Goal: Communication & Community: Answer question/provide support

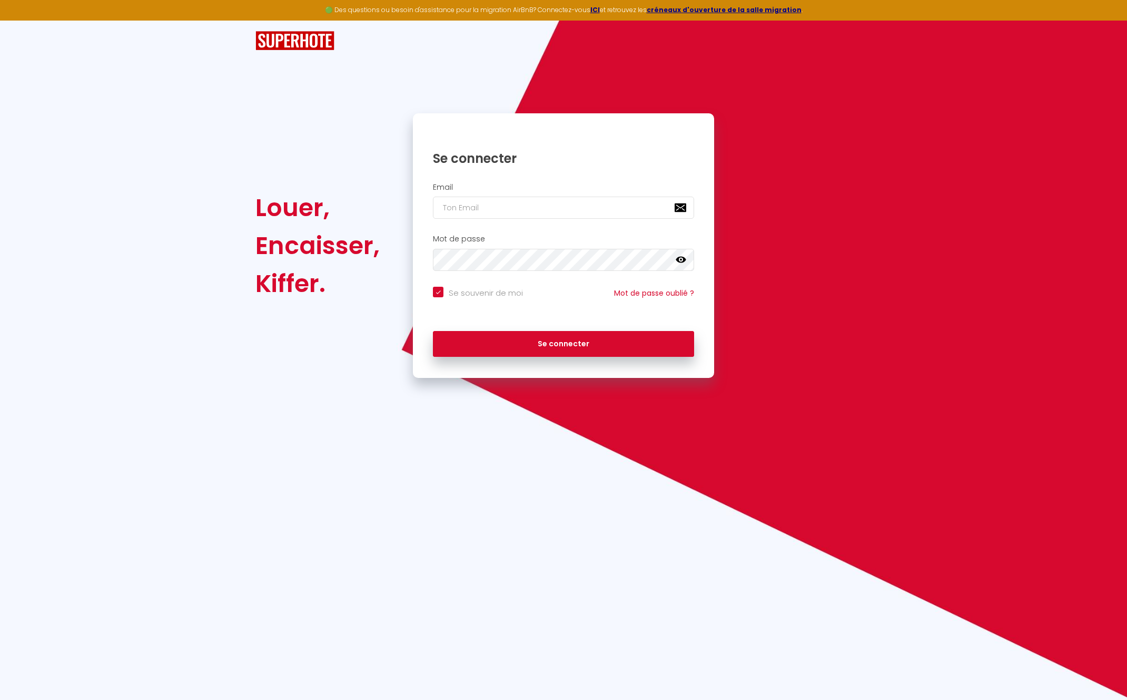
type input "[DOMAIN_NAME][EMAIL_ADDRESS][DOMAIN_NAME]"
click at [504, 338] on button "Se connecter" at bounding box center [563, 344] width 261 height 26
checkbox input "true"
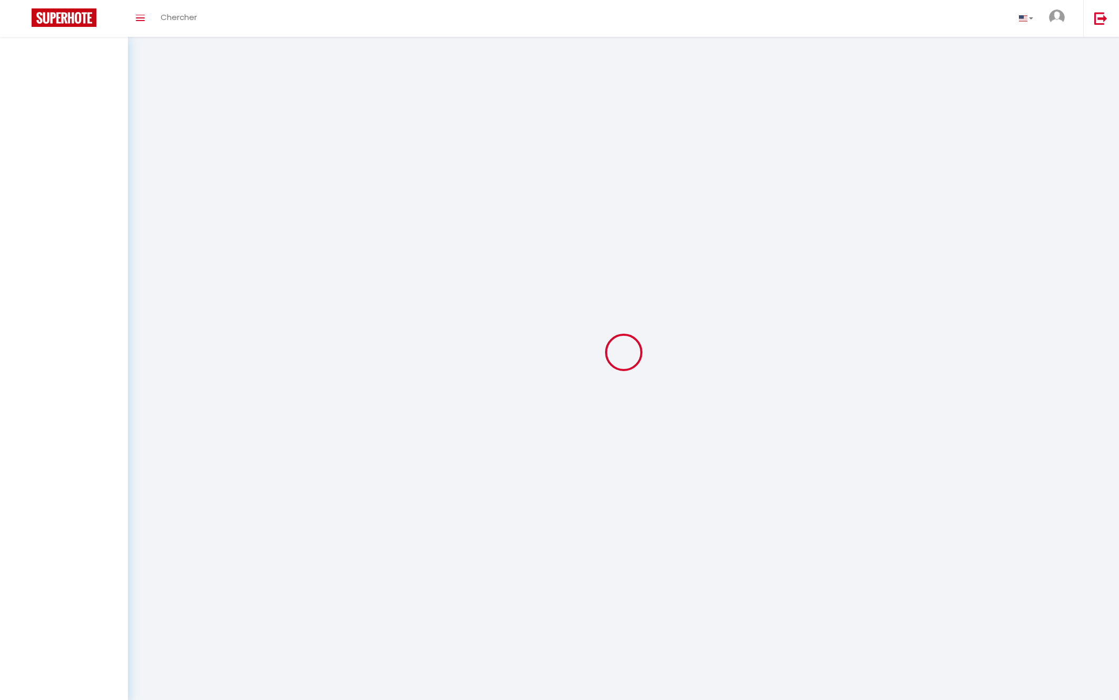
select select
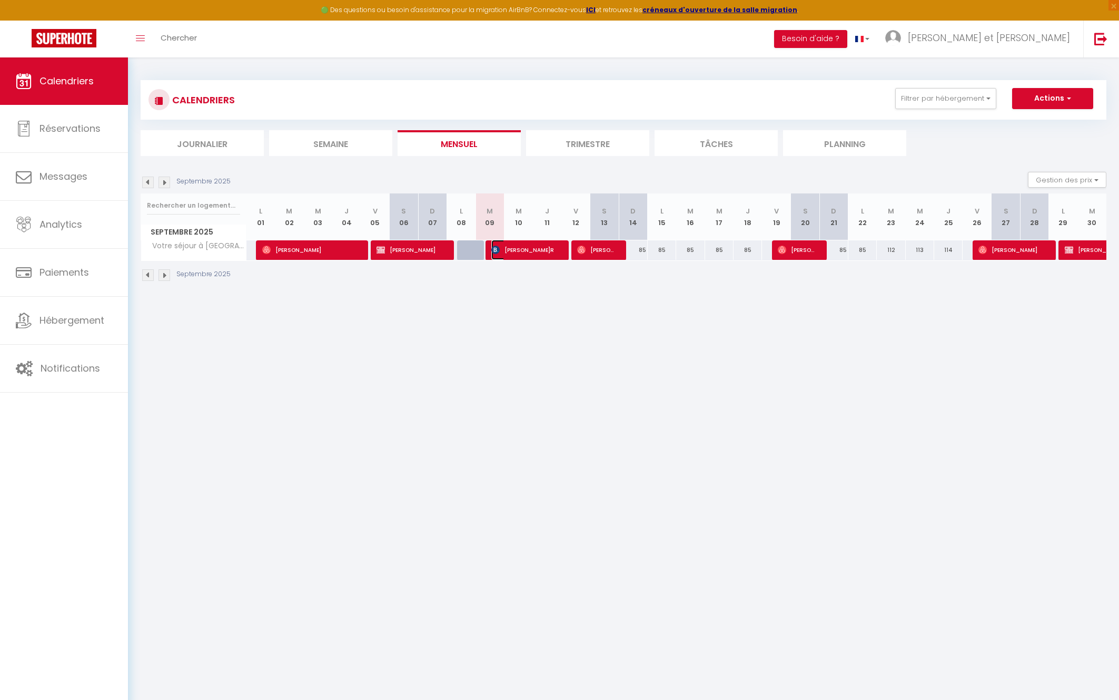
click at [520, 247] on span "[PERSON_NAME]R" at bounding box center [524, 250] width 66 height 20
select select "OK"
select select "KO"
select select "0"
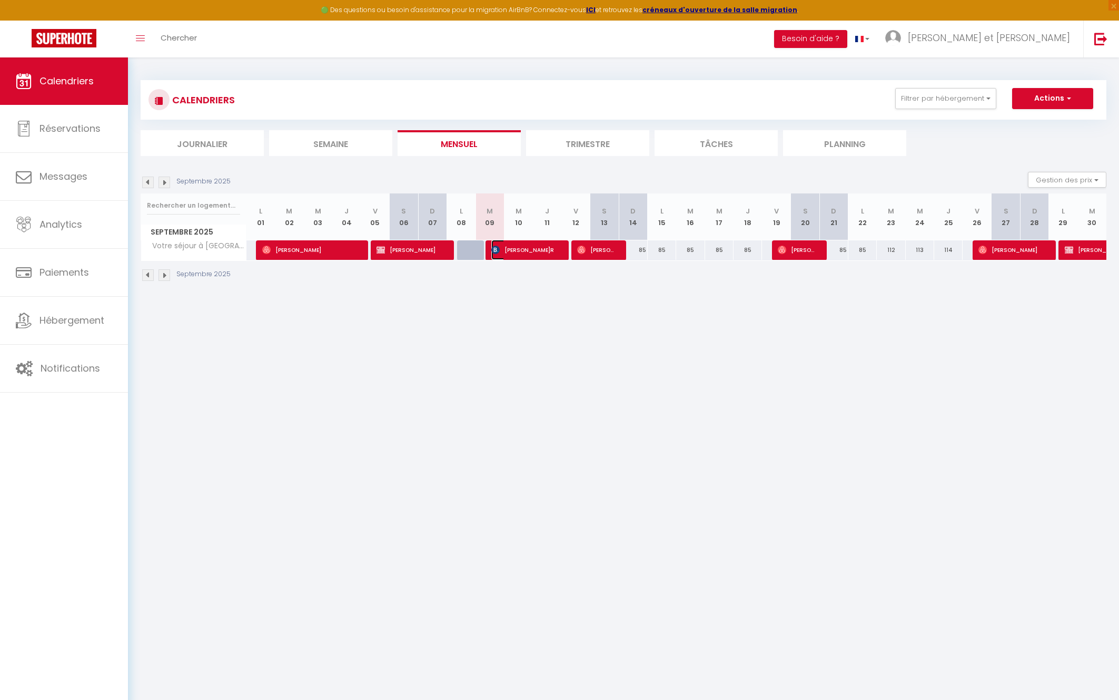
select select "1"
select select
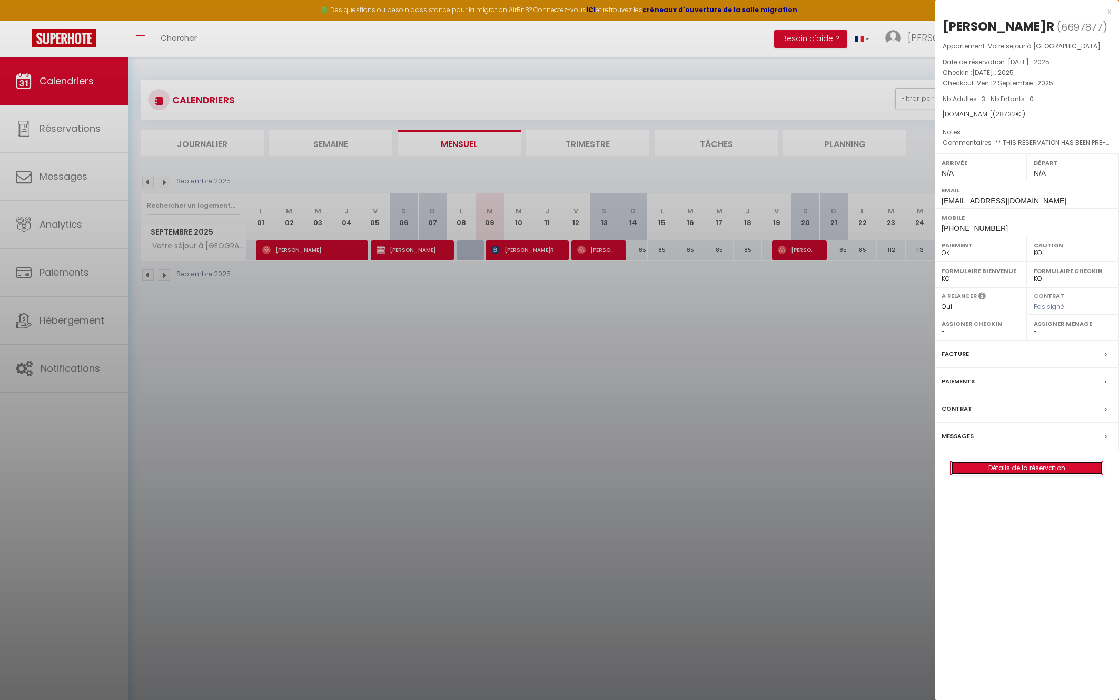
click at [1045, 470] on link "Détails de la réservation" at bounding box center [1027, 468] width 152 height 14
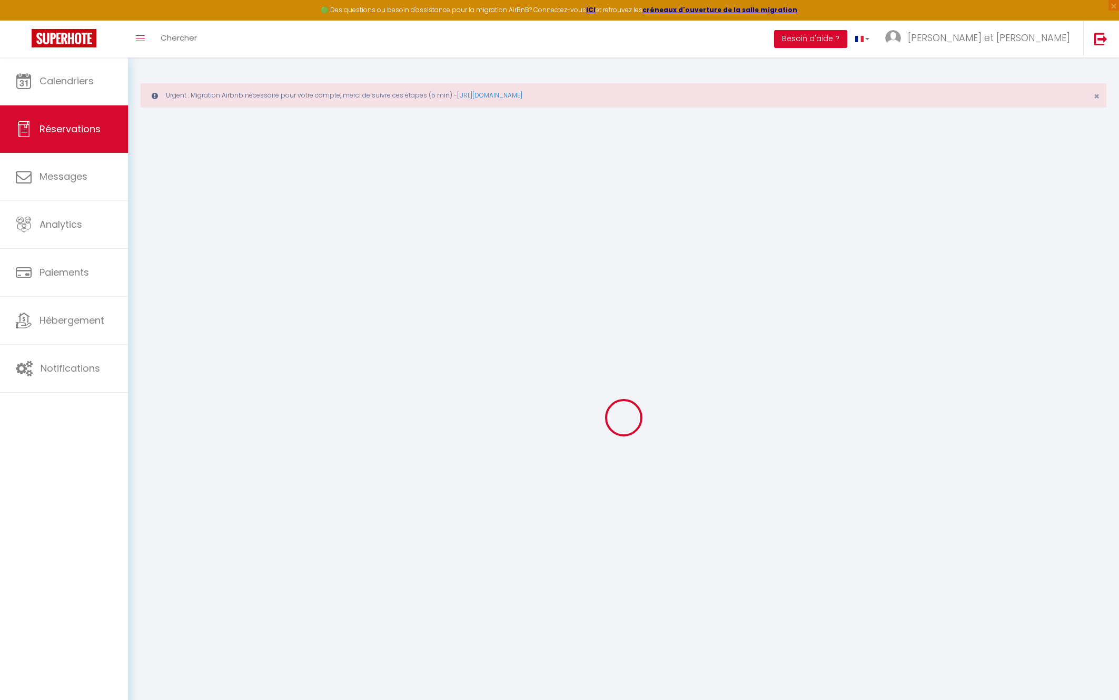
click at [228, 239] on div at bounding box center [624, 417] width 966 height 605
click at [96, 78] on link "Calendriers" at bounding box center [64, 80] width 128 height 47
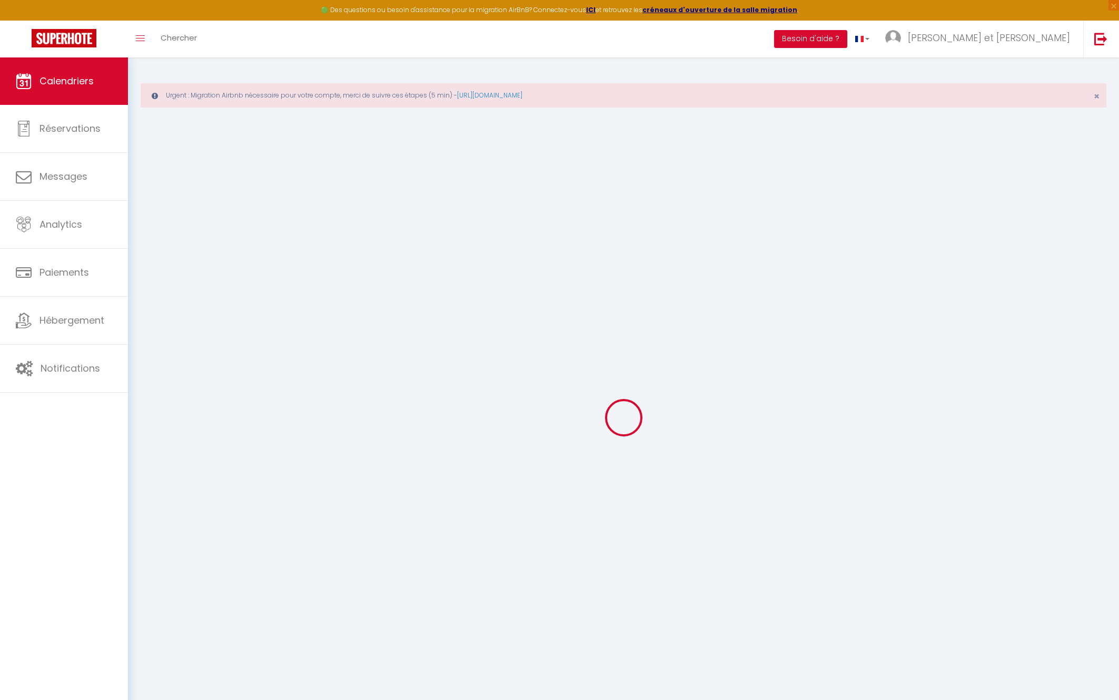
select select
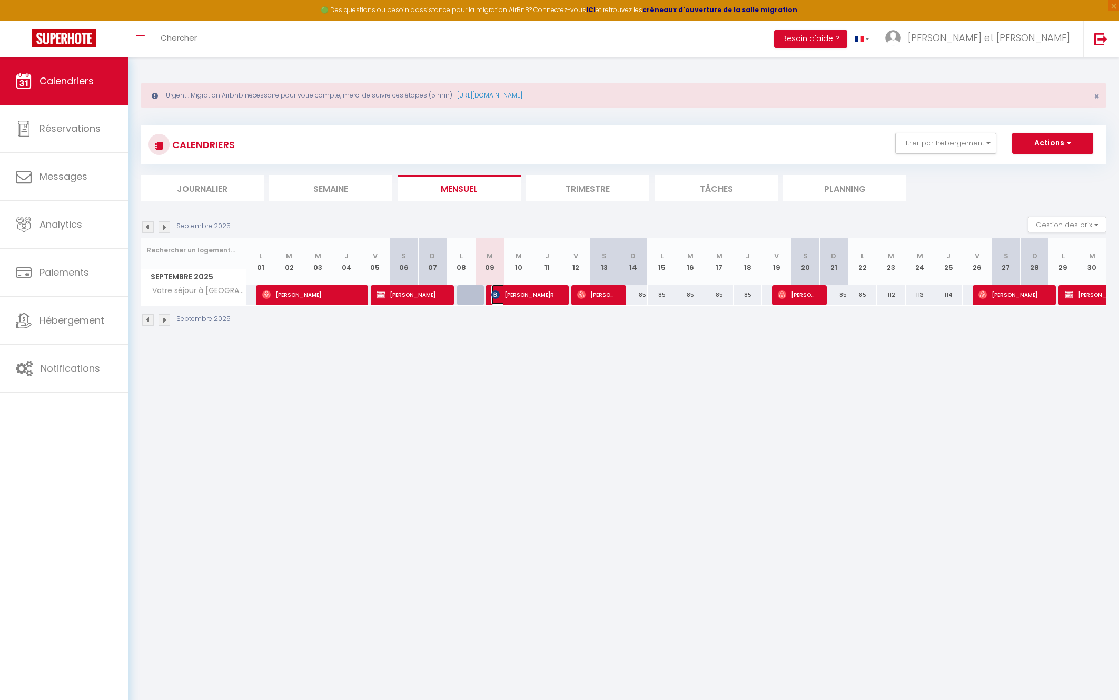
click at [528, 296] on span "[PERSON_NAME]R" at bounding box center [524, 294] width 66 height 20
select select "OK"
select select "KO"
select select "0"
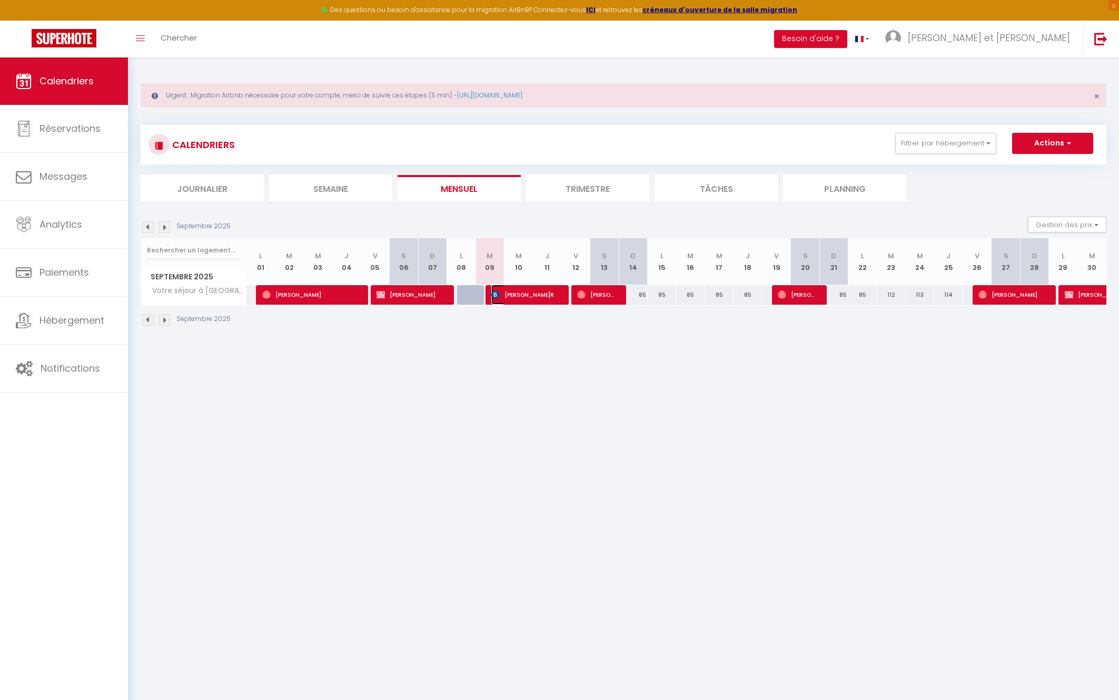
select select "1"
select select
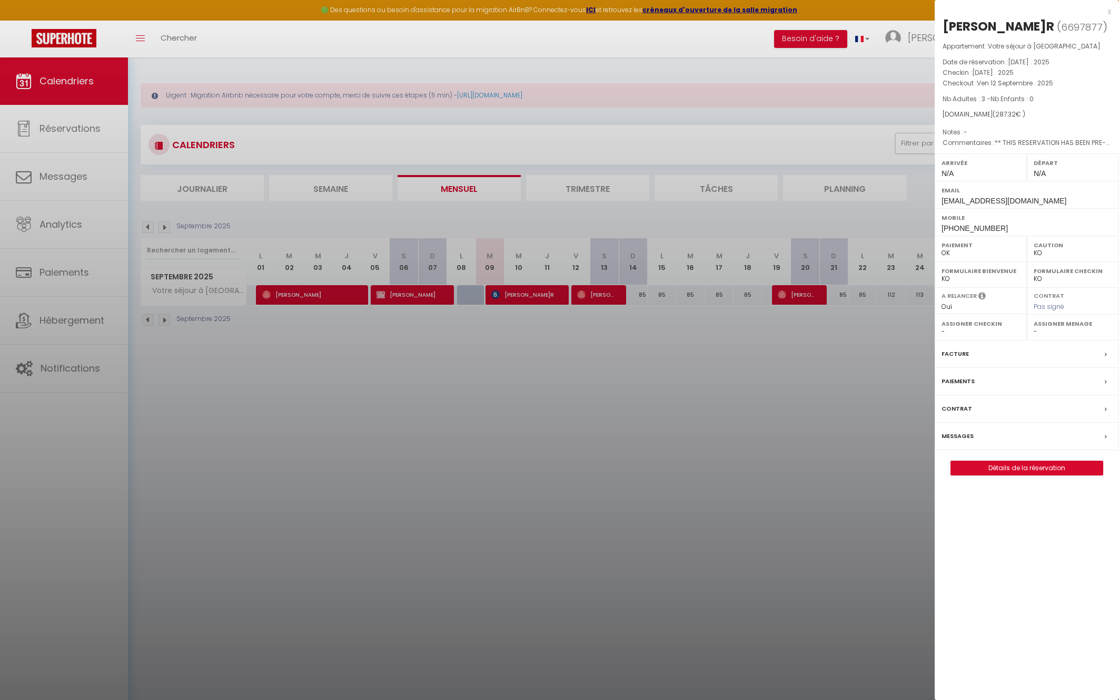
click at [1061, 21] on span "6697877" at bounding box center [1082, 27] width 42 height 13
click at [1061, 26] on span "6697877" at bounding box center [1082, 27] width 42 height 13
copy span "6697877"
click at [186, 488] on div at bounding box center [559, 350] width 1119 height 700
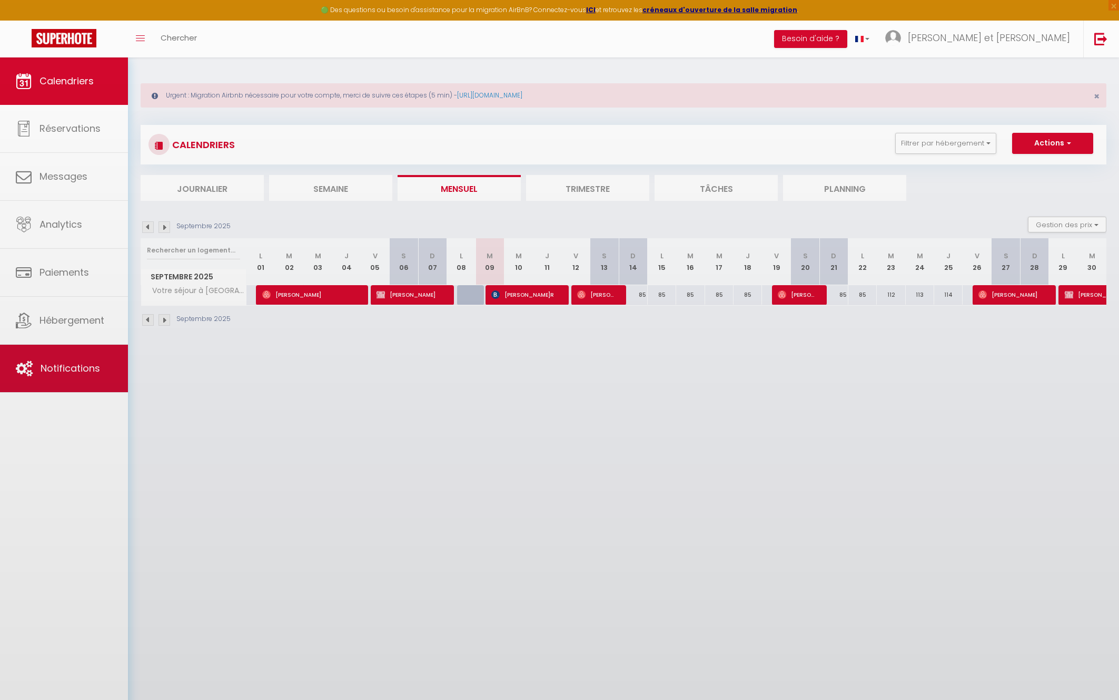
click at [99, 381] on div at bounding box center [559, 350] width 1119 height 700
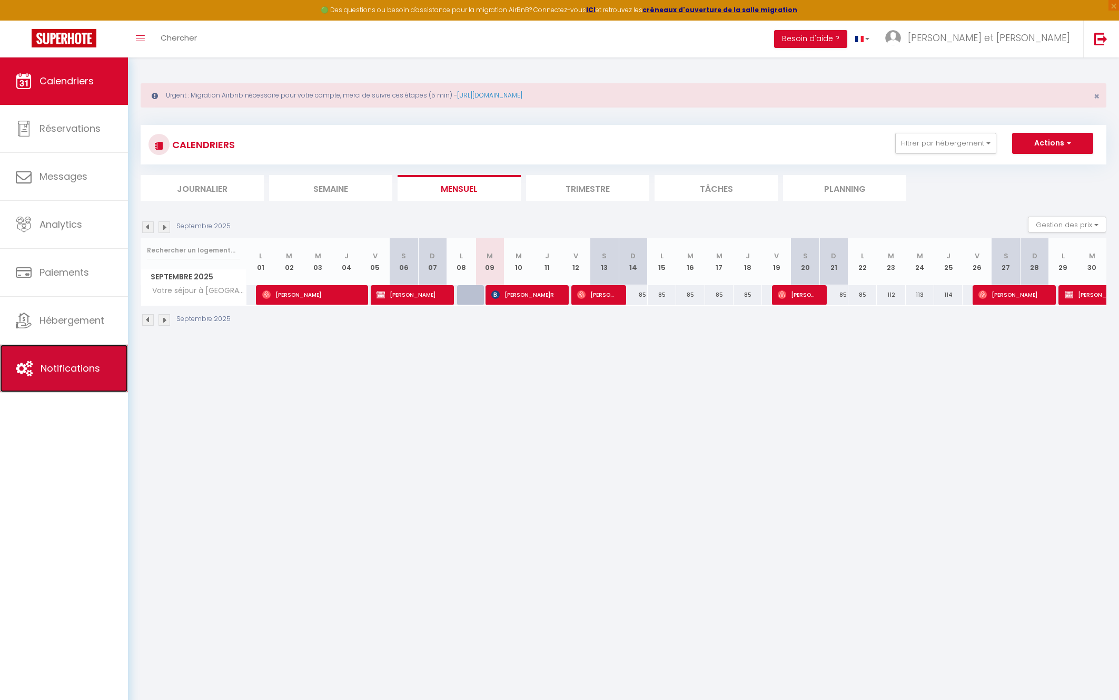
click at [107, 379] on link "Notifications" at bounding box center [64, 368] width 128 height 47
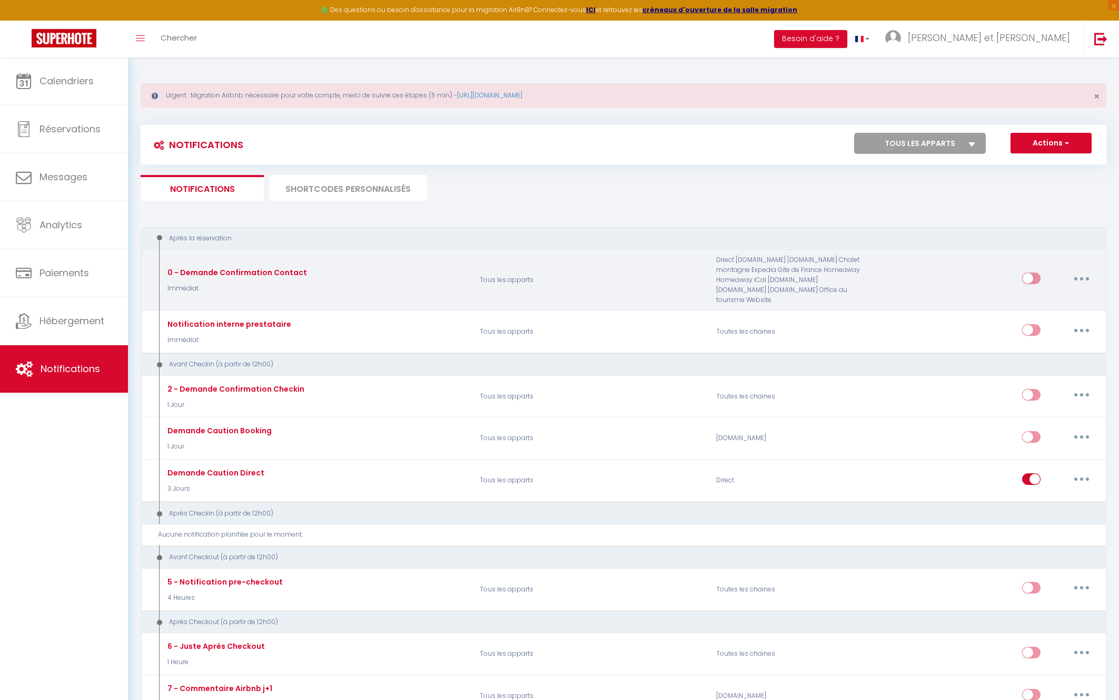
click at [1087, 277] on button "button" at bounding box center [1082, 278] width 30 height 17
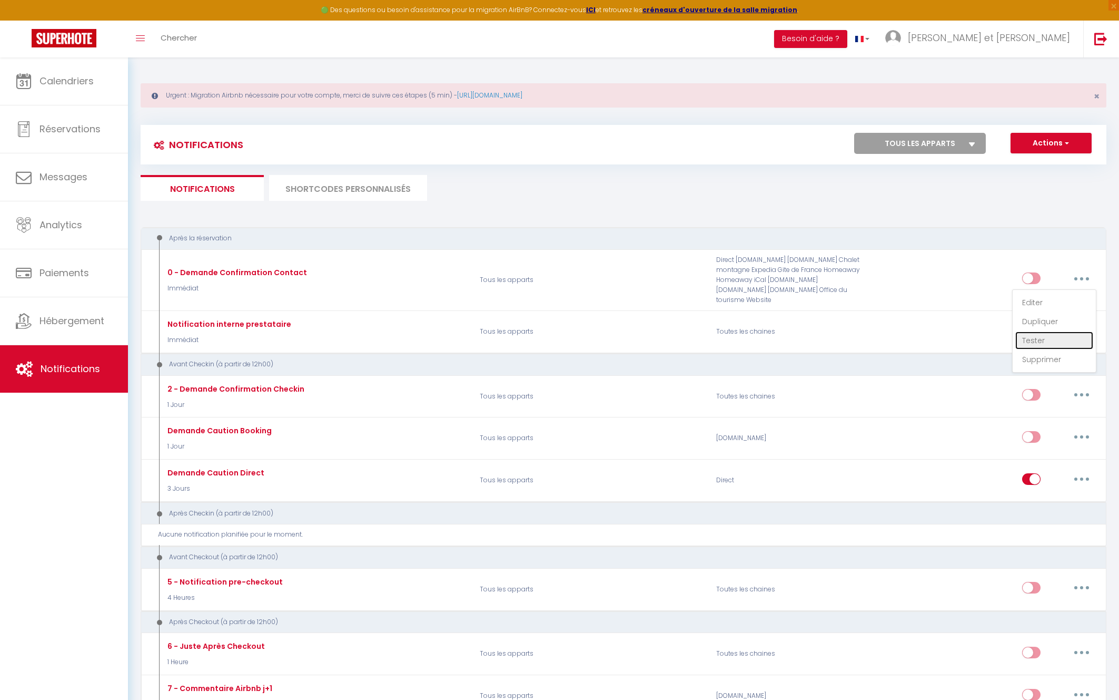
drag, startPoint x: 1055, startPoint y: 342, endPoint x: 952, endPoint y: 328, distance: 103.7
click at [1055, 342] on link "Tester" at bounding box center [1055, 340] width 78 height 18
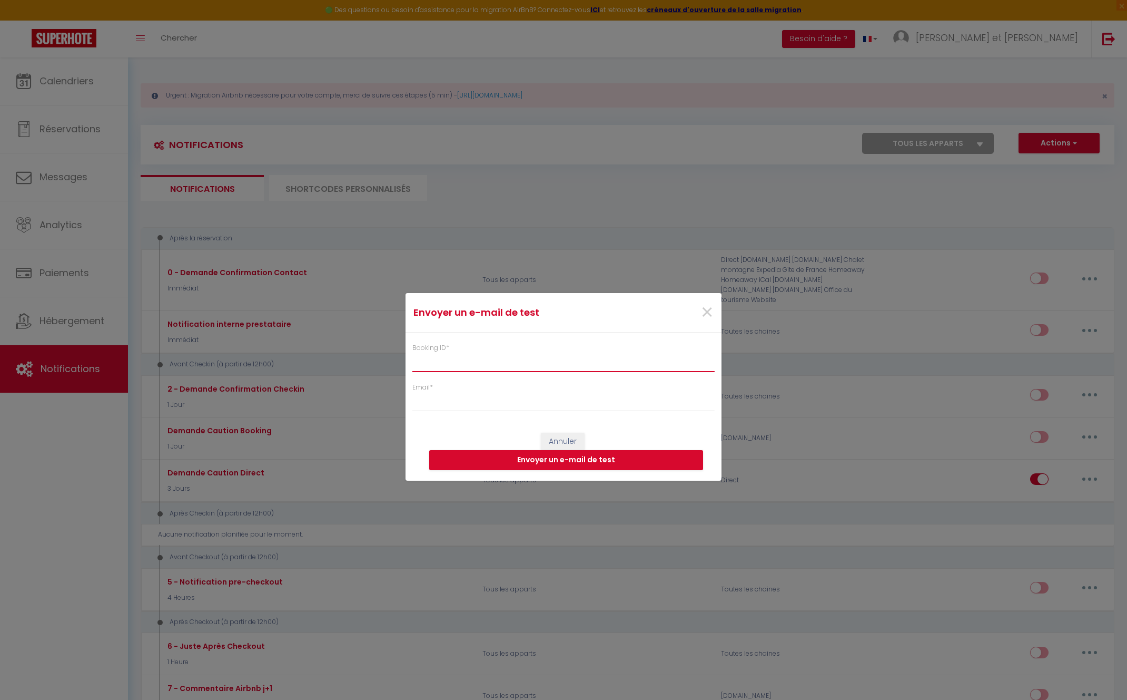
click at [602, 358] on input "Booking ID *" at bounding box center [563, 362] width 302 height 19
paste input "6697877"
type input "6697877"
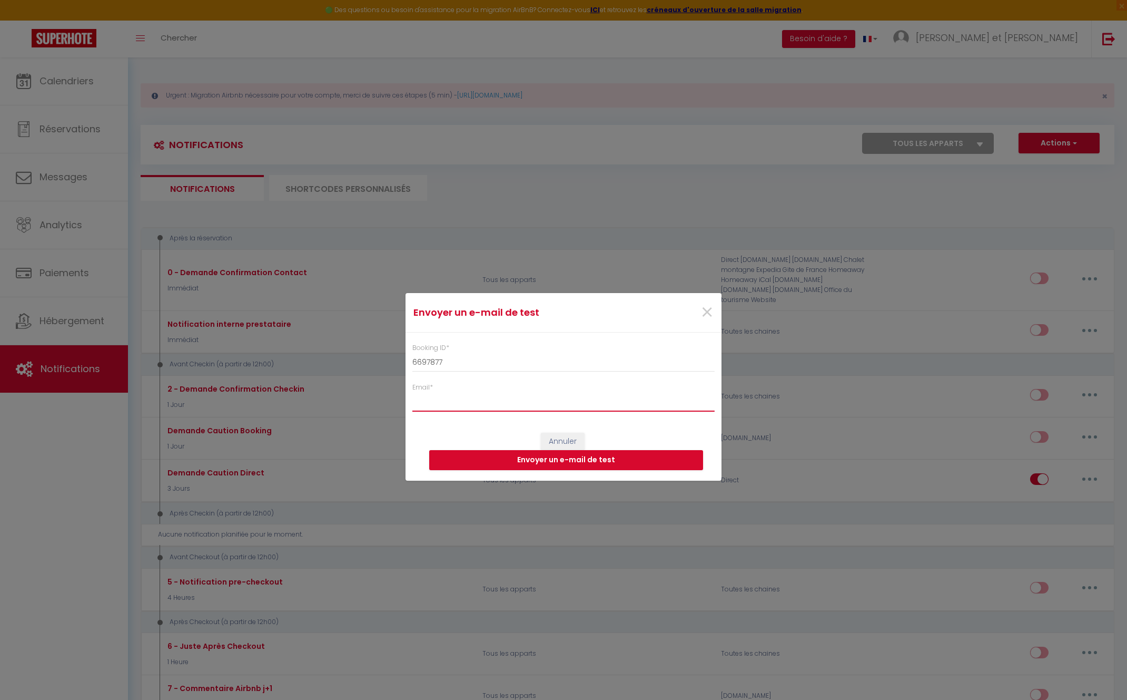
click at [554, 405] on input "Email *" at bounding box center [563, 401] width 302 height 19
type input "[DOMAIN_NAME][EMAIL_ADDRESS][DOMAIN_NAME]"
click at [541, 466] on button "Envoyer un e-mail de test" at bounding box center [566, 460] width 274 height 20
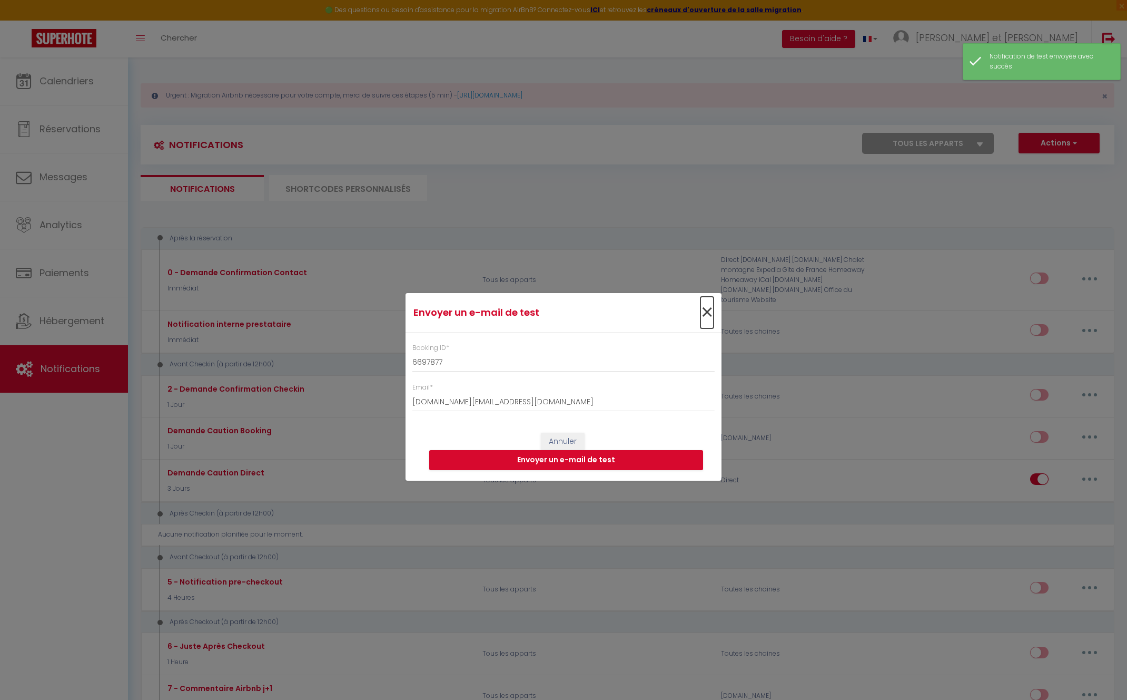
click at [704, 315] on span "×" at bounding box center [707, 313] width 13 height 32
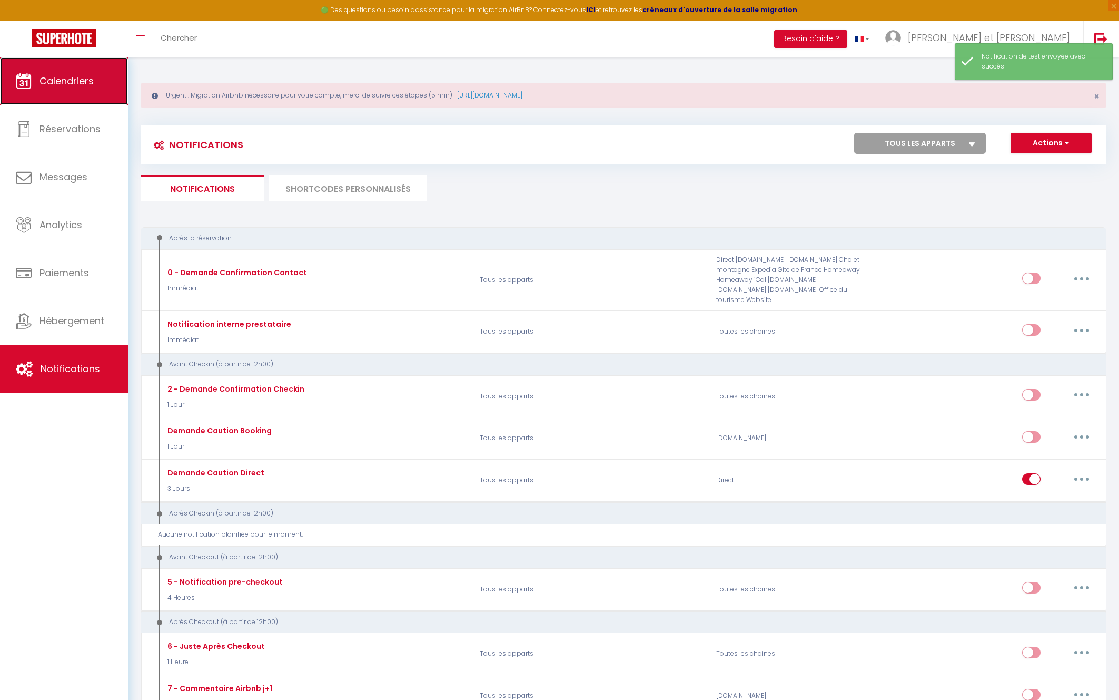
click at [76, 89] on link "Calendriers" at bounding box center [64, 80] width 128 height 47
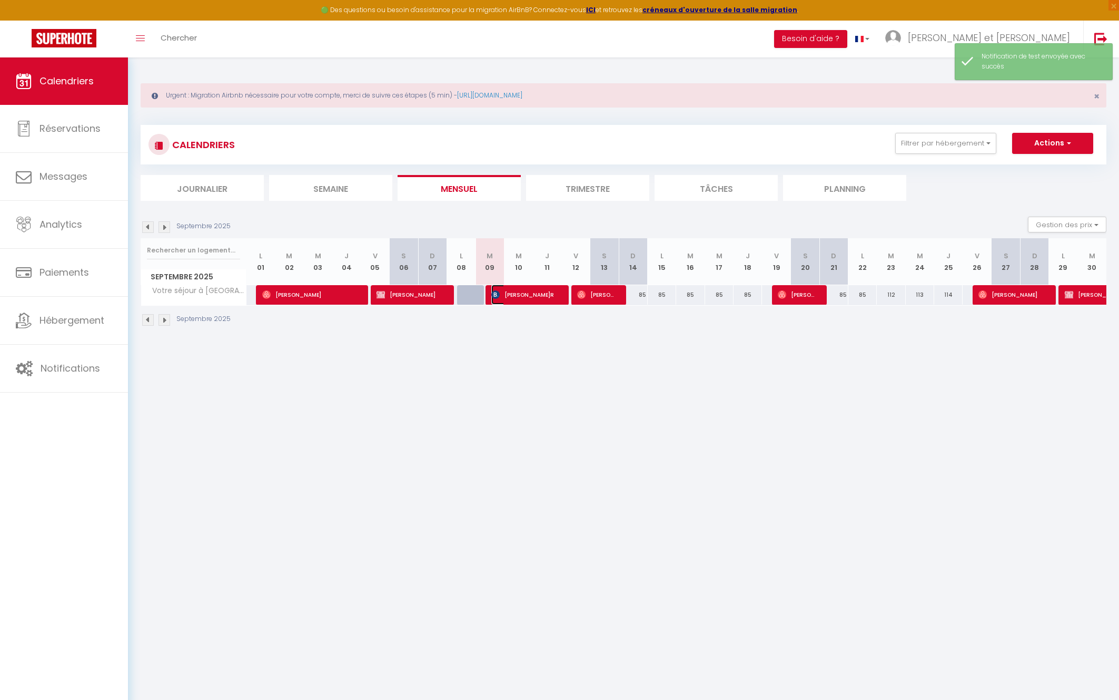
click at [534, 291] on span "[PERSON_NAME]R" at bounding box center [524, 294] width 66 height 20
select select "OK"
select select "KO"
select select "0"
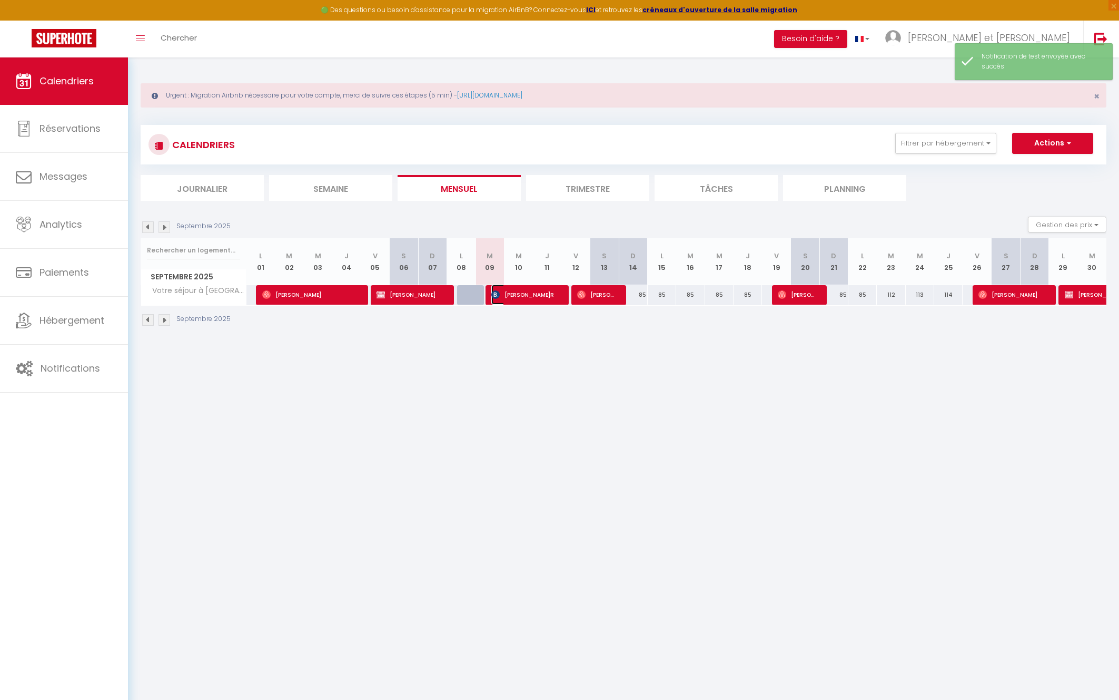
select select "1"
select select
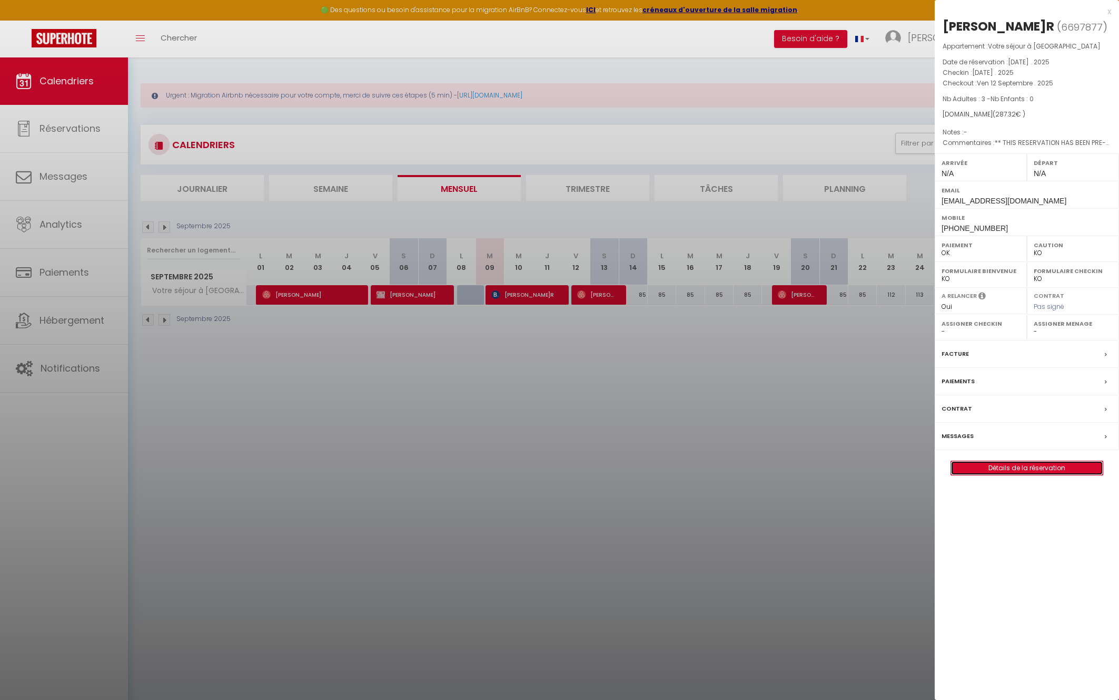
click at [1048, 471] on link "Détails de la réservation" at bounding box center [1027, 468] width 152 height 14
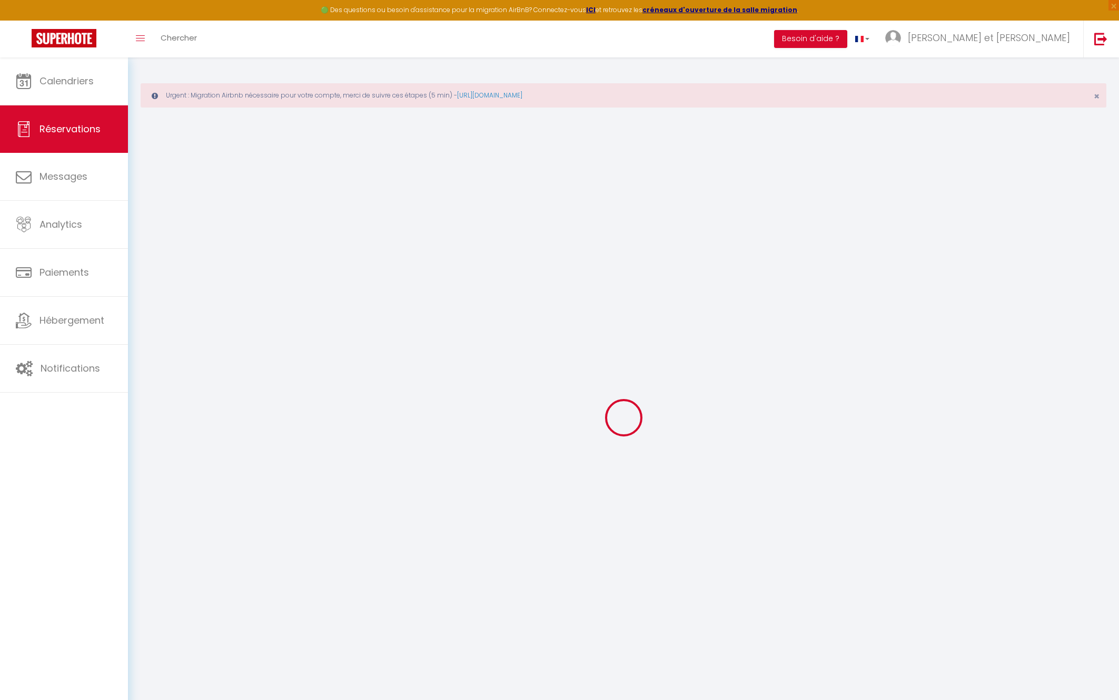
type input "RAVI"
type input "CLIM'R"
type input "[EMAIL_ADDRESS][DOMAIN_NAME]"
type input "[PHONE_NUMBER]"
select select "FR"
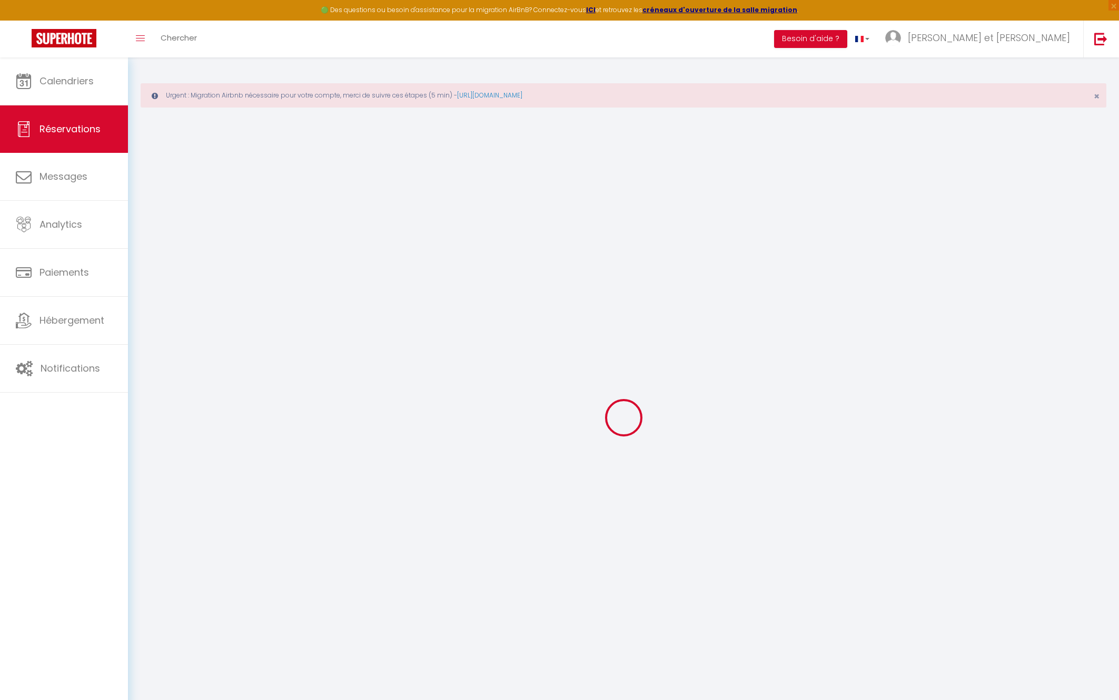
type input "18"
type input "46.66"
type input "4.02"
select select "4503"
select select "1"
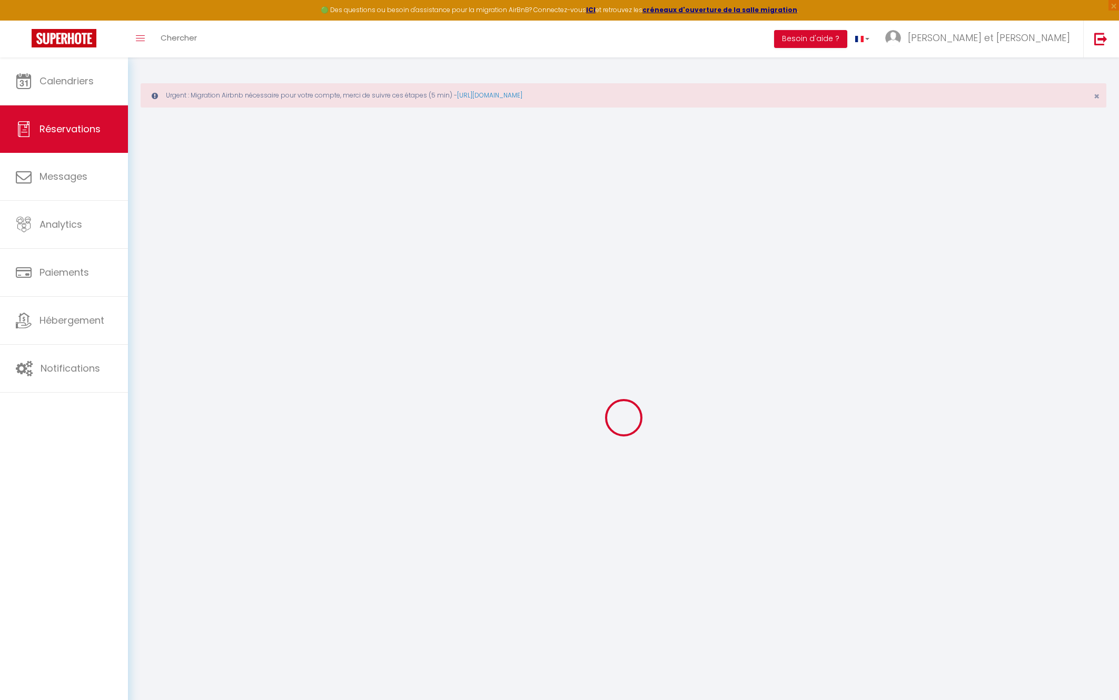
select select
type input "3"
select select "12"
select select "14"
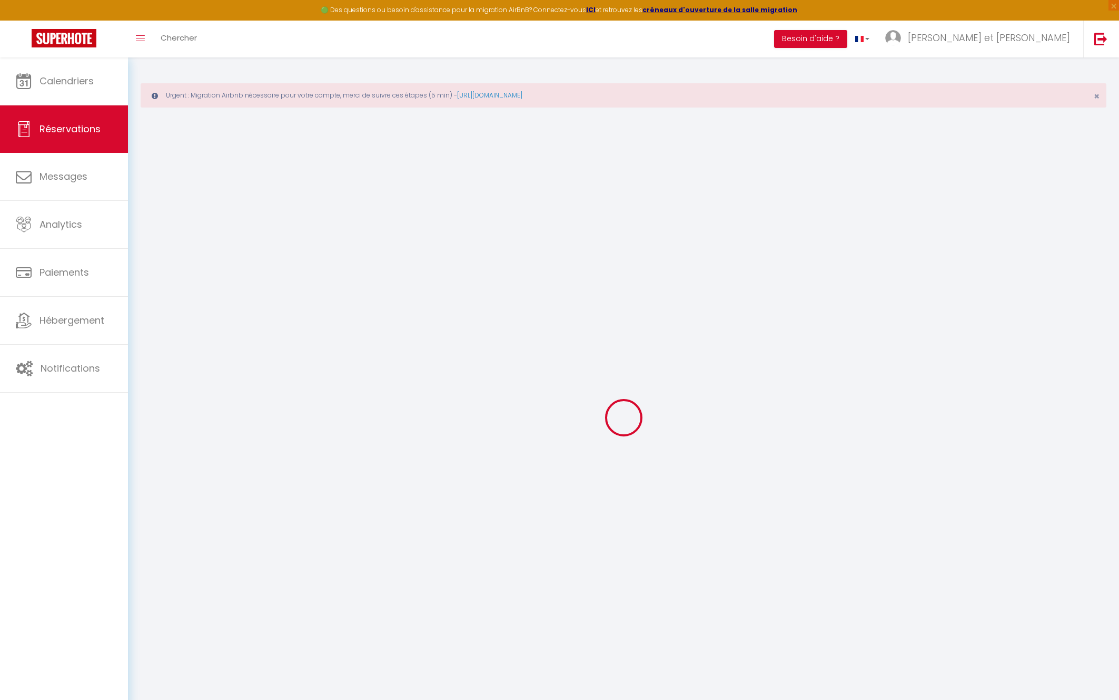
type input "256.5"
checkbox input "false"
type input "0"
select select "2"
type input "0"
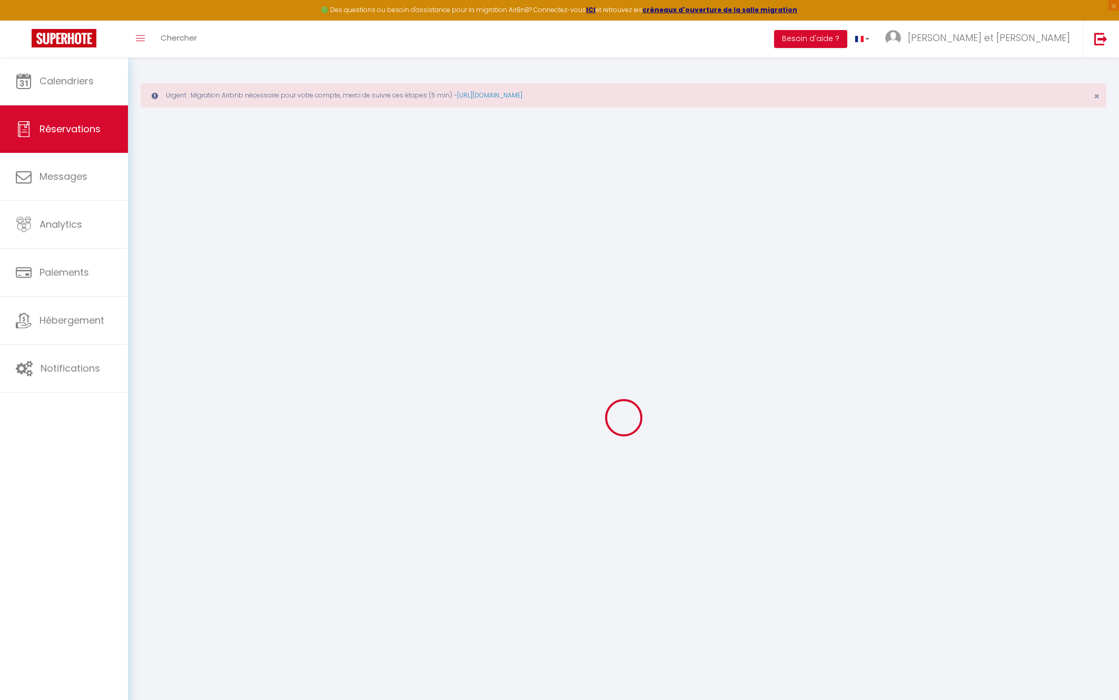
type input "0"
select select
checkbox input "false"
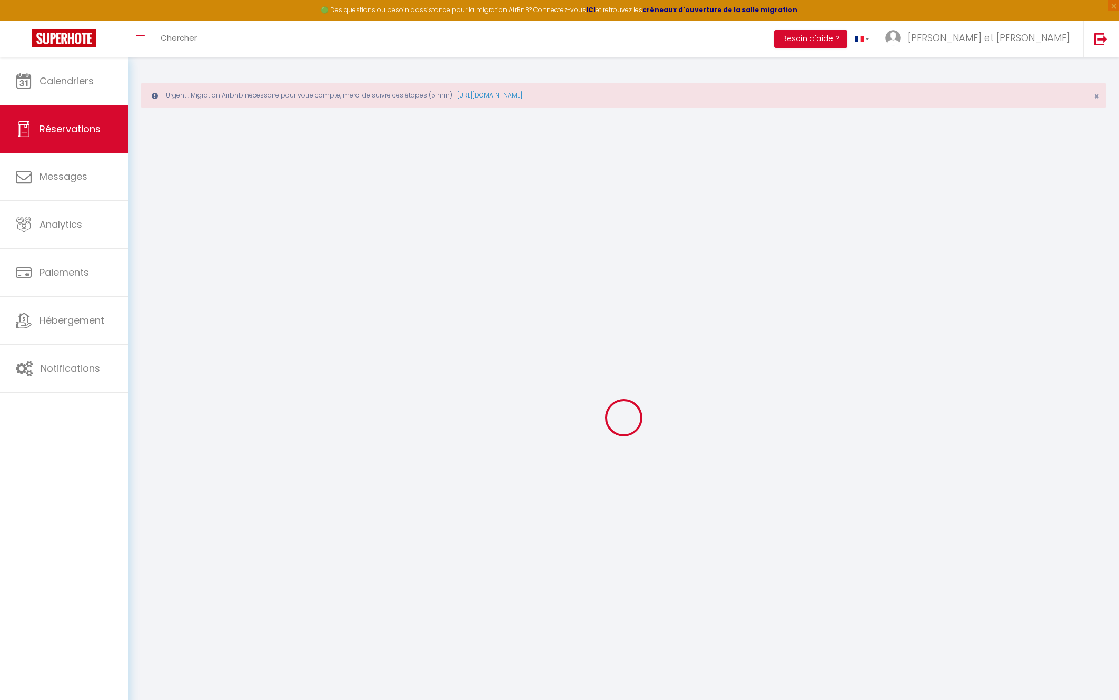
select select
checkbox input "false"
select select
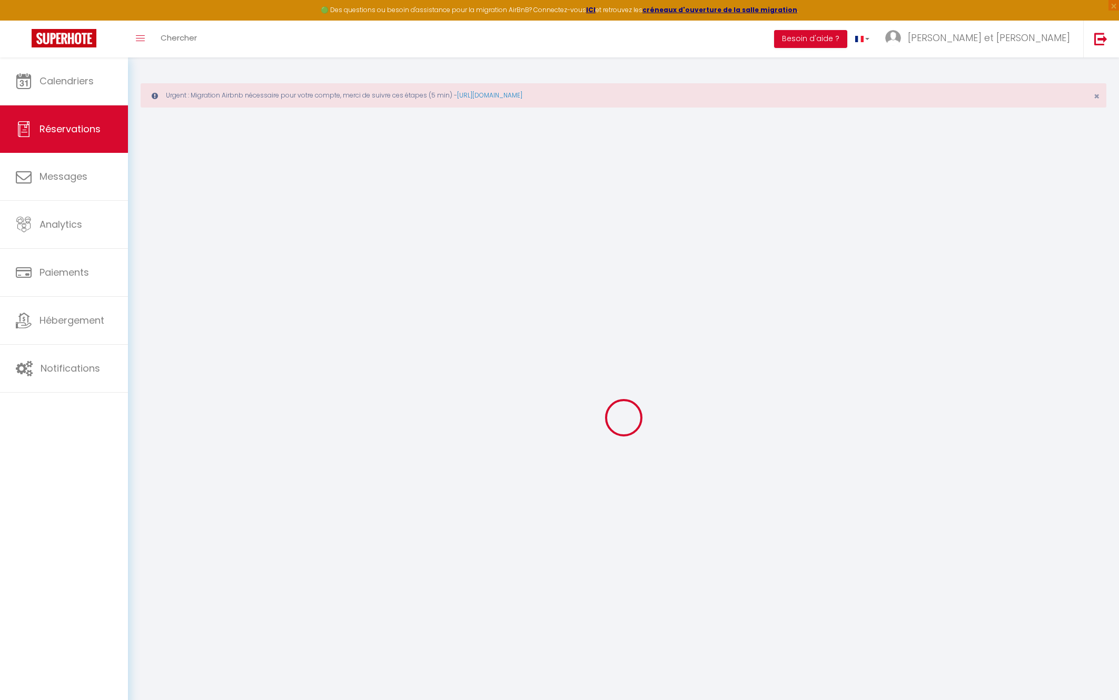
checkbox input "false"
select select
checkbox input "false"
type comments0 "** THIS RESERVATION HAS BEEN PRE-PAID ** Je voyage pour affaires et il est poss…"
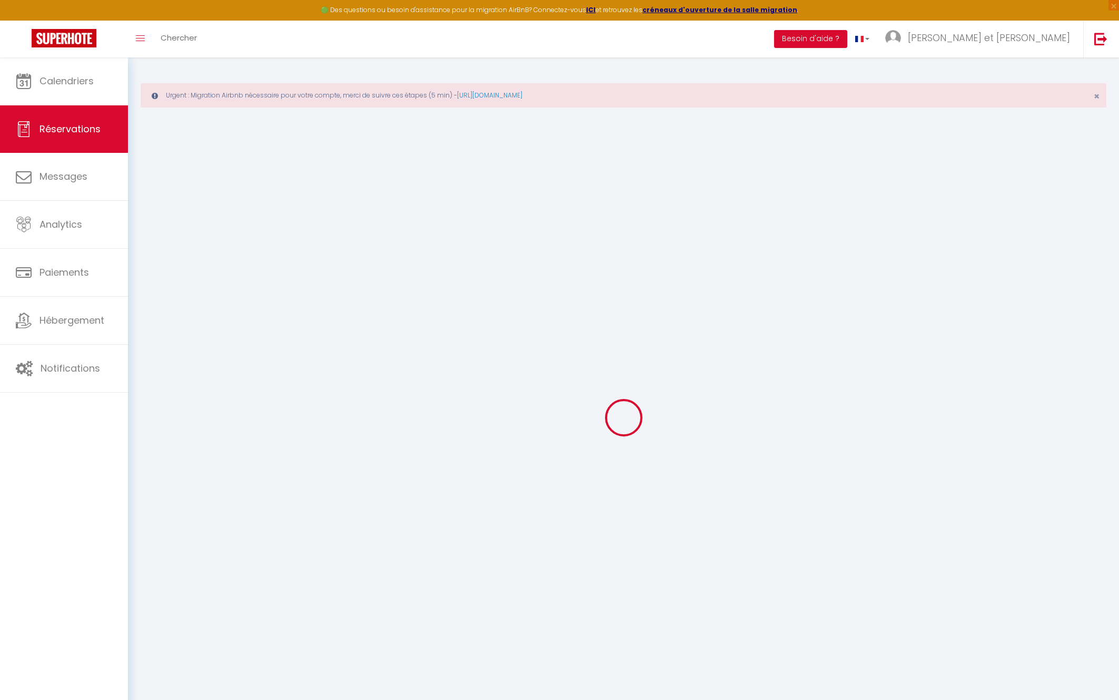
type input "12.82"
select select
checkbox input "false"
select select
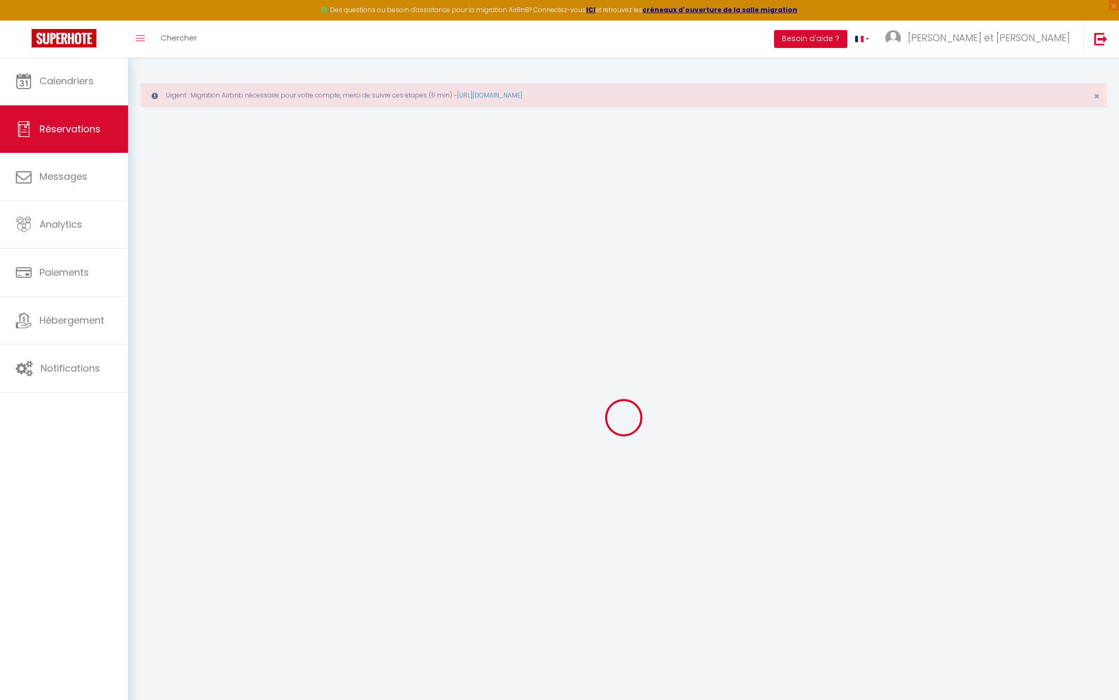
select select
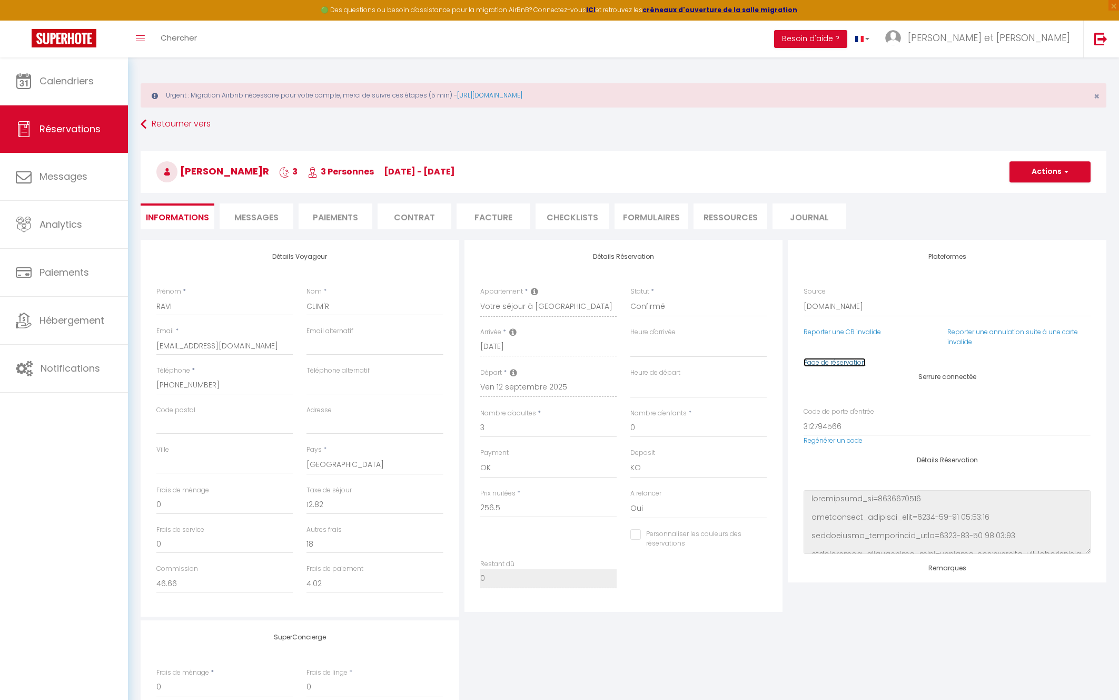
click at [856, 364] on link "Page de réservation" at bounding box center [835, 362] width 62 height 9
click at [834, 427] on input "312794566" at bounding box center [947, 426] width 287 height 19
click at [62, 95] on link "Calendriers" at bounding box center [64, 80] width 128 height 47
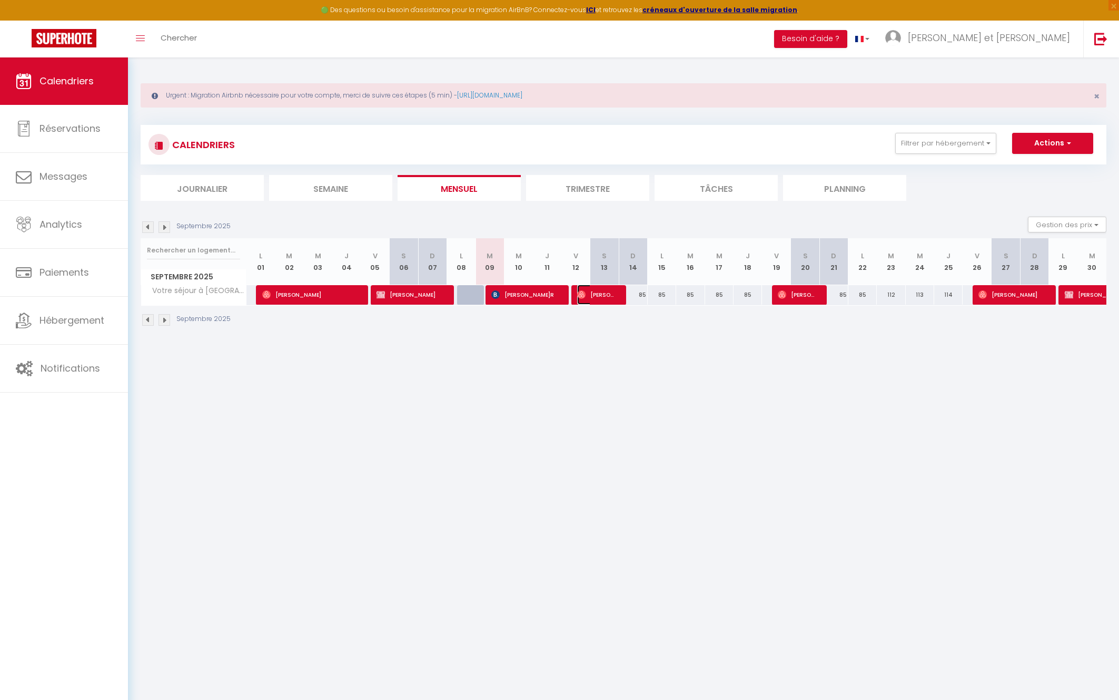
click at [609, 298] on span "[PERSON_NAME]" at bounding box center [596, 294] width 38 height 20
select select "OK"
select select "0"
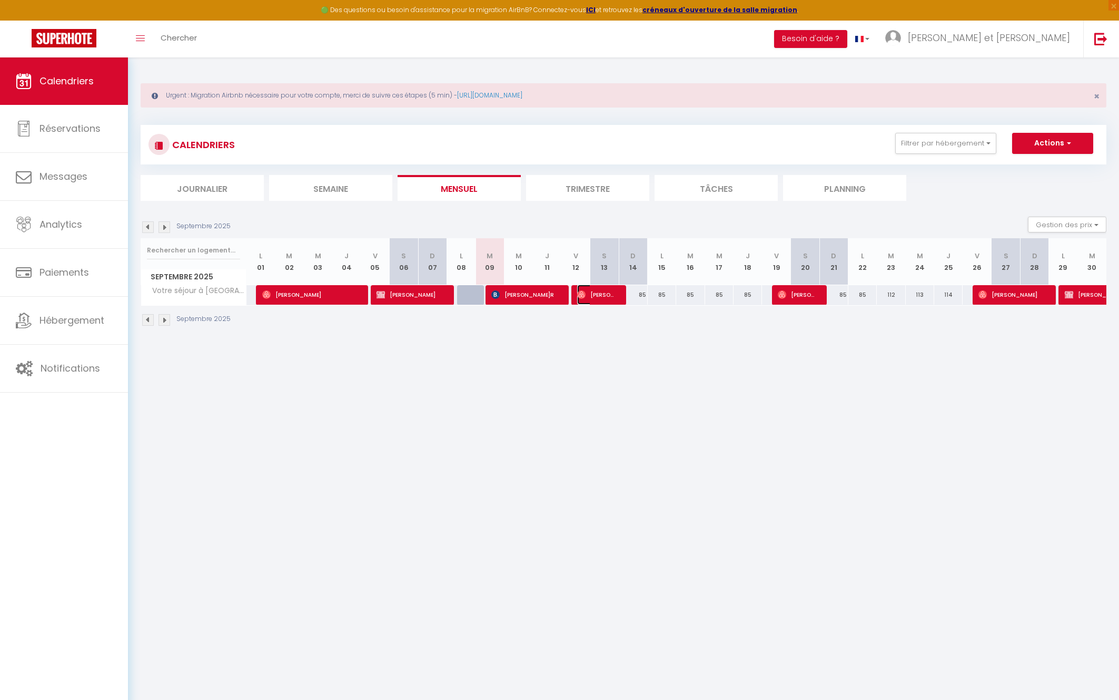
select select "1"
select select
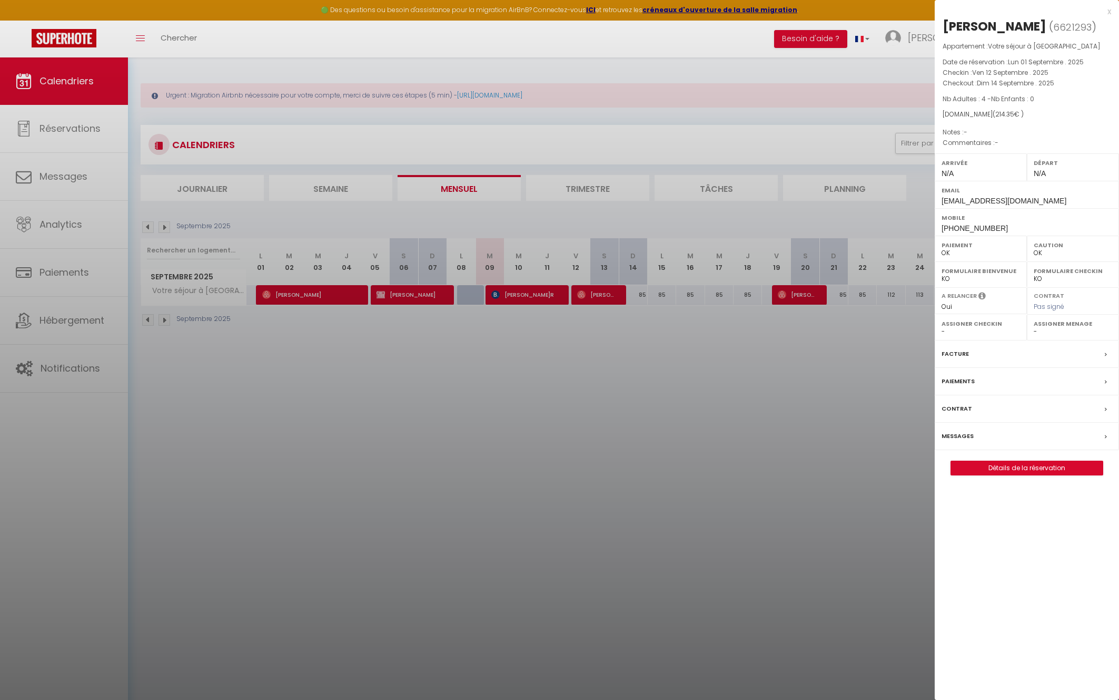
click at [544, 297] on div at bounding box center [559, 350] width 1119 height 700
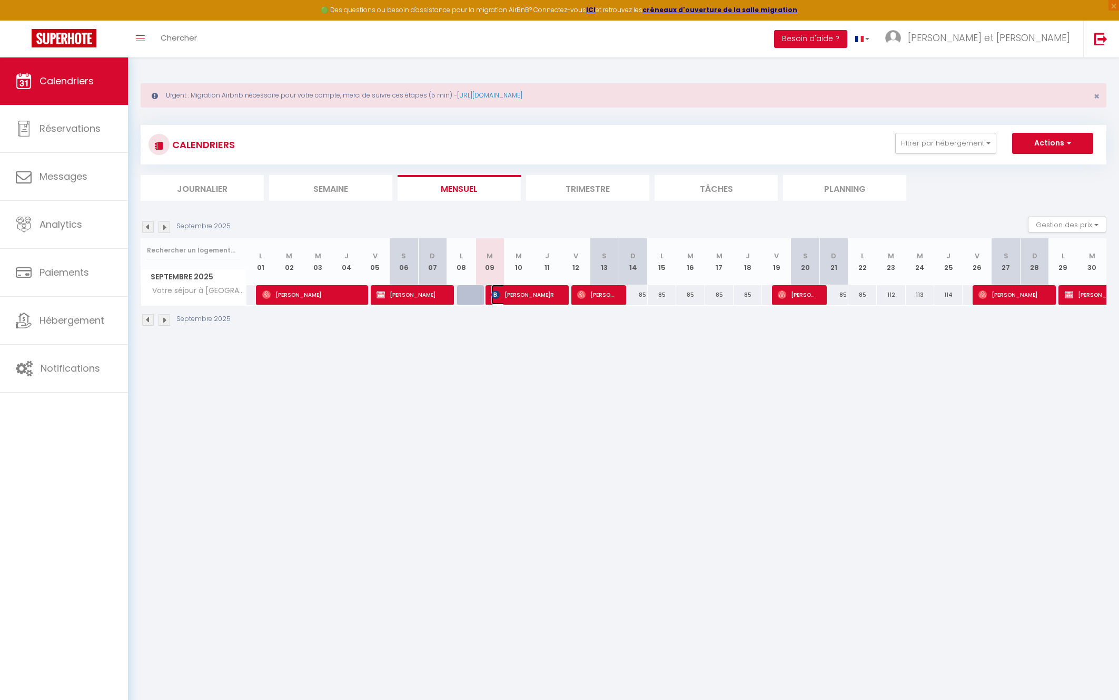
click at [526, 300] on span "[PERSON_NAME]R" at bounding box center [524, 294] width 66 height 20
select select "KO"
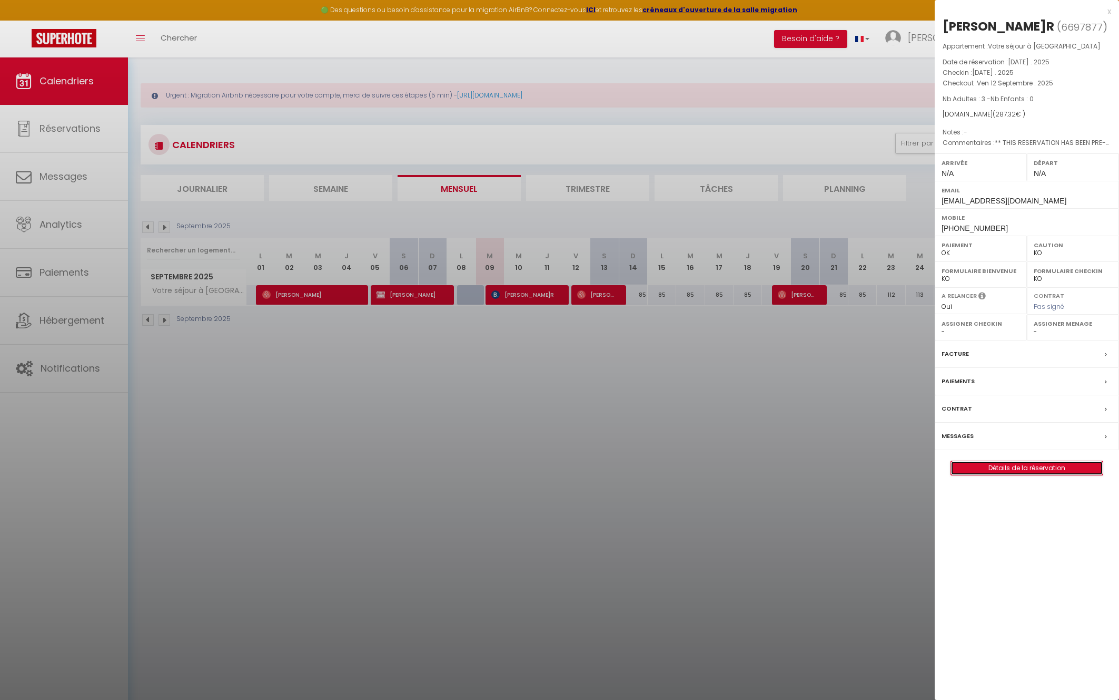
click at [1022, 468] on link "Détails de la réservation" at bounding box center [1027, 468] width 152 height 14
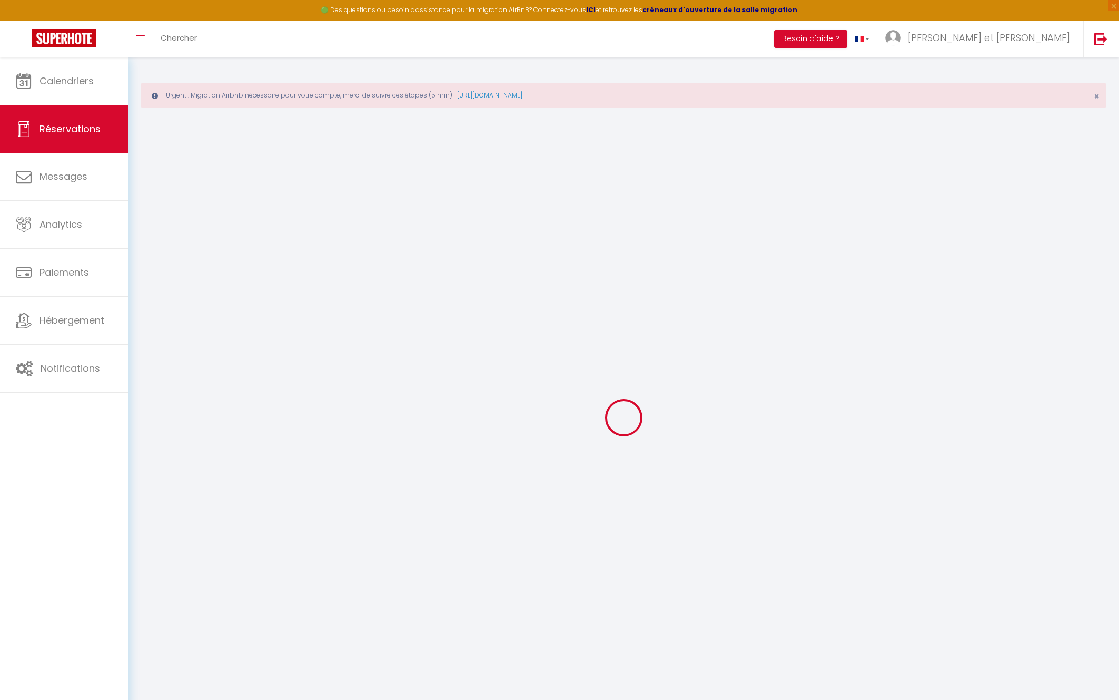
type input "RAVI"
type input "CLIM'R"
type input "[EMAIL_ADDRESS][DOMAIN_NAME]"
type input "[PHONE_NUMBER]"
select select "FR"
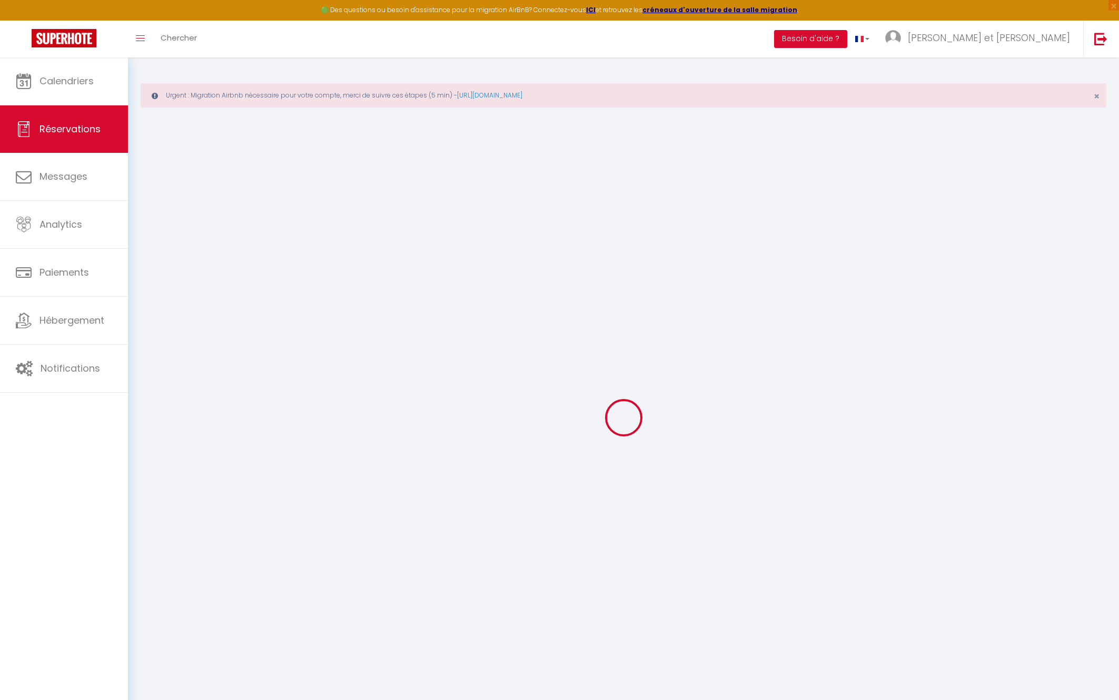
type input "18"
type input "46.66"
type input "4.02"
select select "4503"
select select "1"
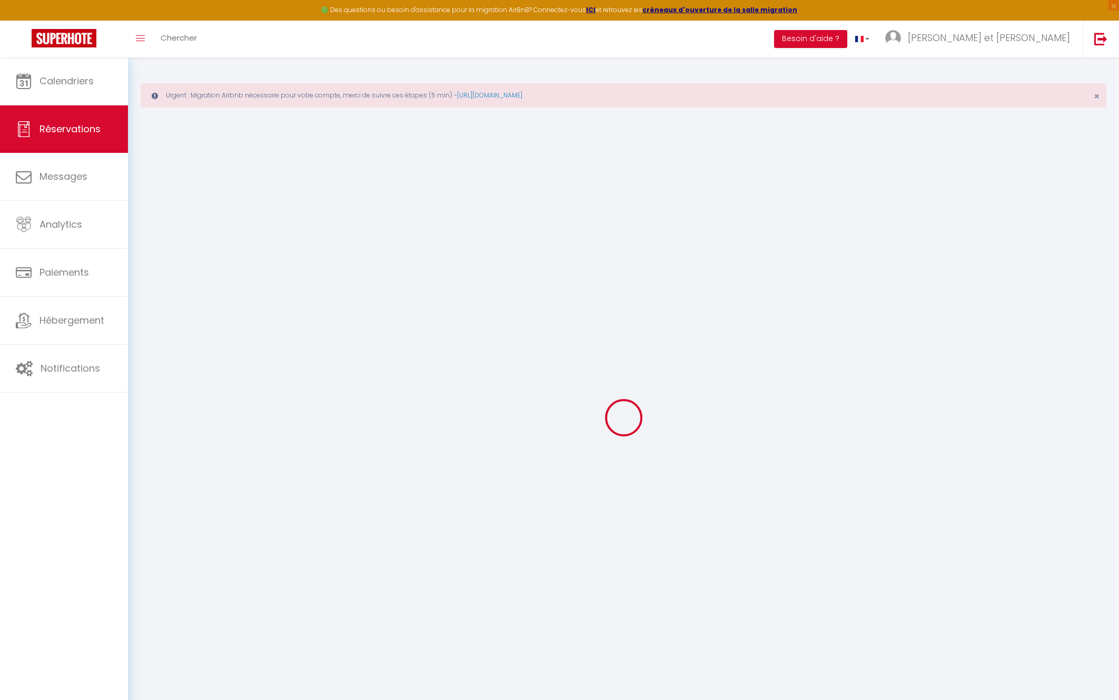
select select
type input "3"
select select "12"
select select "14"
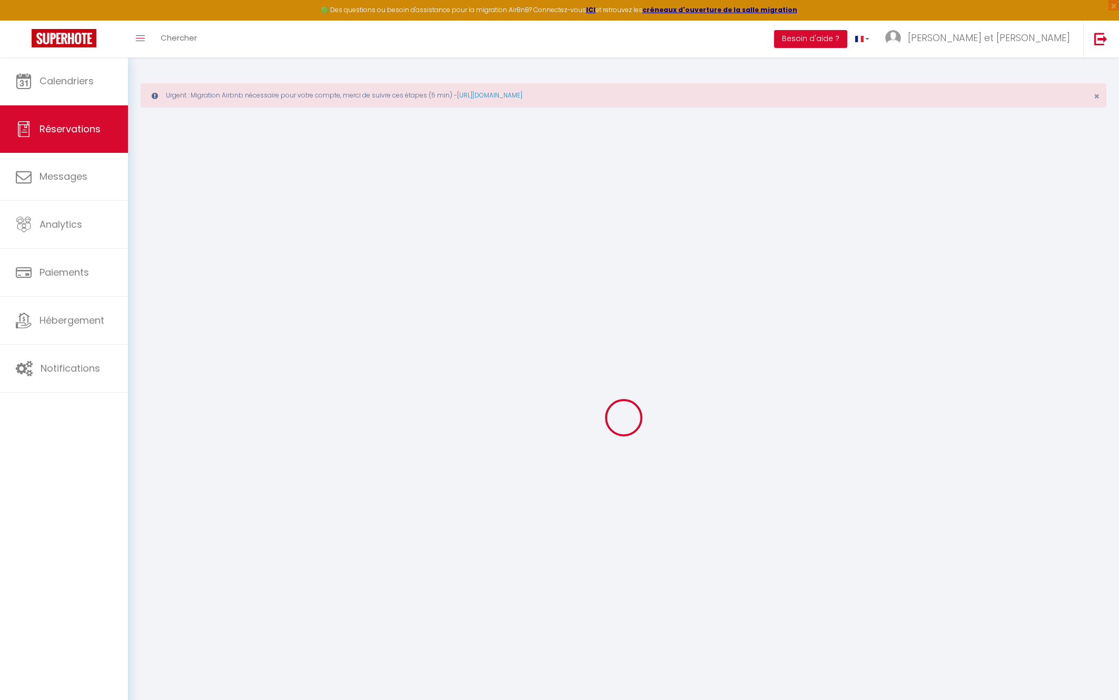
type input "256.5"
checkbox input "false"
type input "0"
select select "2"
type input "0"
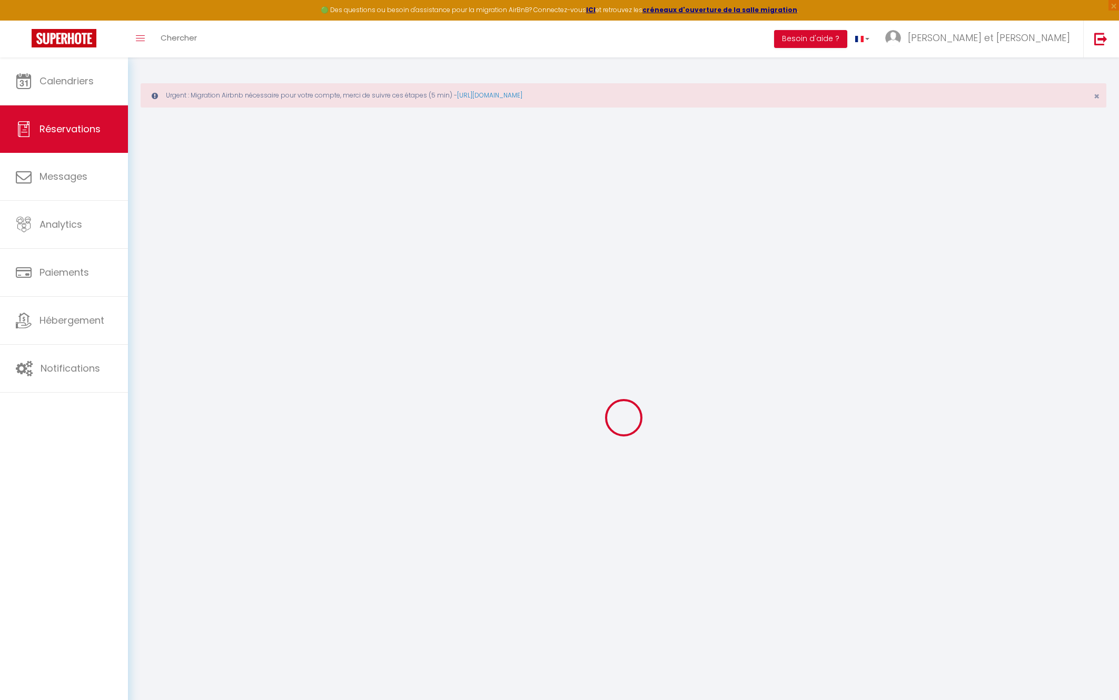
type input "0"
select select
checkbox input "false"
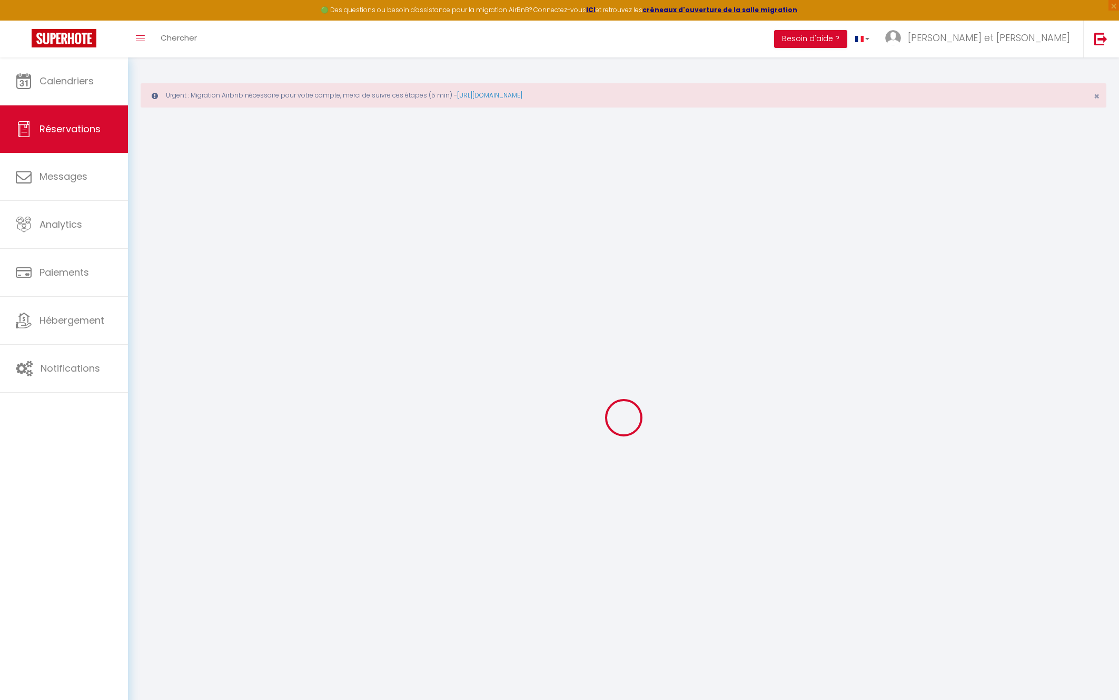
select select
checkbox input "false"
select select
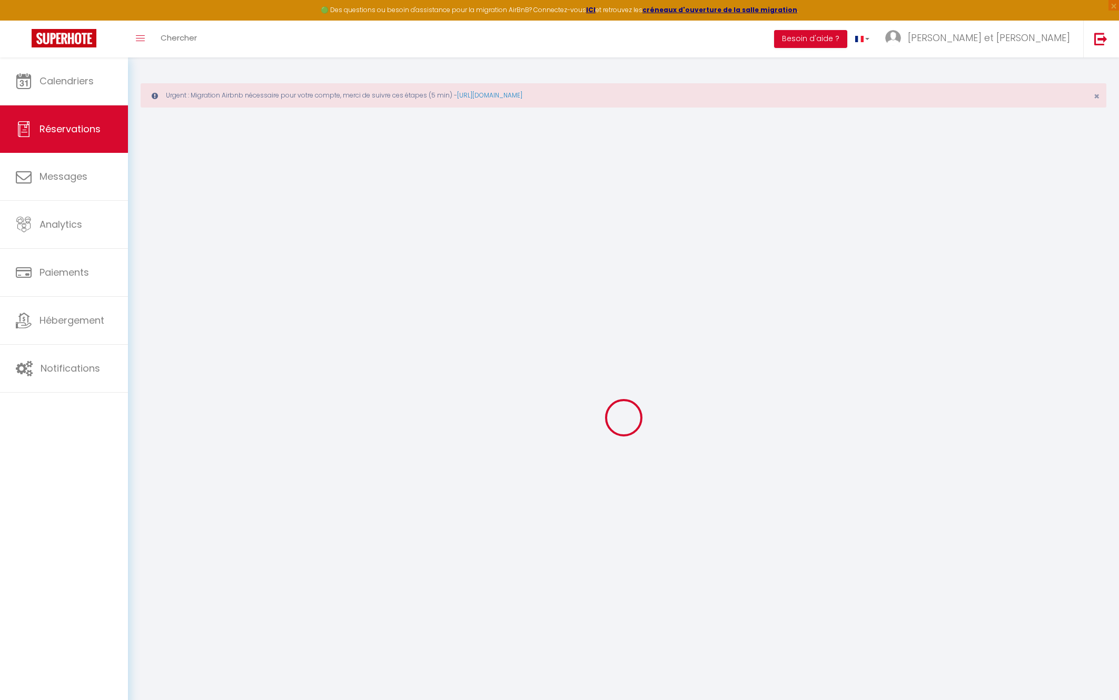
checkbox input "false"
select select
checkbox input "false"
type comments0 "** THIS RESERVATION HAS BEEN PRE-PAID ** Je voyage pour affaires et il est poss…"
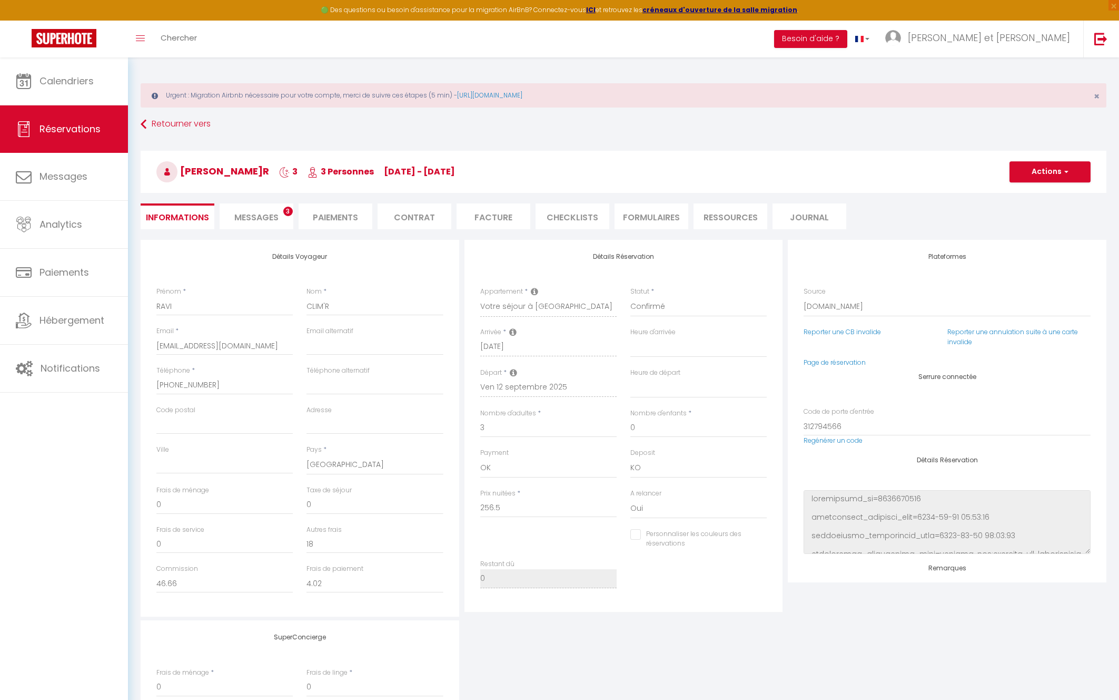
type input "12.82"
select select
checkbox input "false"
select select
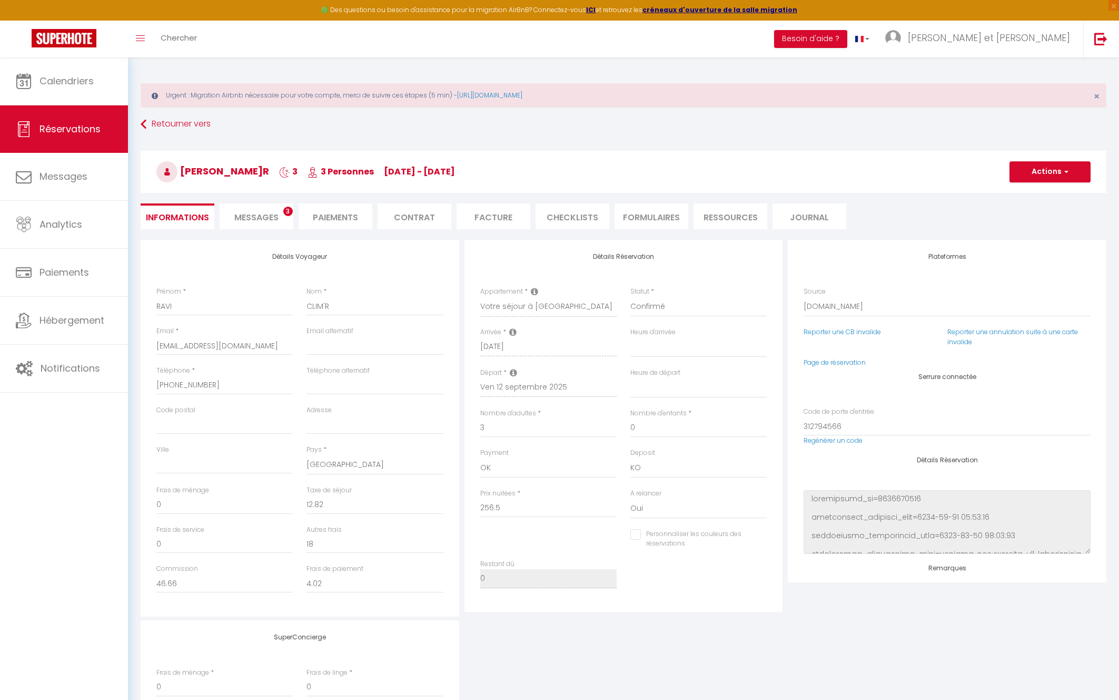
select select
click at [665, 349] on select "00:00 00:30 01:00 01:30 02:00 02:30 03:00 03:30 04:00 04:30 05:00 05:30 06:00 0…" at bounding box center [699, 347] width 136 height 20
select select "19:00"
click at [631, 337] on select "00:00 00:30 01:00 01:30 02:00 02:30 03:00 03:30 04:00 04:30 05:00 05:30 06:00 0…" at bounding box center [699, 347] width 136 height 20
select select
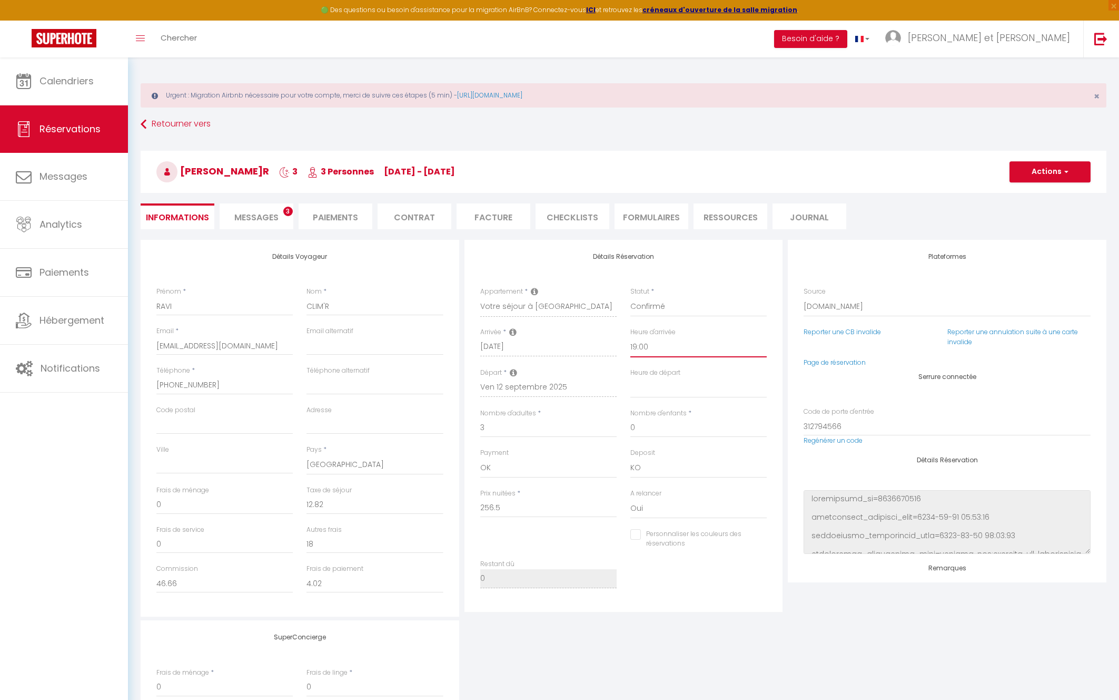
checkbox input "false"
click at [698, 384] on select "00:00 00:30 01:00 01:30 02:00 02:30 03:00 03:30 04:00 04:30 05:00 05:30 06:00 0…" at bounding box center [699, 388] width 136 height 20
select select "11:00"
click at [631, 378] on select "00:00 00:30 01:00 01:30 02:00 02:30 03:00 03:30 04:00 04:30 05:00 05:30 06:00 0…" at bounding box center [699, 388] width 136 height 20
checkbox input "false"
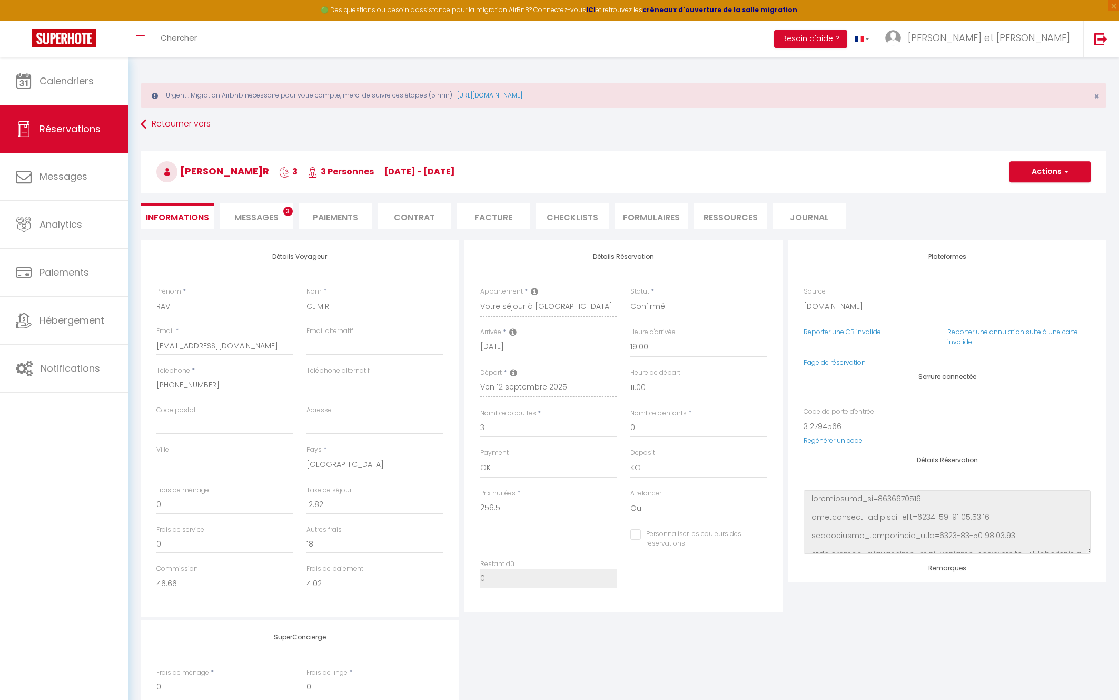
click at [724, 593] on div "Restant dû 0" at bounding box center [624, 579] width 301 height 40
click at [1057, 170] on button "Actions" at bounding box center [1050, 171] width 81 height 21
click at [1045, 195] on link "Enregistrer" at bounding box center [1039, 195] width 83 height 14
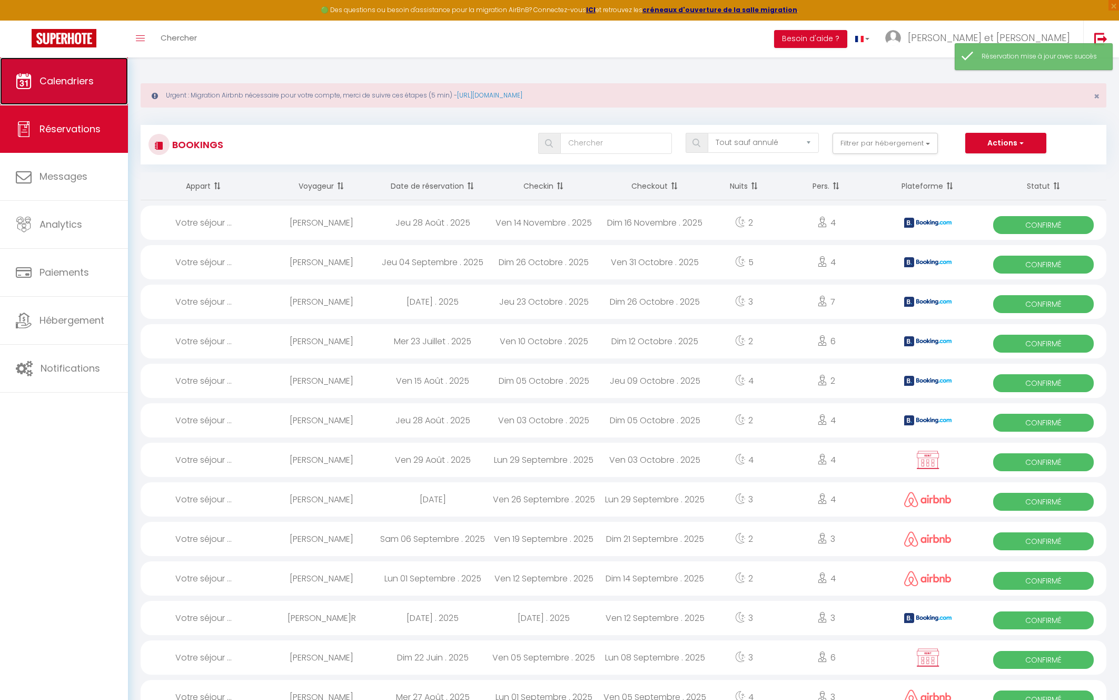
click at [90, 93] on link "Calendriers" at bounding box center [64, 80] width 128 height 47
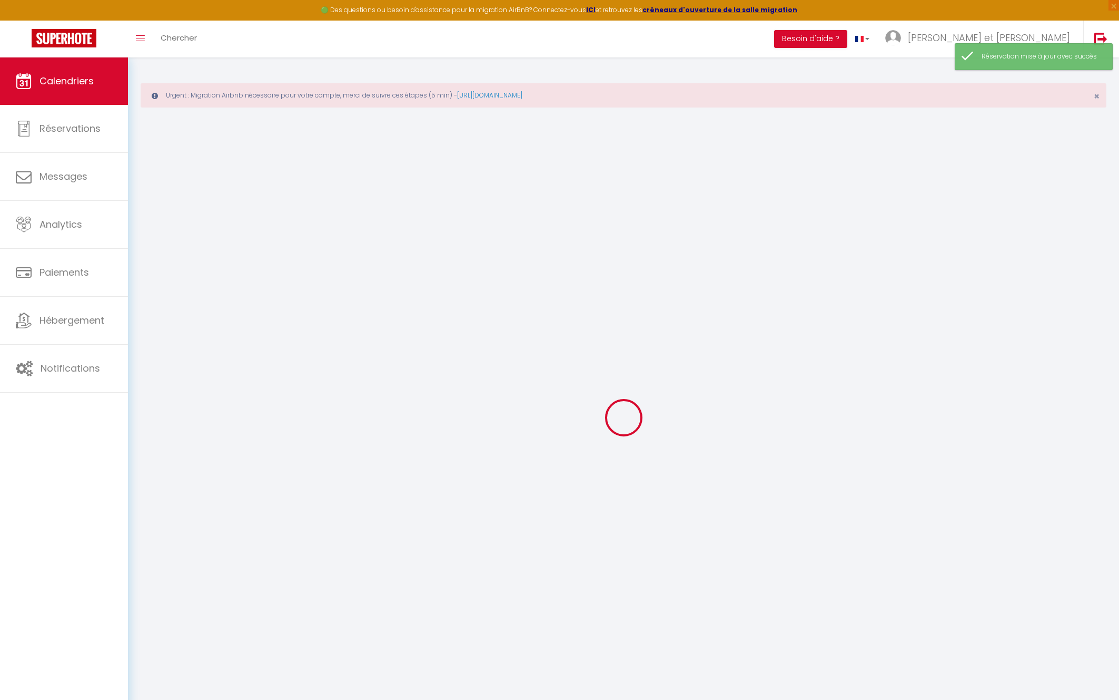
select select
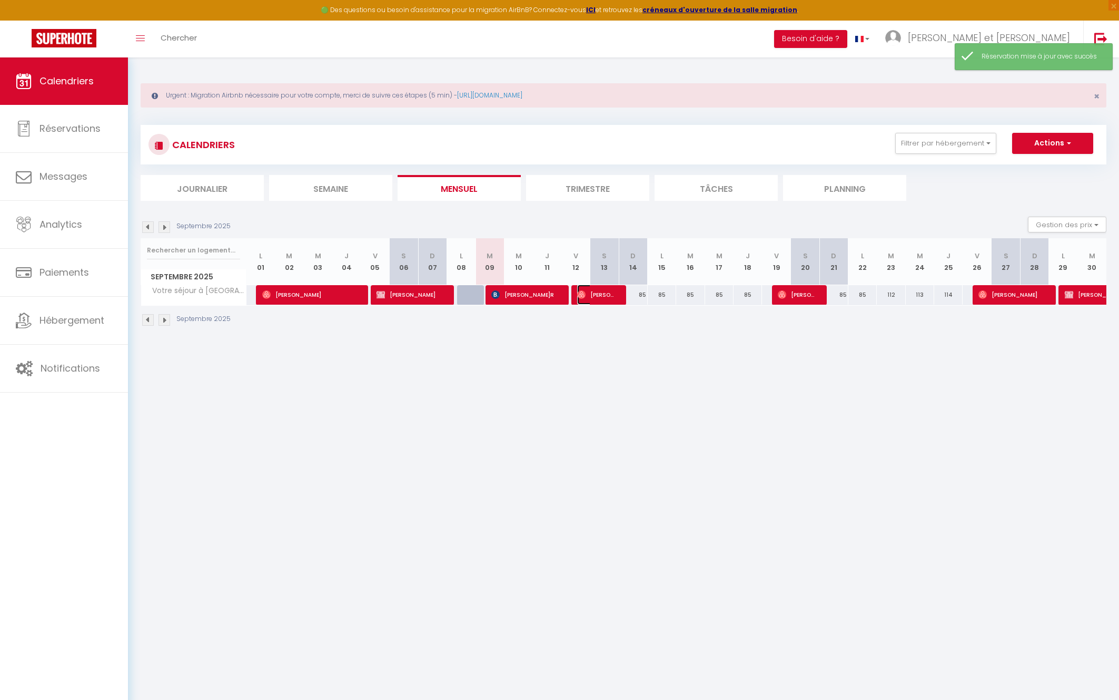
click at [609, 300] on span "[PERSON_NAME]" at bounding box center [596, 294] width 38 height 20
select select "OK"
select select "0"
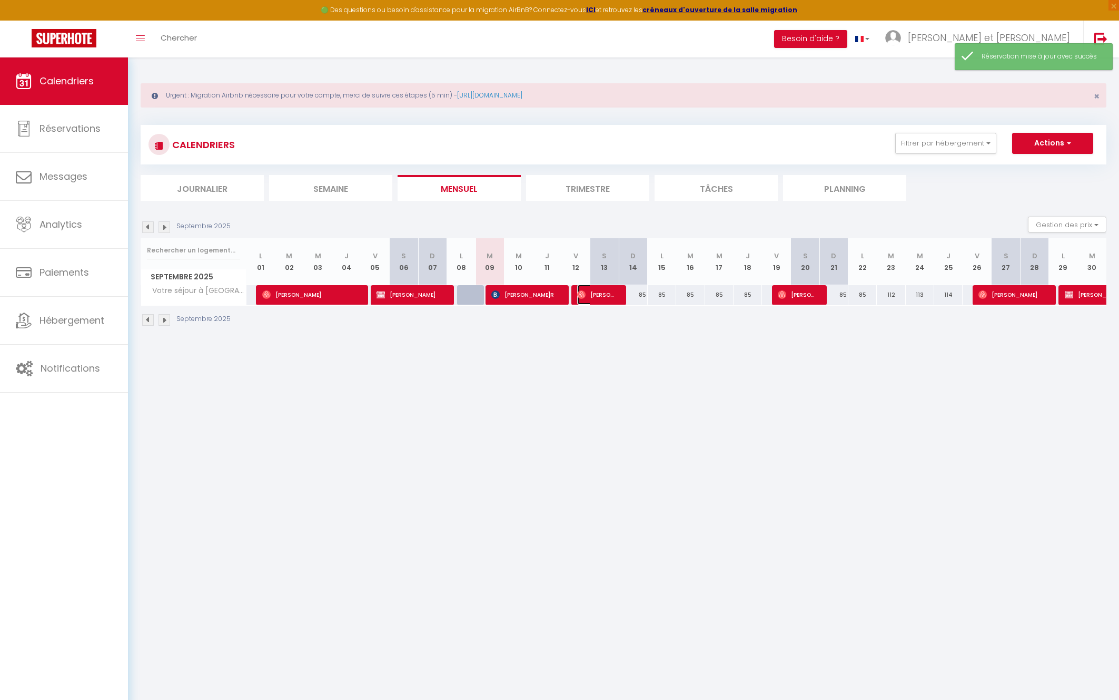
select select "1"
select select
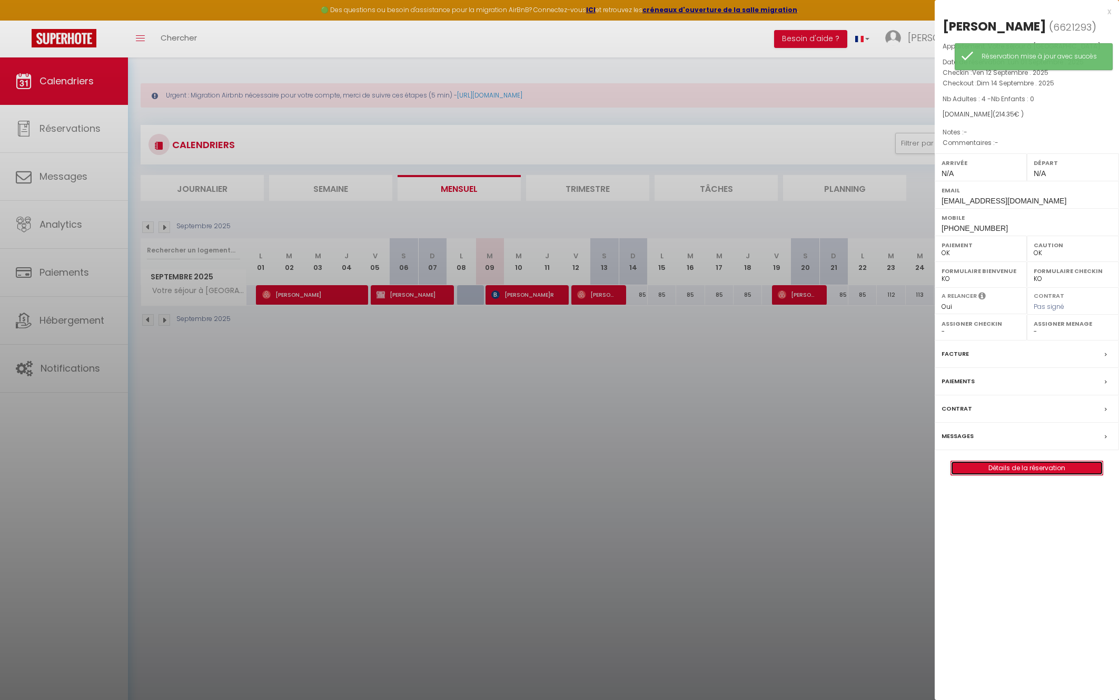
click at [1008, 469] on link "Détails de la réservation" at bounding box center [1027, 468] width 152 height 14
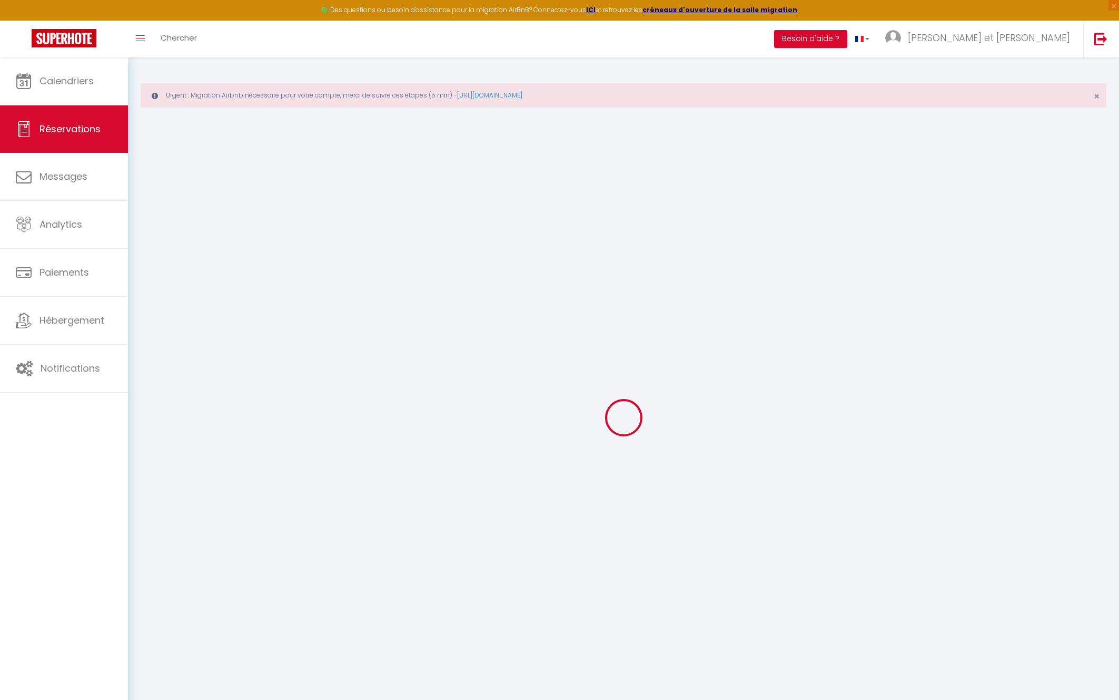
type input "Barjots"
type input "Dunkers"
type input "[EMAIL_ADDRESS][DOMAIN_NAME]"
type input "[PHONE_NUMBER]"
select select
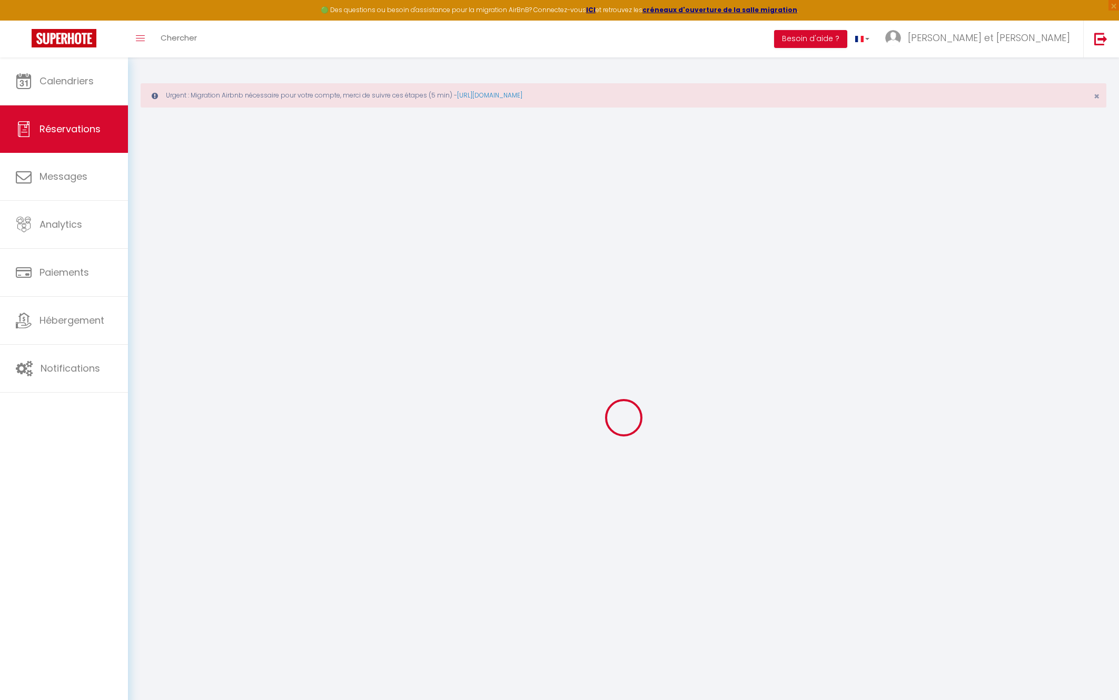
type input "7.38"
select select "4503"
select select "1"
select select
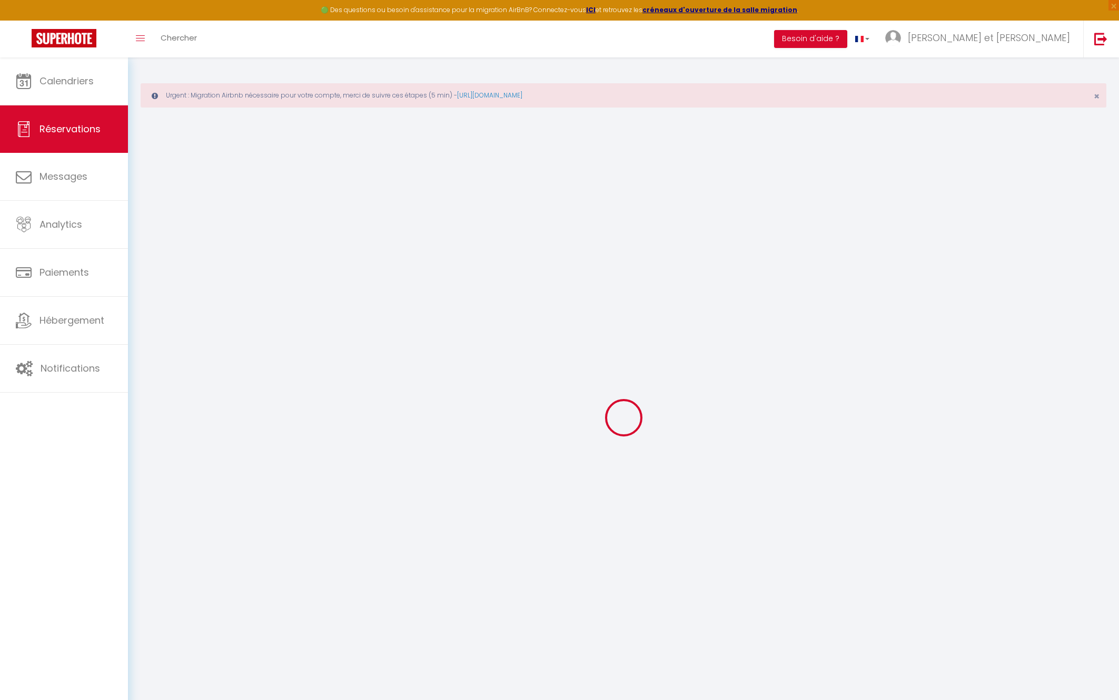
type input "4"
select select "12"
select select
type input "187"
checkbox input "false"
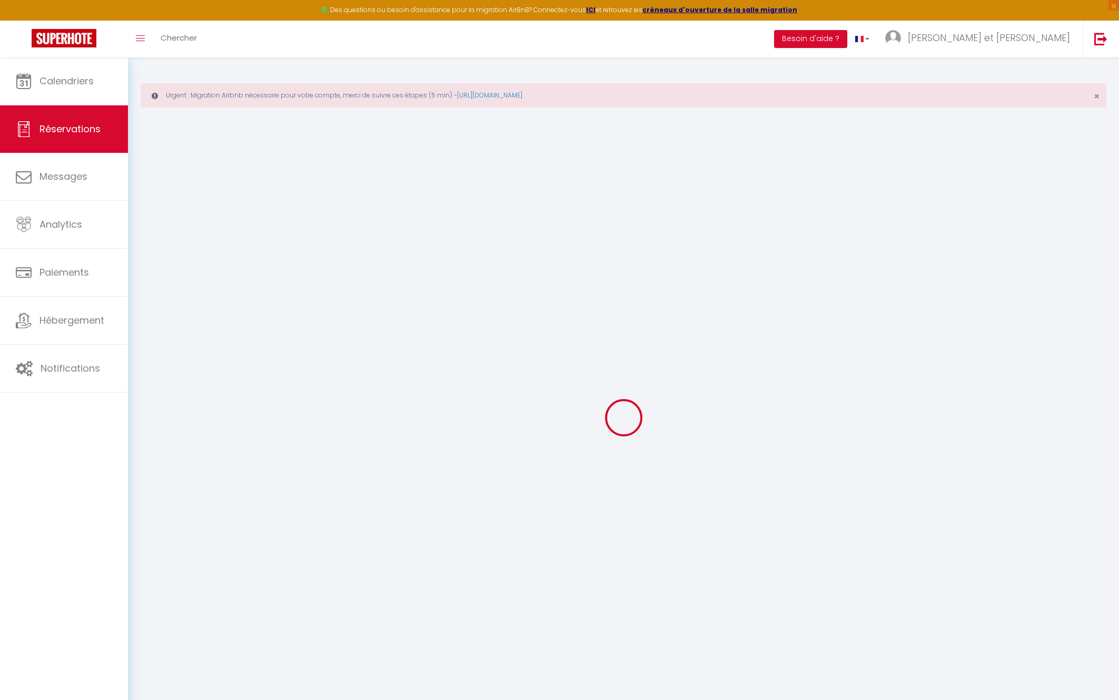
type input "0"
select select "1"
type input "0"
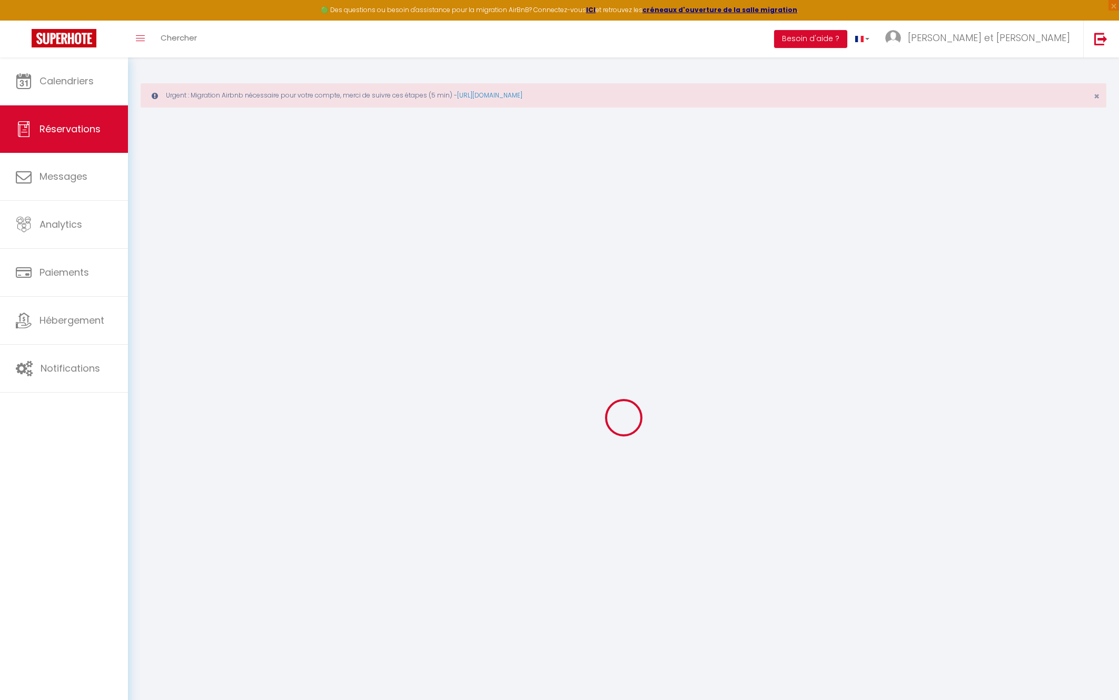
select select
select select "15"
checkbox input "false"
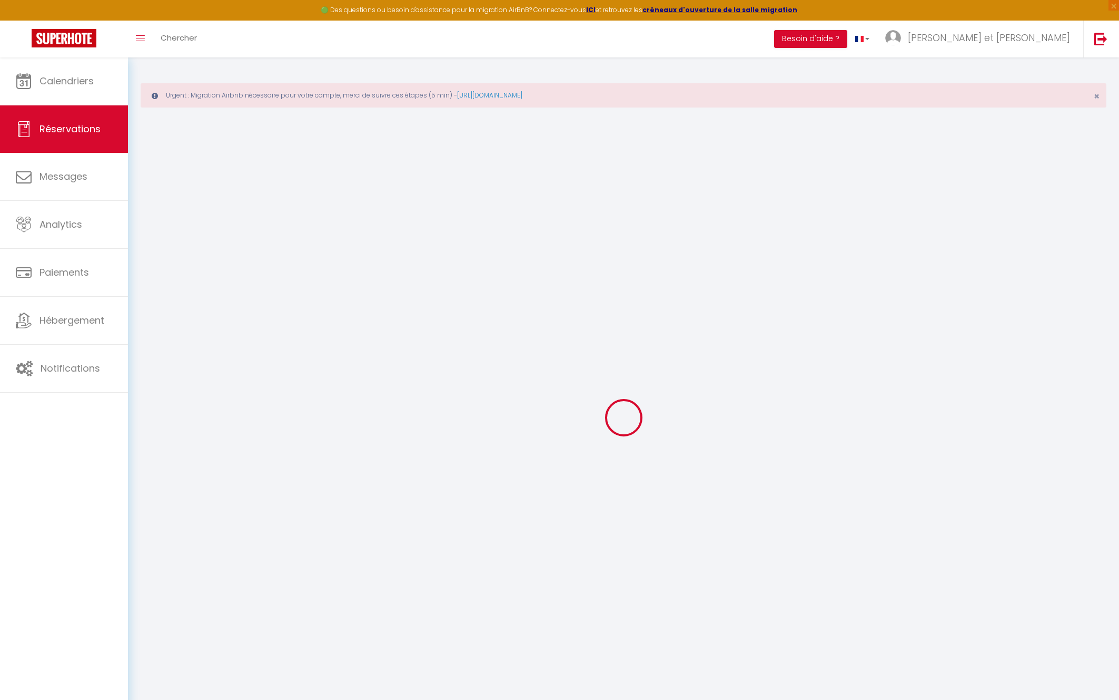
select select
checkbox input "false"
select select
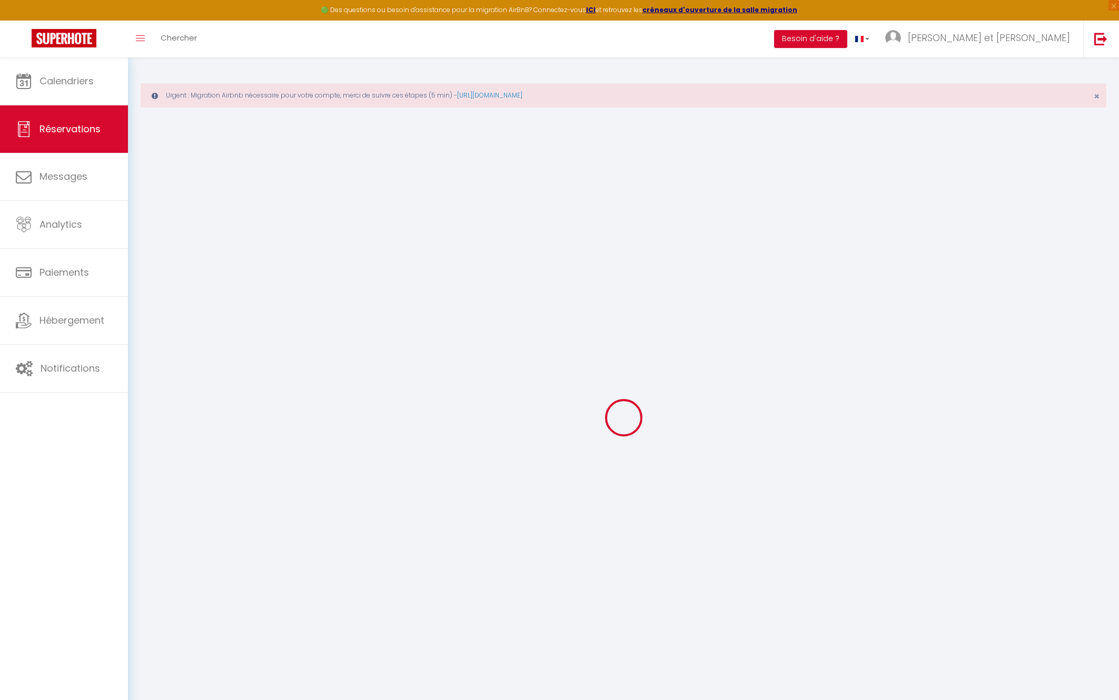
select select
checkbox input "false"
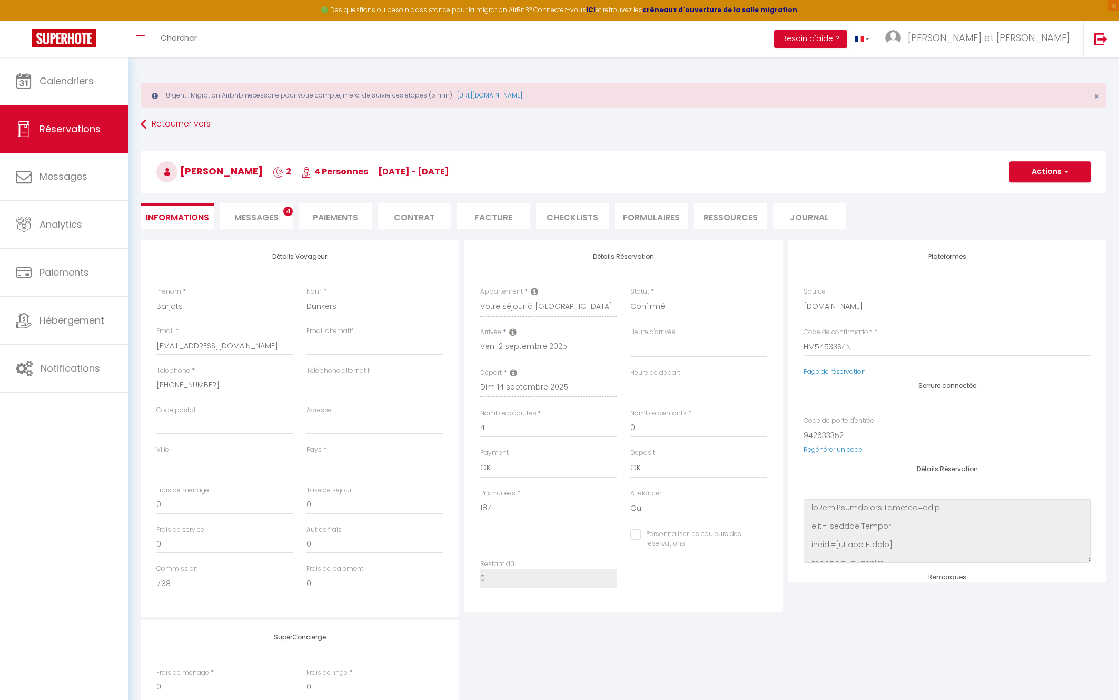
select select
type input "18"
type input "9.35"
select select
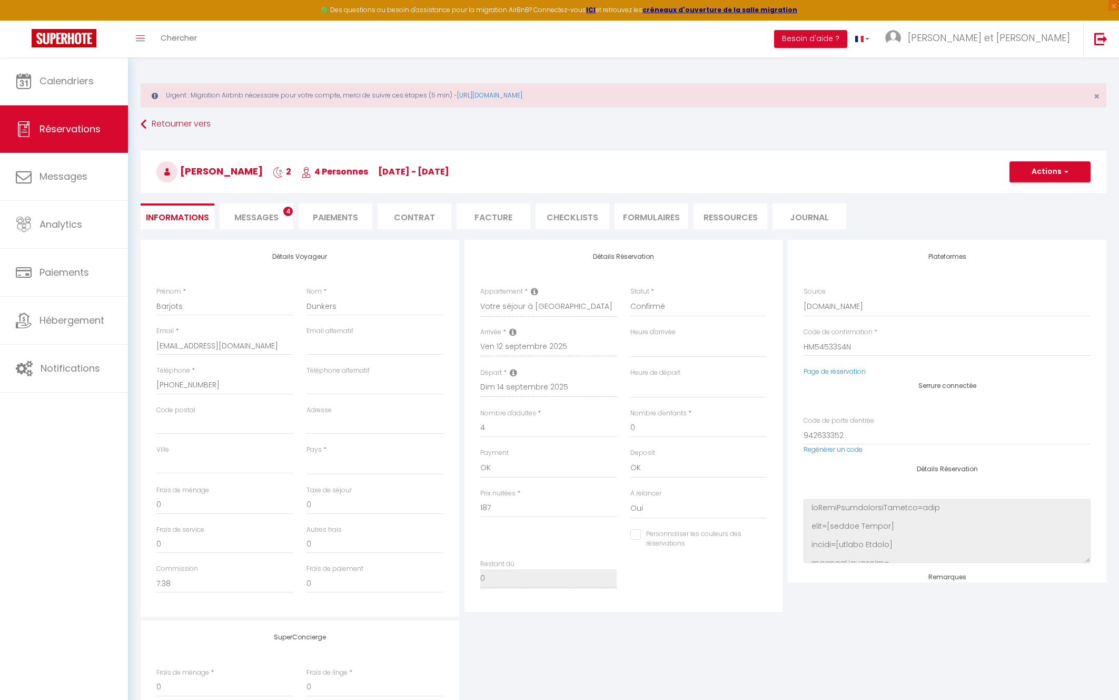
checkbox input "false"
select select
checkbox input "false"
select select
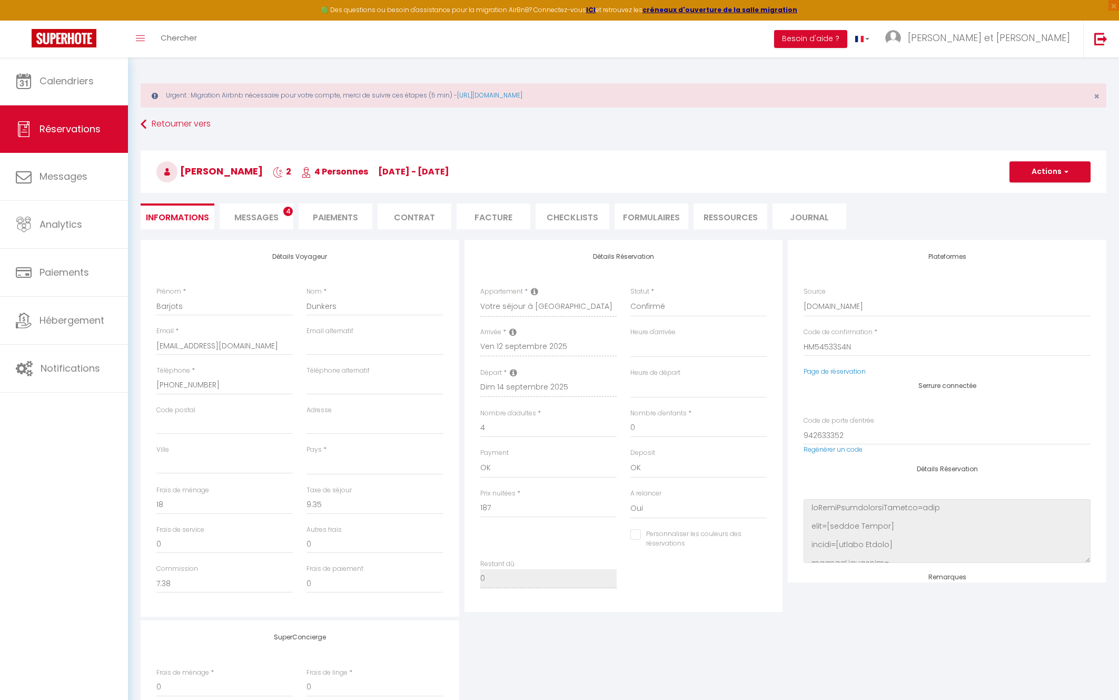
click at [257, 208] on li "Messages 4" at bounding box center [257, 216] width 74 height 26
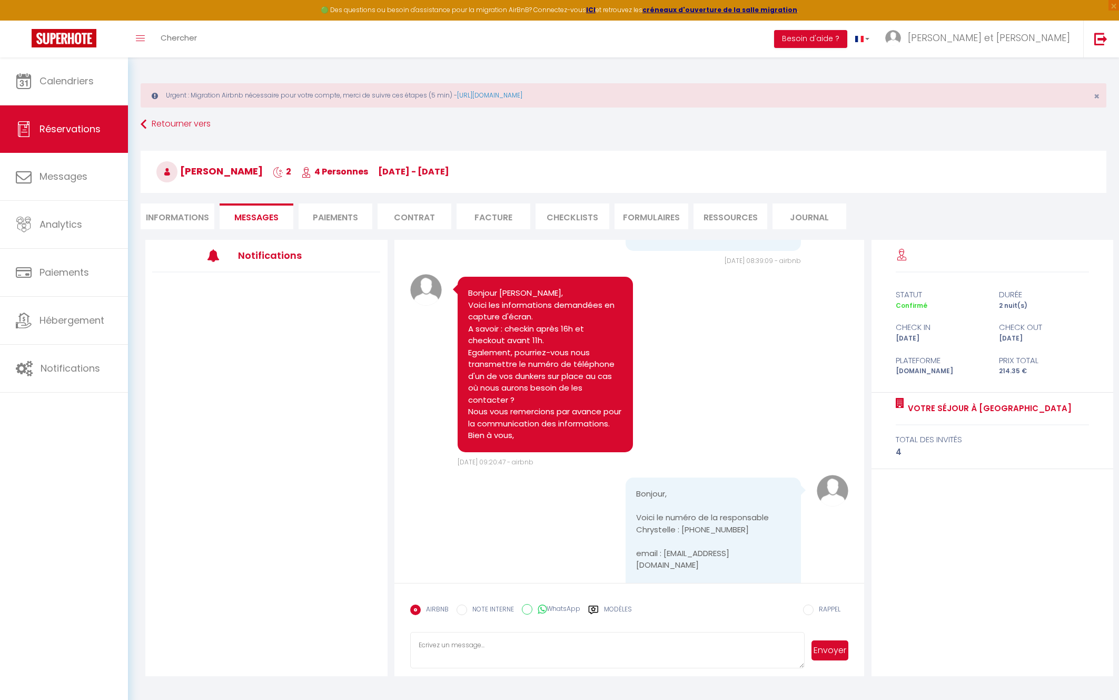
scroll to position [1068, 0]
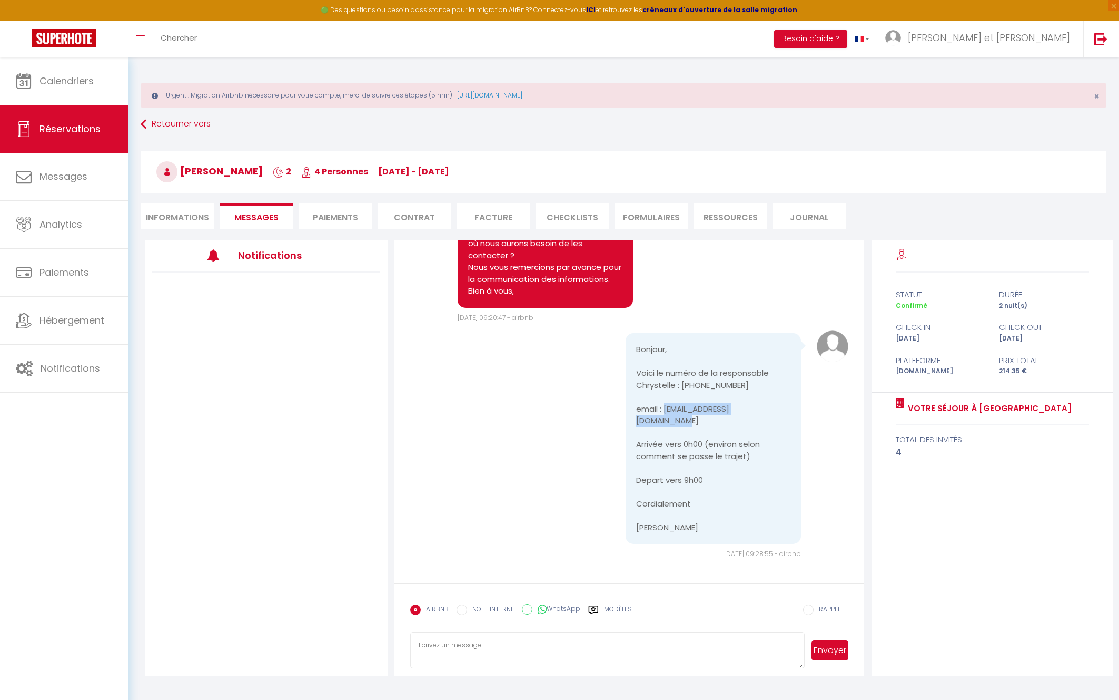
drag, startPoint x: 660, startPoint y: 423, endPoint x: 778, endPoint y: 423, distance: 118.0
click at [778, 423] on pre "Bonjour, Voici le numéro de la responsable Chrystelle : [PHONE_NUMBER] email : …" at bounding box center [713, 438] width 154 height 190
click at [689, 424] on pre "Bonjour, Voici le numéro de la responsable Chrystelle : [PHONE_NUMBER] email : …" at bounding box center [713, 438] width 154 height 190
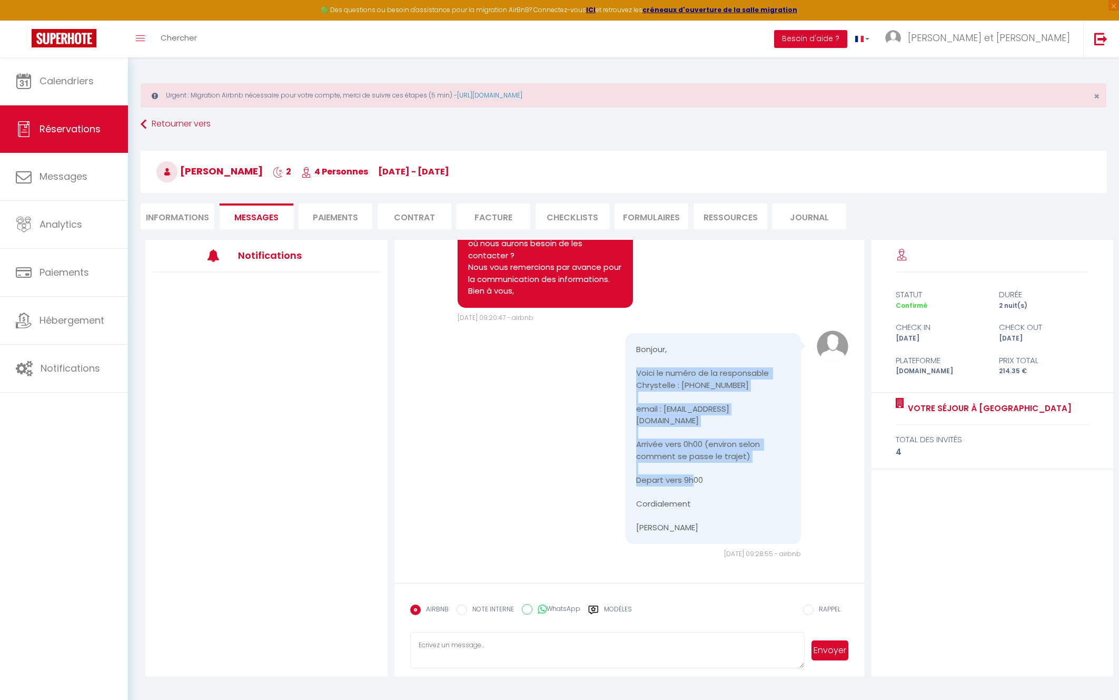
drag, startPoint x: 715, startPoint y: 479, endPoint x: 629, endPoint y: 386, distance: 127.1
click at [629, 386] on div "Bonjour, Voici le numéro de la responsable Chrystelle : [PHONE_NUMBER] email : …" at bounding box center [713, 438] width 175 height 211
copy pre "Voici le numéro de la responsable Chrystelle : [PHONE_NUMBER] email : [EMAIL_AD…"
click at [81, 81] on span "Calendriers" at bounding box center [67, 80] width 54 height 13
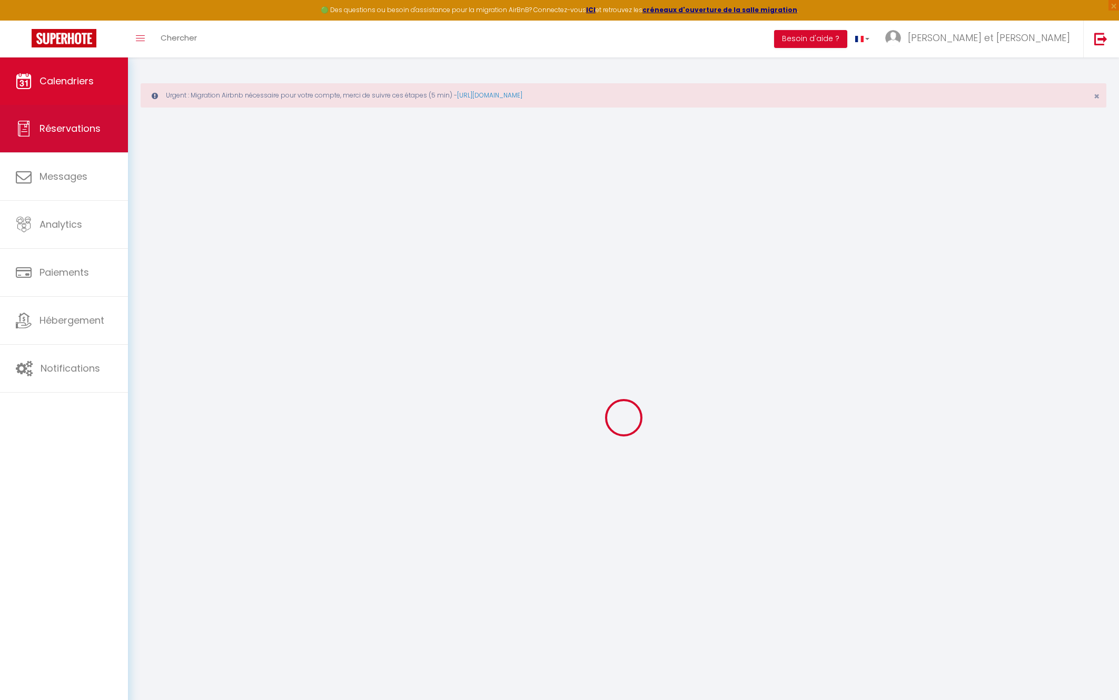
select select
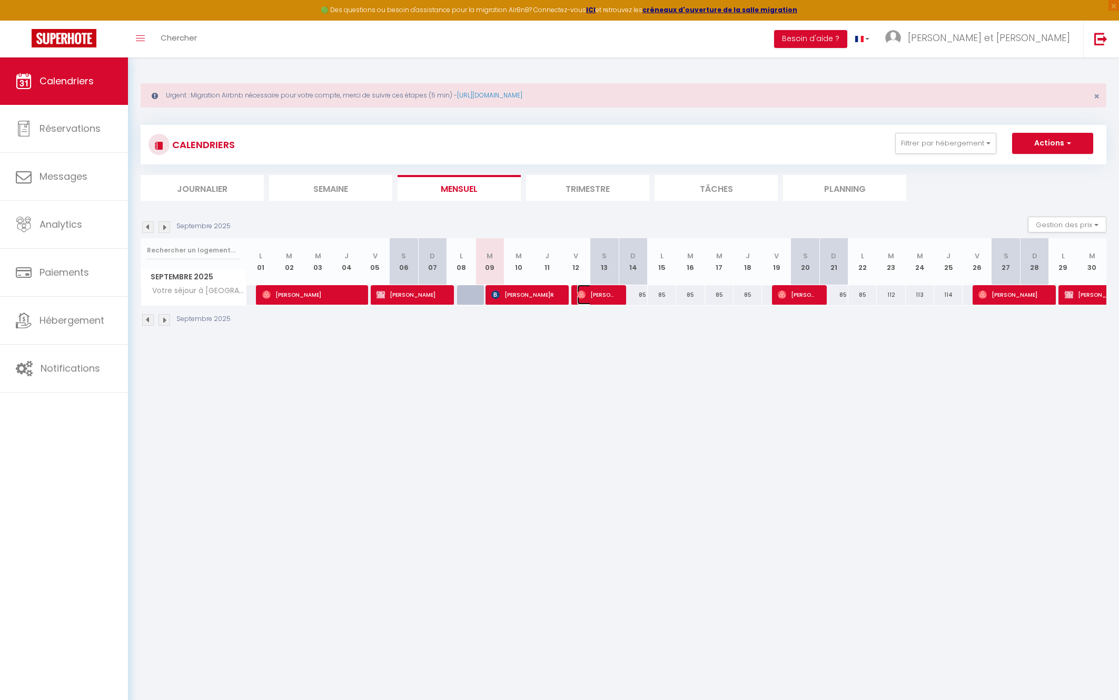
click at [591, 298] on span "[PERSON_NAME]" at bounding box center [596, 294] width 38 height 20
select select "OK"
select select "0"
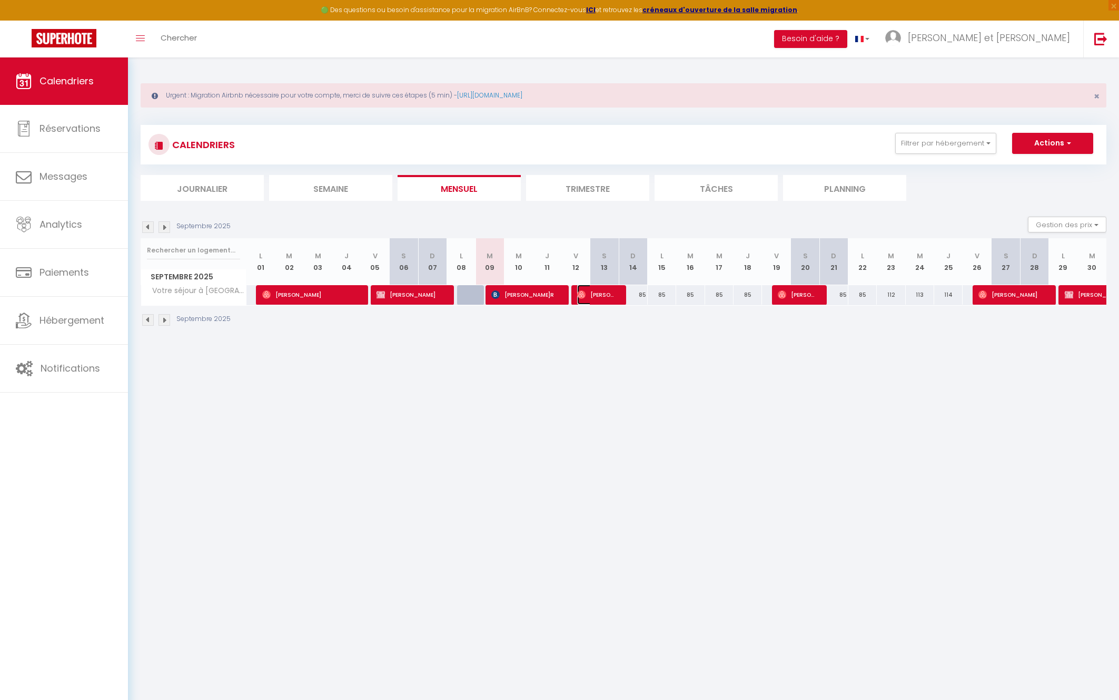
select select "1"
select select
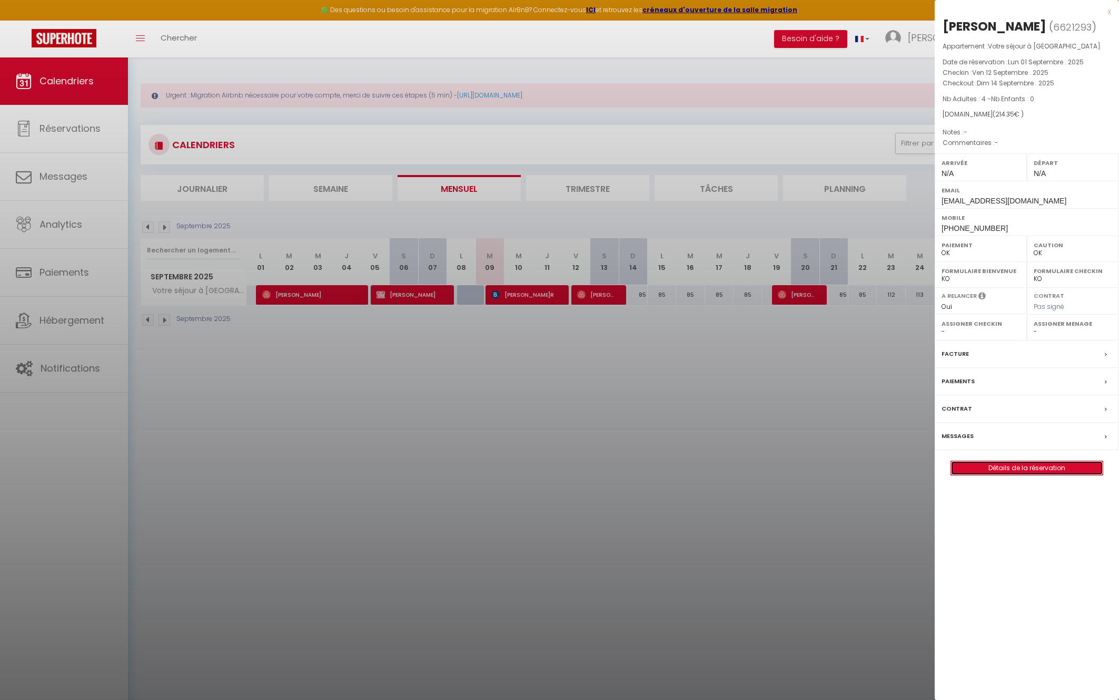
click at [1010, 470] on link "Détails de la réservation" at bounding box center [1027, 468] width 152 height 14
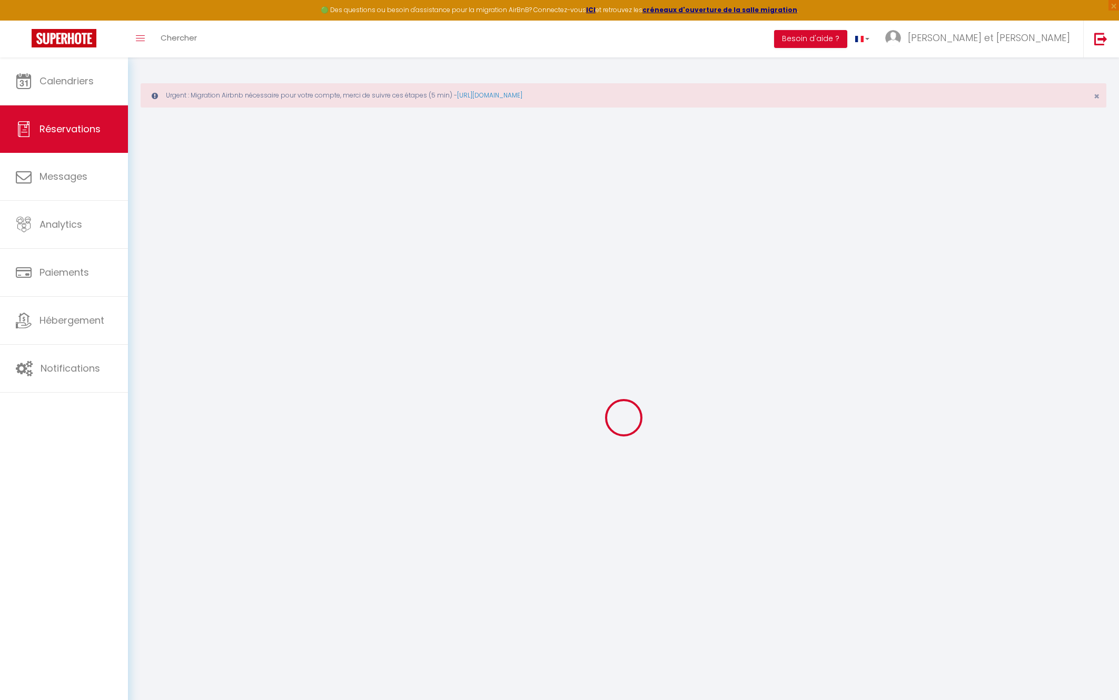
select select
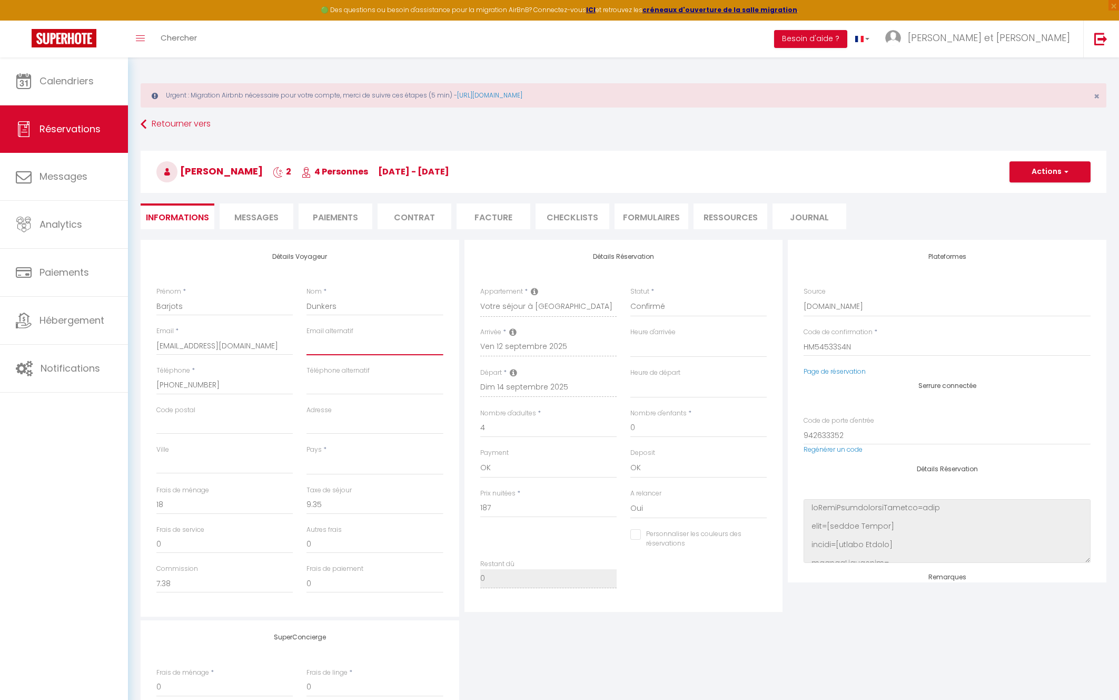
click at [361, 345] on input "email" at bounding box center [375, 345] width 136 height 19
paste input "[EMAIL_ADDRESS][DOMAIN_NAME]"
click at [685, 350] on select "00:00 00:30 01:00 01:30 02:00 02:30 03:00 03:30 04:00 04:30 05:00 05:30 06:00 0…" at bounding box center [699, 347] width 136 height 20
click at [631, 337] on select "00:00 00:30 01:00 01:30 02:00 02:30 03:00 03:30 04:00 04:30 05:00 05:30 06:00 0…" at bounding box center [699, 347] width 136 height 20
click at [690, 389] on select "00:00 00:30 01:00 01:30 02:00 02:30 03:00 03:30 04:00 04:30 05:00 05:30 06:00 0…" at bounding box center [699, 388] width 136 height 20
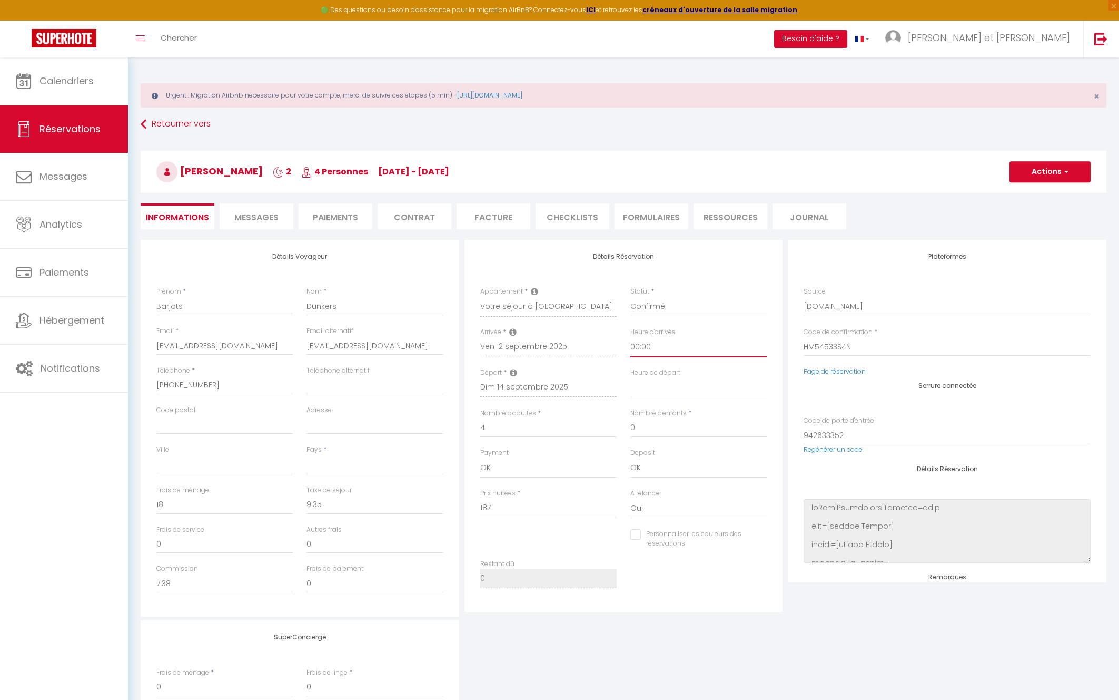
click at [680, 348] on select "00:00 00:30 01:00 01:30 02:00 02:30 03:00 03:30 04:00 04:30 05:00 05:30 06:00 0…" at bounding box center [699, 347] width 136 height 20
click at [631, 337] on select "00:00 00:30 01:00 01:30 02:00 02:30 03:00 03:30 04:00 04:30 05:00 05:30 06:00 0…" at bounding box center [699, 347] width 136 height 20
click at [681, 386] on select "00:00 00:30 01:00 01:30 02:00 02:30 03:00 03:30 04:00 04:30 05:00 05:30 06:00 0…" at bounding box center [699, 388] width 136 height 20
click at [631, 378] on select "00:00 00:30 01:00 01:30 02:00 02:30 03:00 03:30 04:00 04:30 05:00 05:30 06:00 0…" at bounding box center [699, 388] width 136 height 20
click at [343, 386] on input "Téléphone alternatif" at bounding box center [375, 385] width 136 height 19
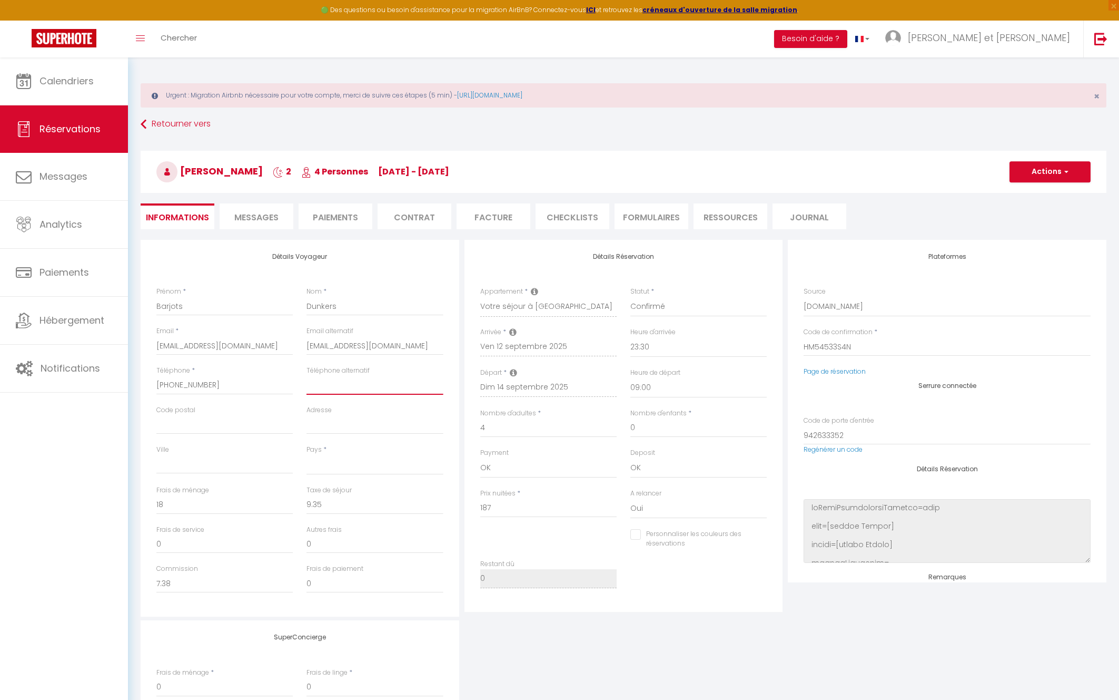
paste input "07 81 90 31 97"
click at [561, 674] on div "SuperConcierge Frais de ménage * 0 Frais de linge * 0 Frais de checkin * 0" at bounding box center [623, 689] width 971 height 139
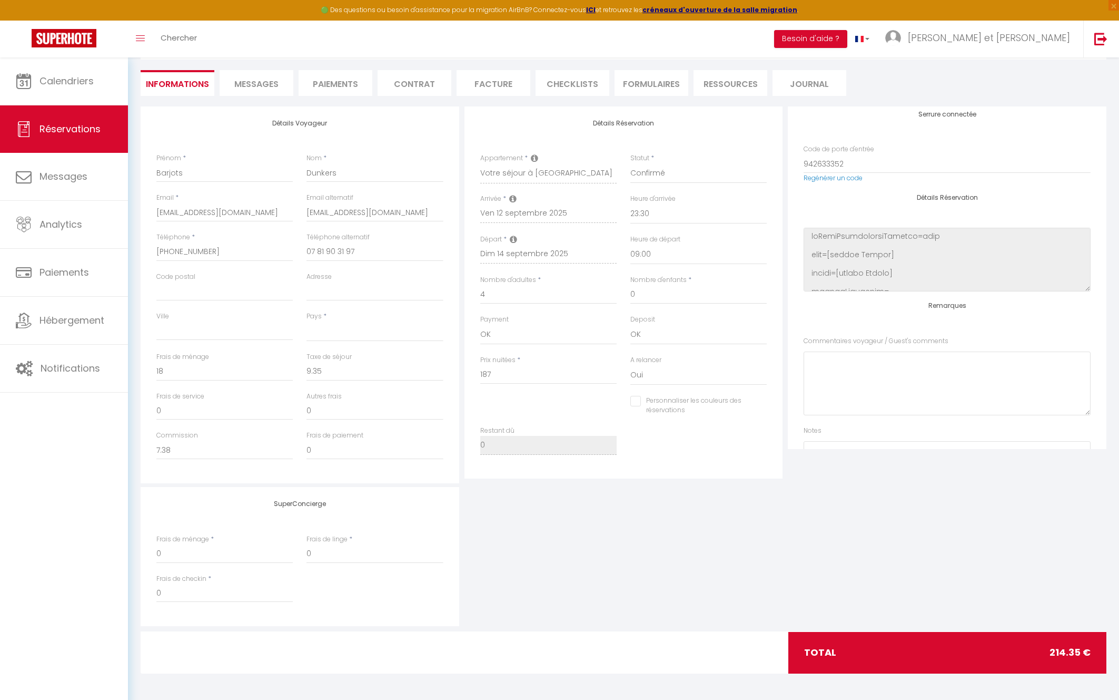
scroll to position [217, 0]
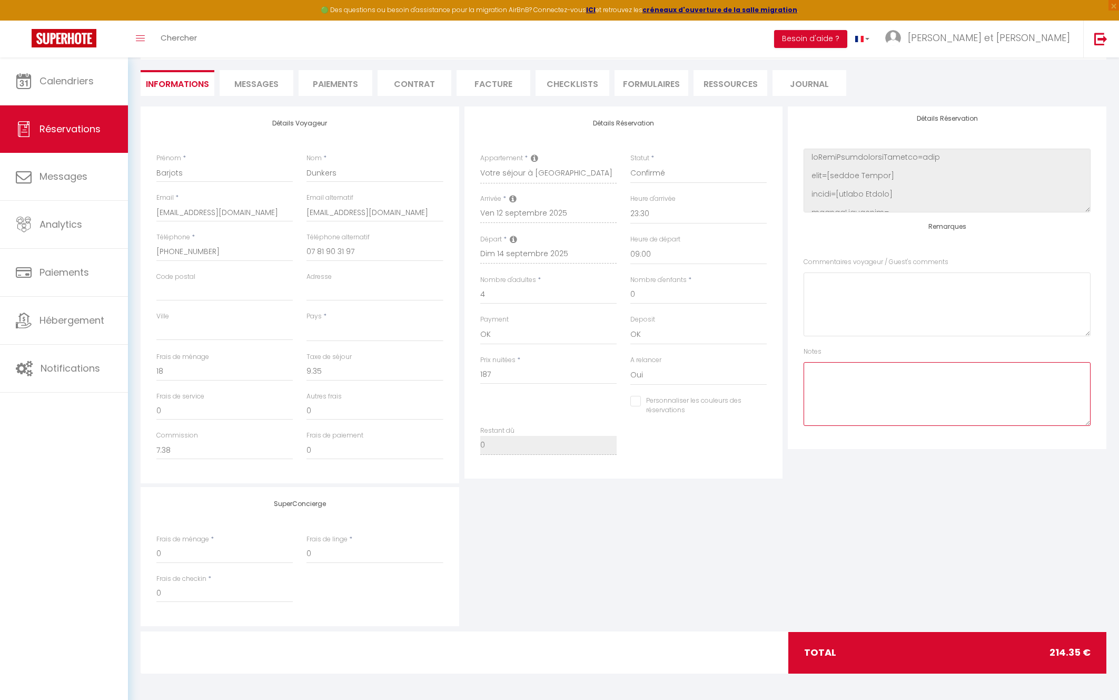
click at [939, 392] on textarea at bounding box center [947, 394] width 287 height 64
paste textarea "Voici le numéro de la responsable Chrystelle : [PHONE_NUMBER] email : [EMAIL_AD…"
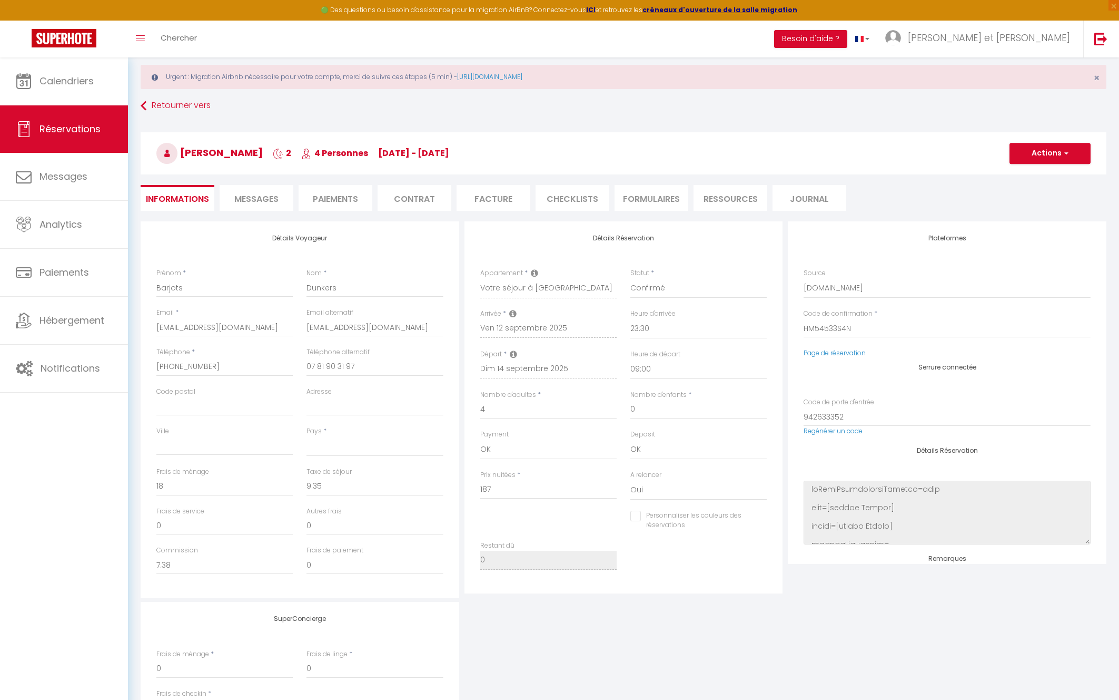
scroll to position [0, 0]
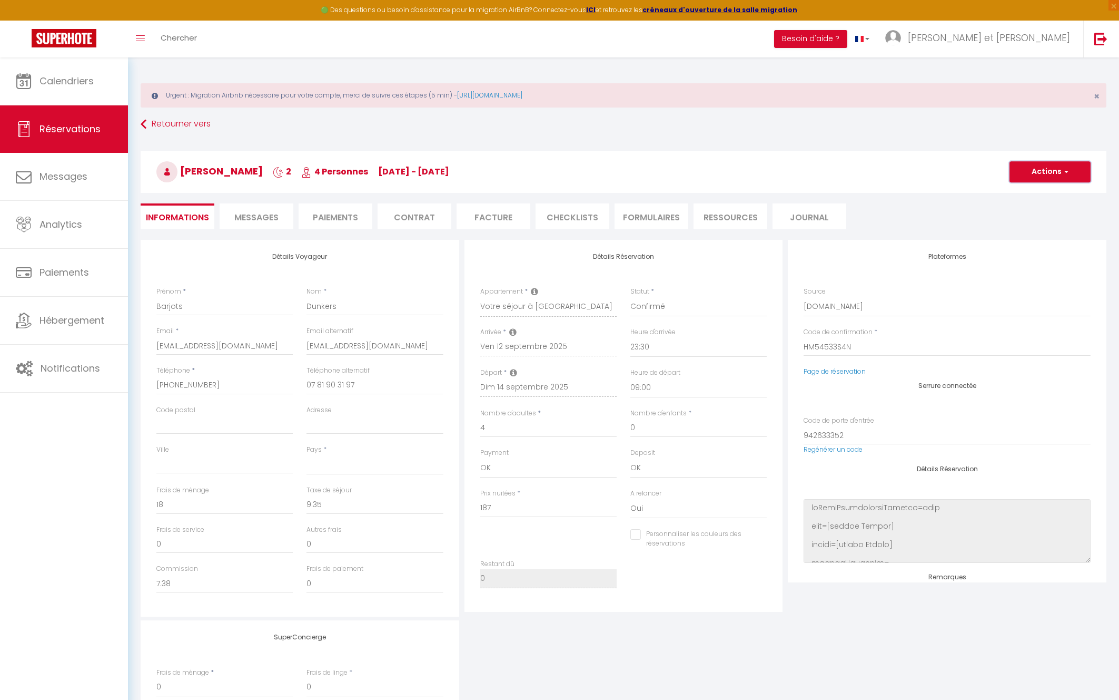
click at [1069, 172] on button "Actions" at bounding box center [1050, 171] width 81 height 21
click at [1033, 194] on link "Enregistrer" at bounding box center [1039, 195] width 83 height 14
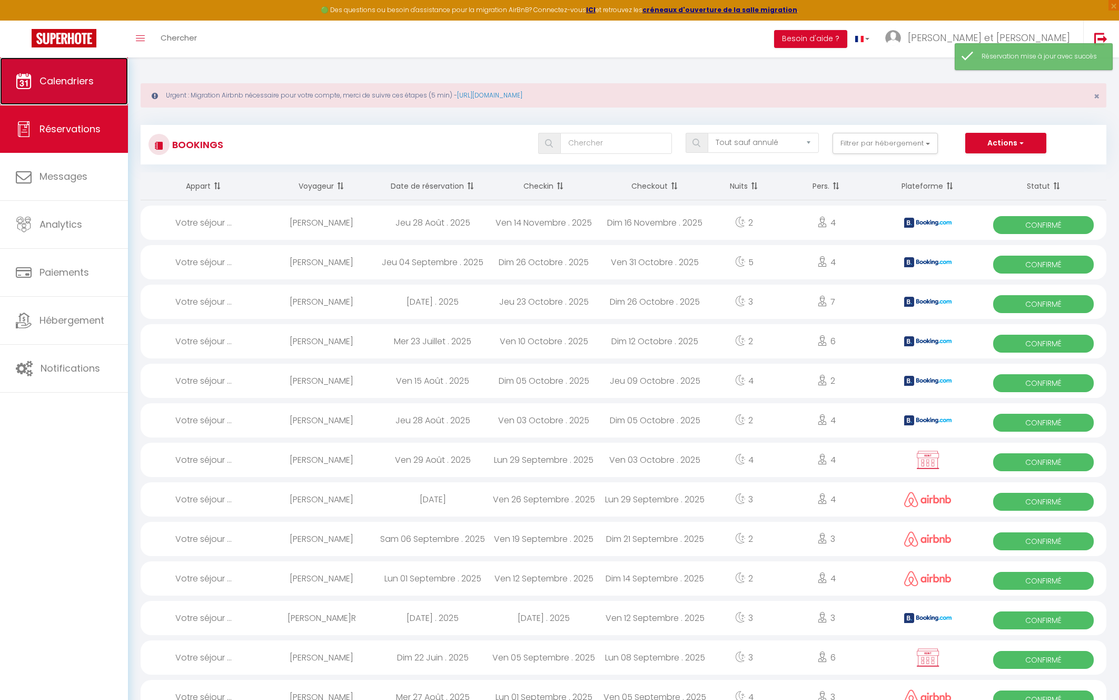
click at [81, 87] on span "Calendriers" at bounding box center [67, 80] width 54 height 13
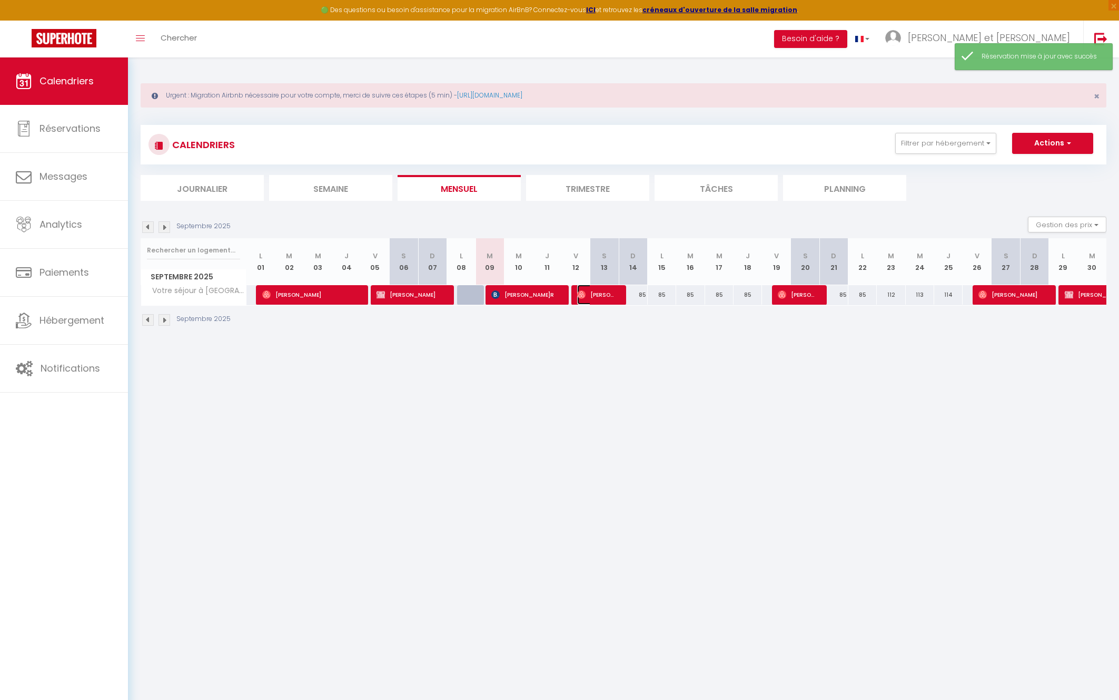
click at [595, 296] on span "[PERSON_NAME]" at bounding box center [596, 294] width 38 height 20
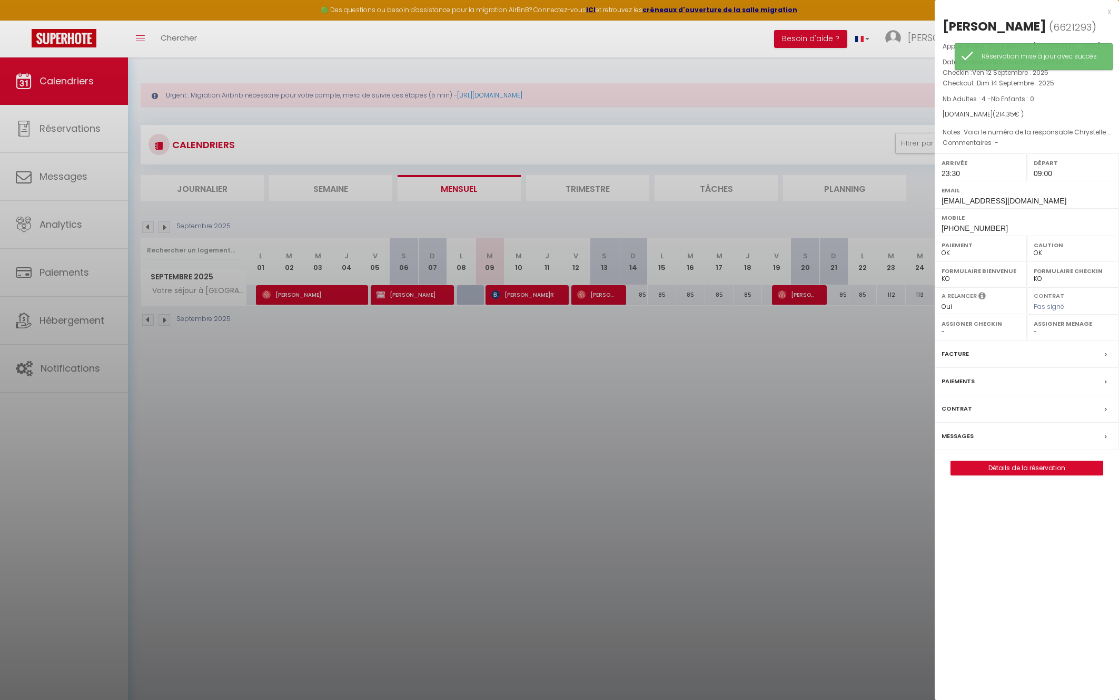
click at [552, 296] on div at bounding box center [559, 350] width 1119 height 700
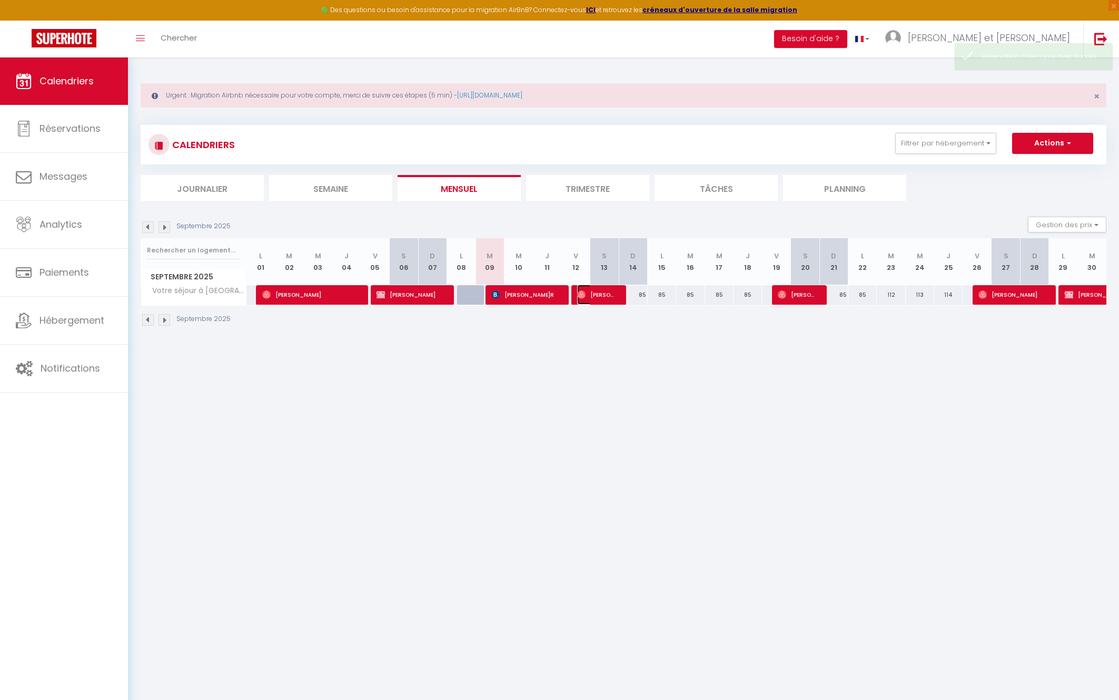
click at [605, 296] on span "[PERSON_NAME]" at bounding box center [596, 294] width 38 height 20
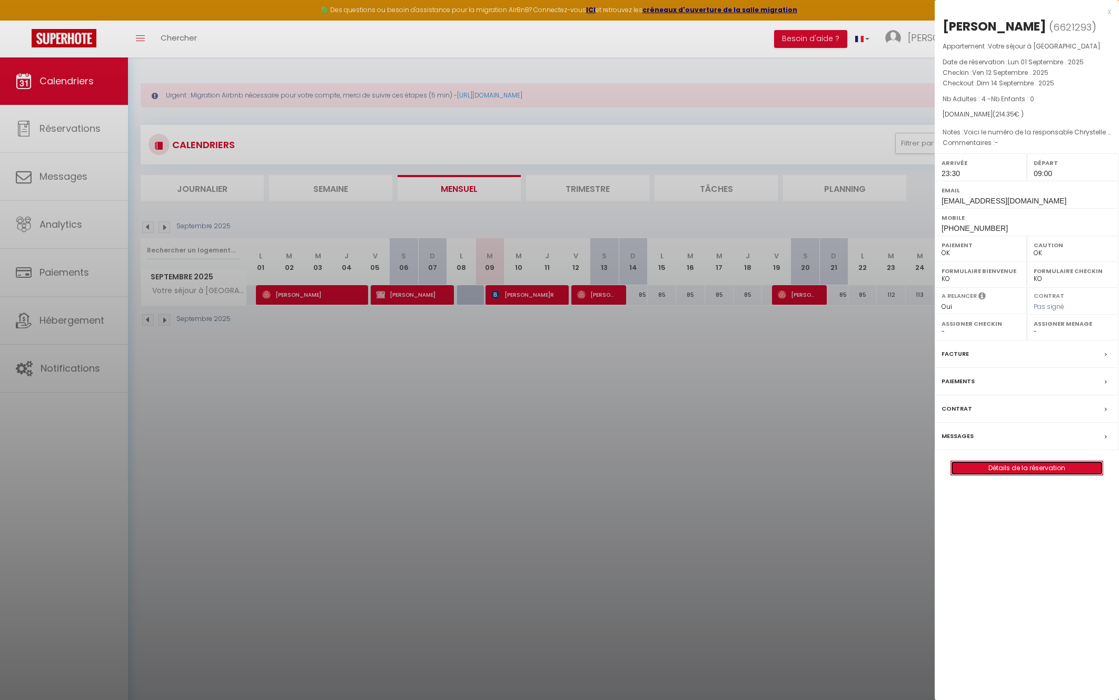
click at [1049, 472] on link "Détails de la réservation" at bounding box center [1027, 468] width 152 height 14
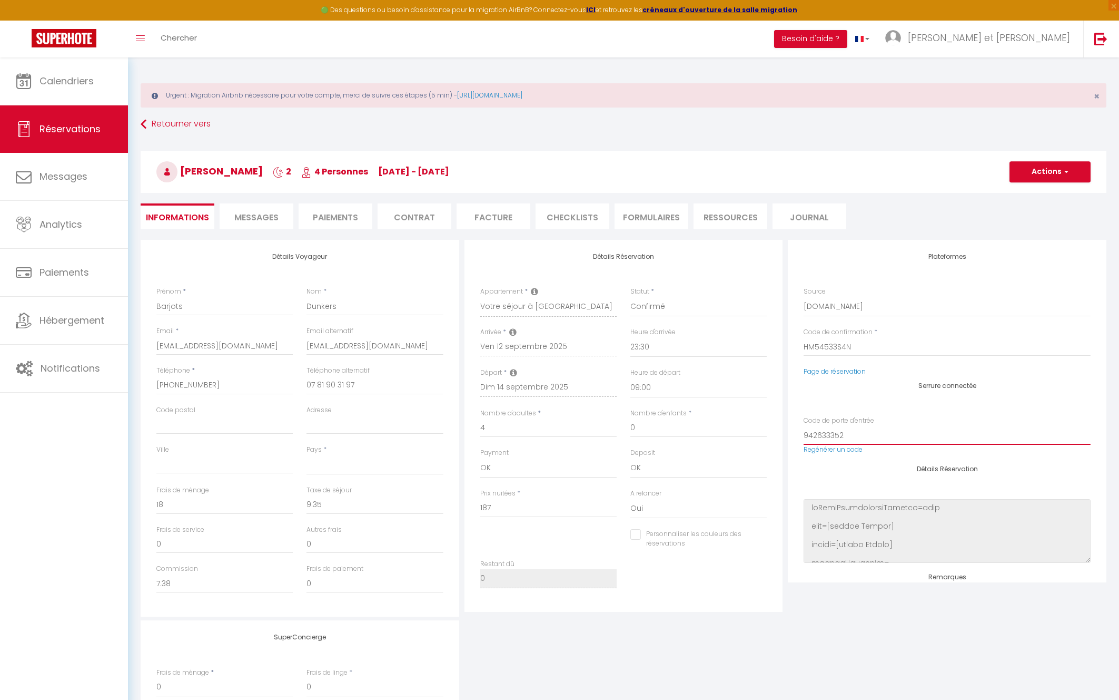
click at [821, 430] on input "942633352" at bounding box center [947, 435] width 287 height 19
drag, startPoint x: 419, startPoint y: 348, endPoint x: 287, endPoint y: 347, distance: 132.2
click at [287, 347] on div "Email * [EMAIL_ADDRESS][DOMAIN_NAME] Email alternatif [EMAIL_ADDRESS][DOMAIN_NA…" at bounding box center [300, 346] width 301 height 40
click at [257, 219] on span "Messages" at bounding box center [256, 217] width 44 height 12
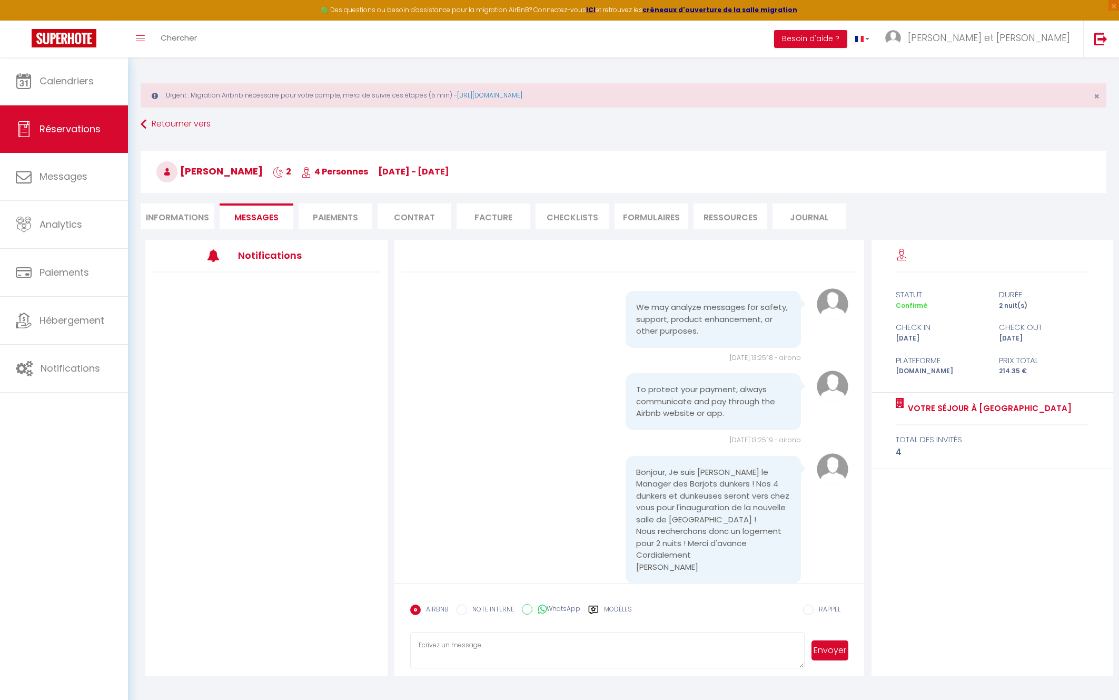
scroll to position [57, 0]
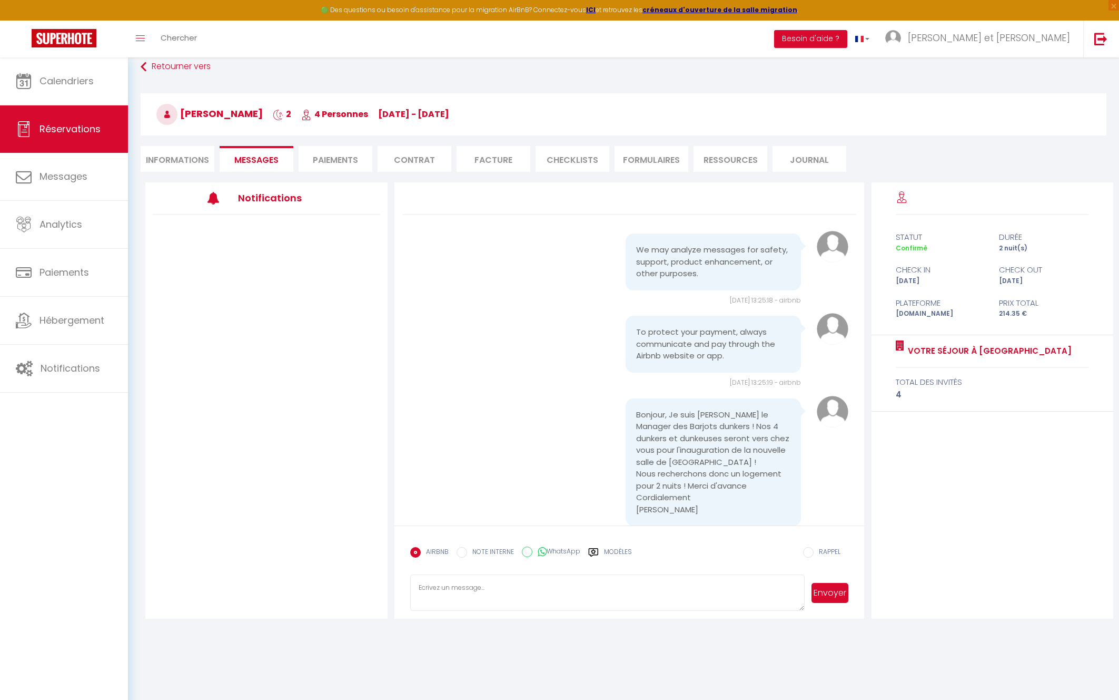
click at [625, 553] on label "Modèles" at bounding box center [618, 556] width 28 height 18
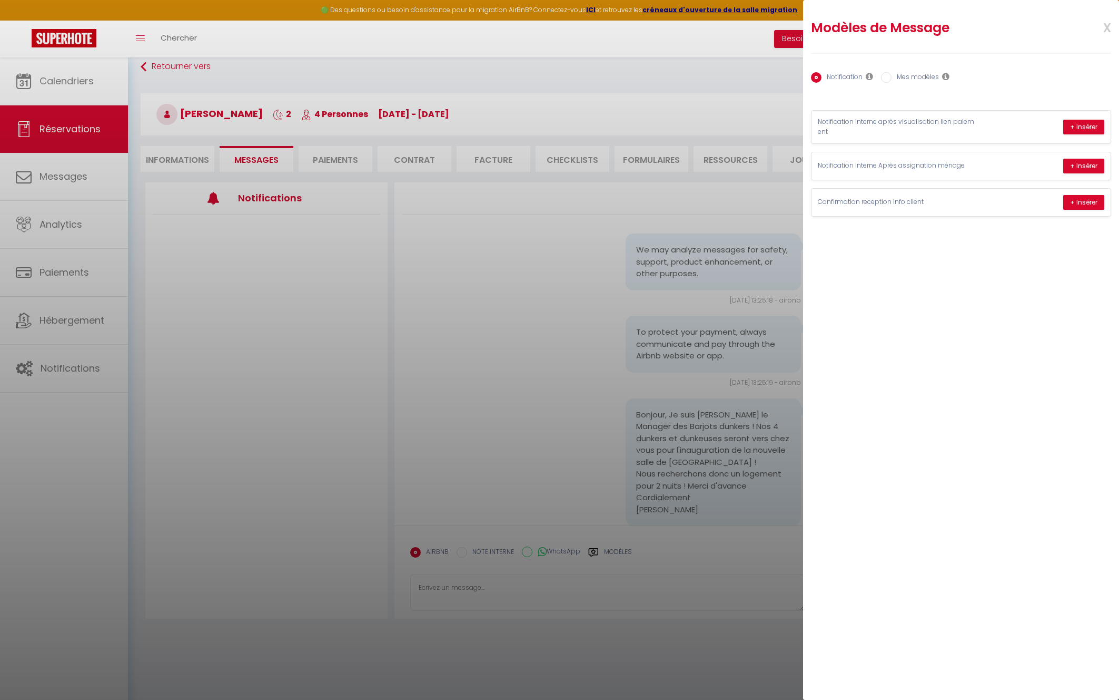
click at [918, 75] on label "Mes modèles" at bounding box center [915, 78] width 47 height 12
click at [892, 75] on input "Mes modèles" at bounding box center [886, 77] width 11 height 11
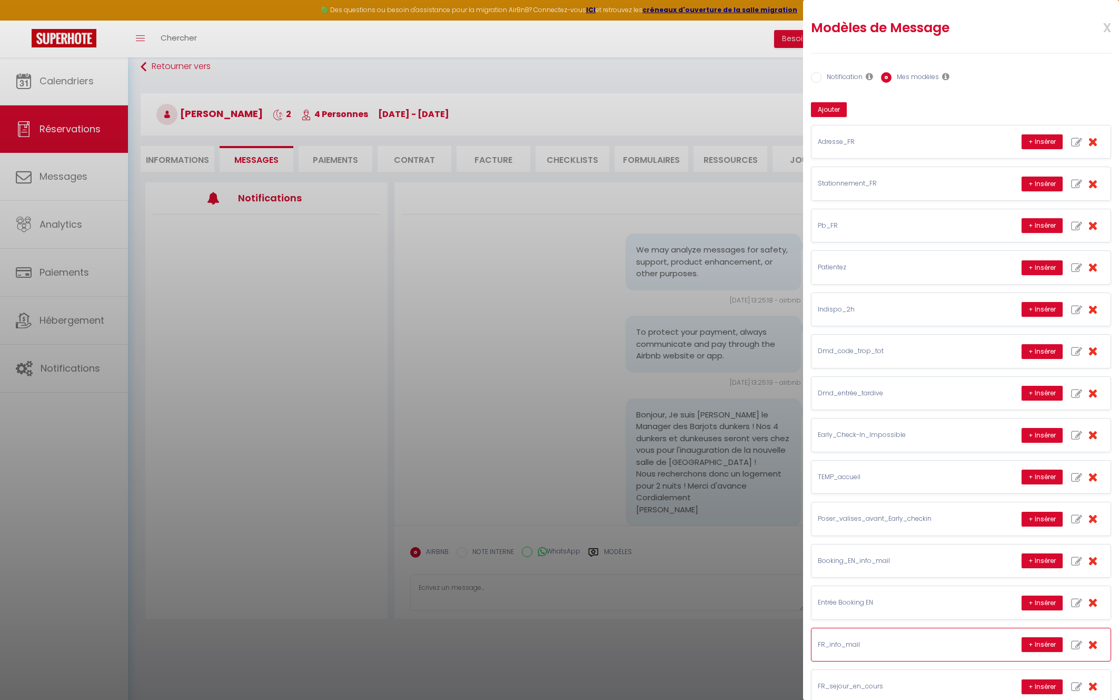
scroll to position [103, 0]
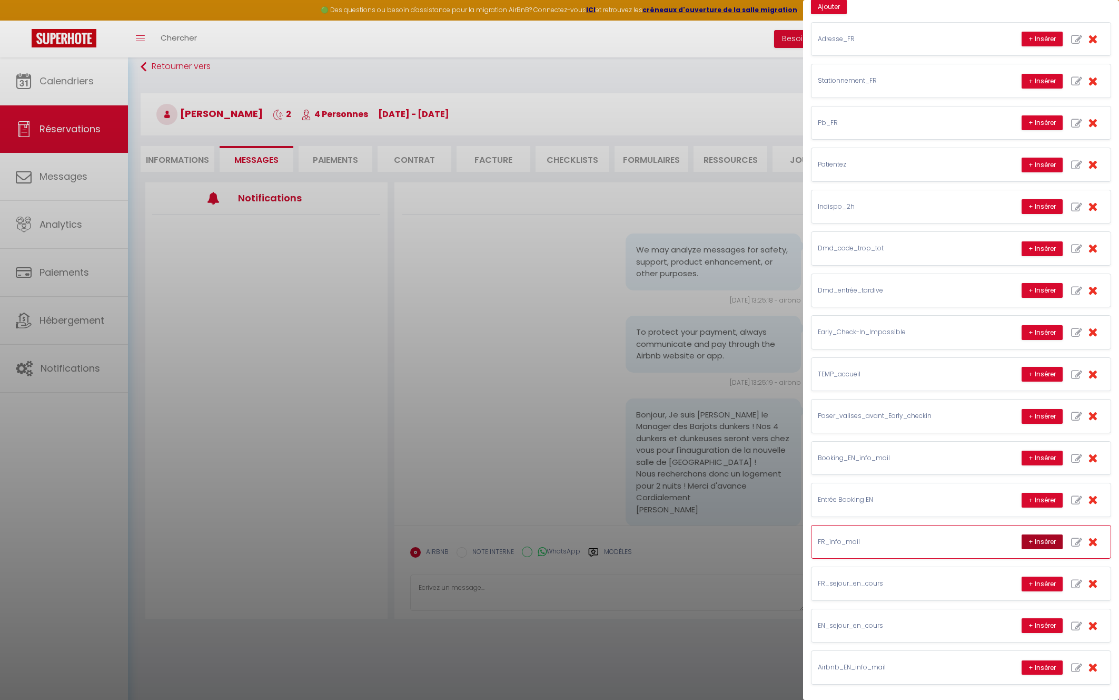
click at [1034, 542] on button "+ Insérer" at bounding box center [1042, 541] width 41 height 15
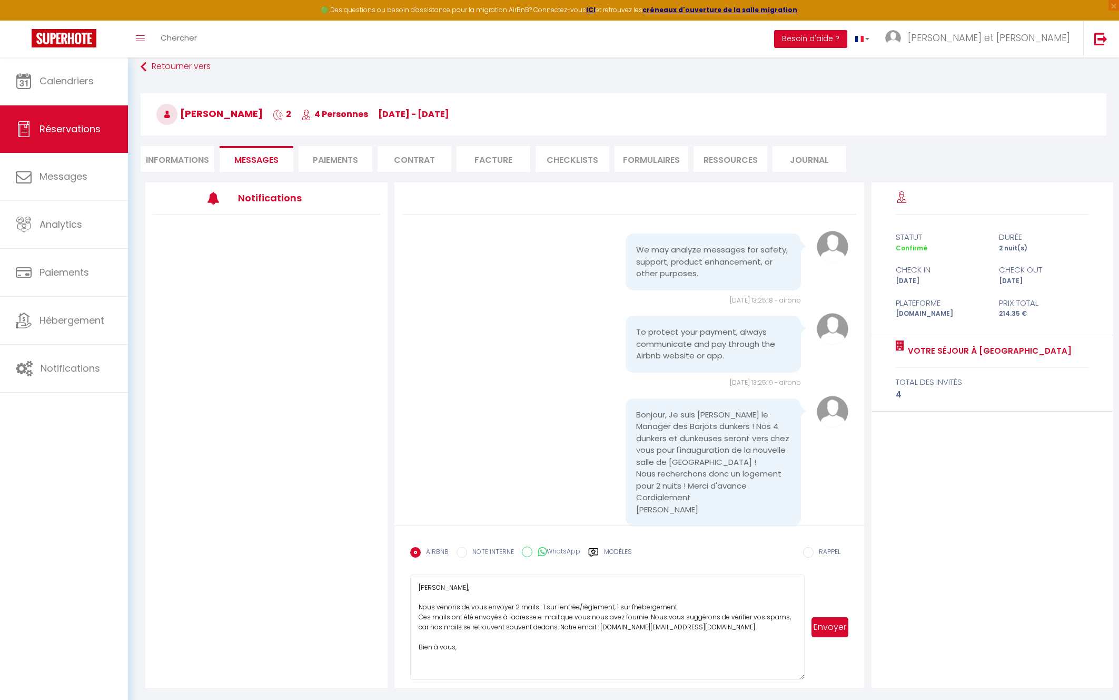
drag, startPoint x: 802, startPoint y: 607, endPoint x: 802, endPoint y: 682, distance: 74.3
click at [802, 680] on textarea "[PERSON_NAME], Nous venons de vous envoyer 2 mails : 1 sur l'entrée/règlement, …" at bounding box center [607, 626] width 395 height 105
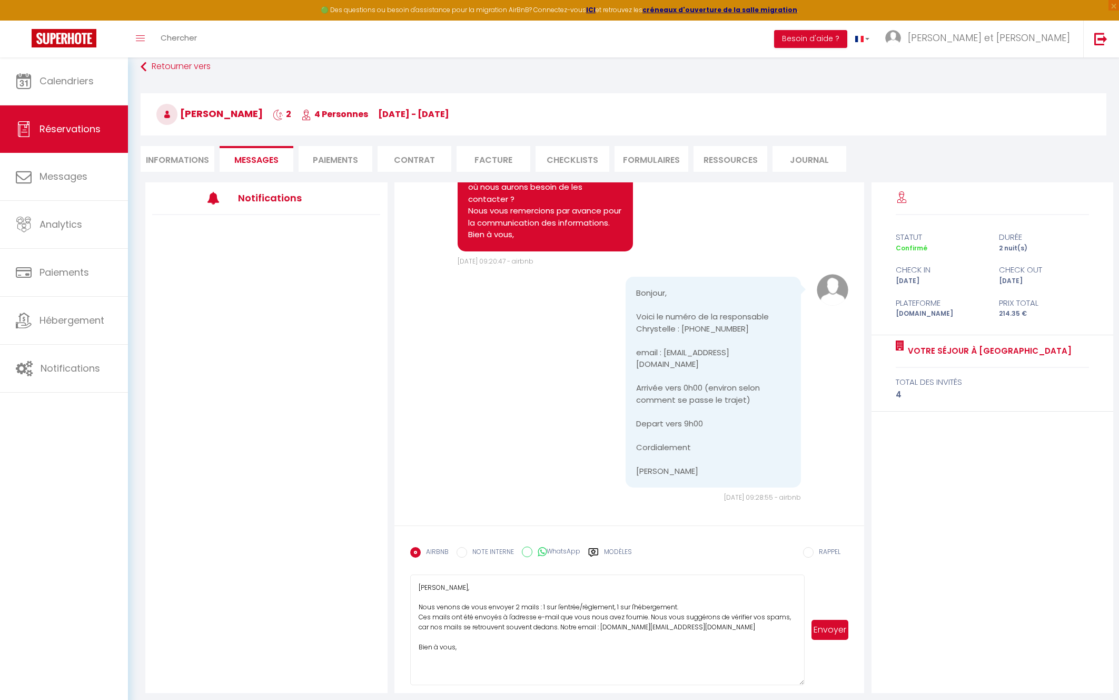
scroll to position [1068, 0]
click at [440, 590] on textarea "[PERSON_NAME], Nous venons de vous envoyer 2 mails : 1 sur l'entrée/règlement, …" at bounding box center [607, 629] width 395 height 111
click at [440, 589] on textarea "[PERSON_NAME], Nous venons de vous envoyer 2 mails : 1 sur l'entrée/règlement, …" at bounding box center [607, 629] width 395 height 111
click at [828, 628] on button "Envoyer" at bounding box center [830, 630] width 37 height 20
